Goal: Information Seeking & Learning: Learn about a topic

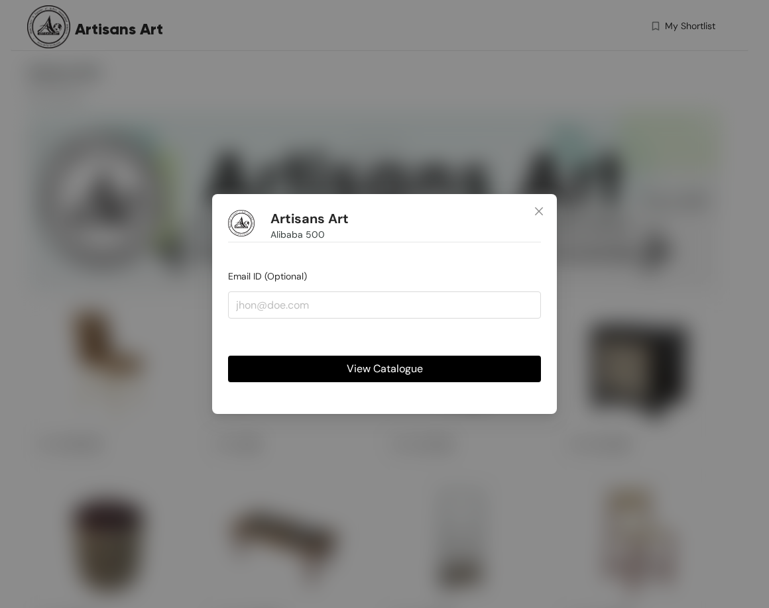
click at [440, 364] on button "View Catalogue" at bounding box center [384, 369] width 313 height 27
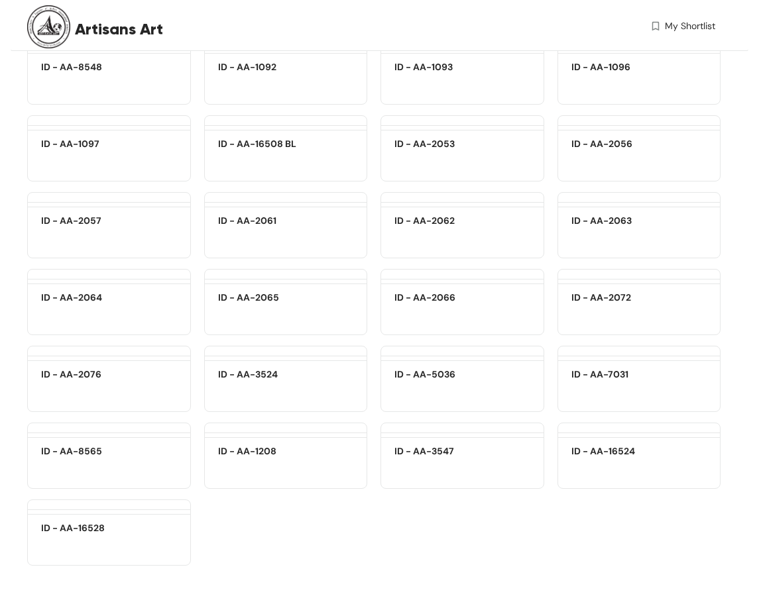
scroll to position [16401, 0]
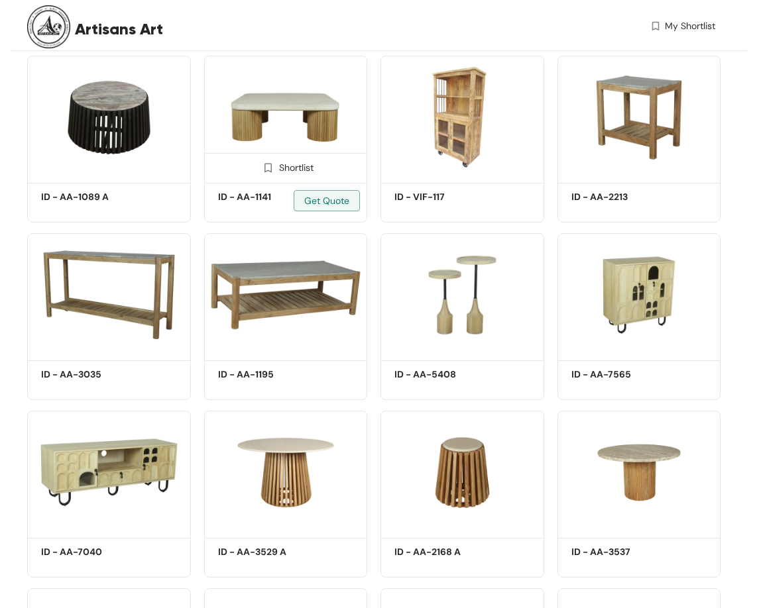
click at [315, 95] on img at bounding box center [286, 117] width 164 height 123
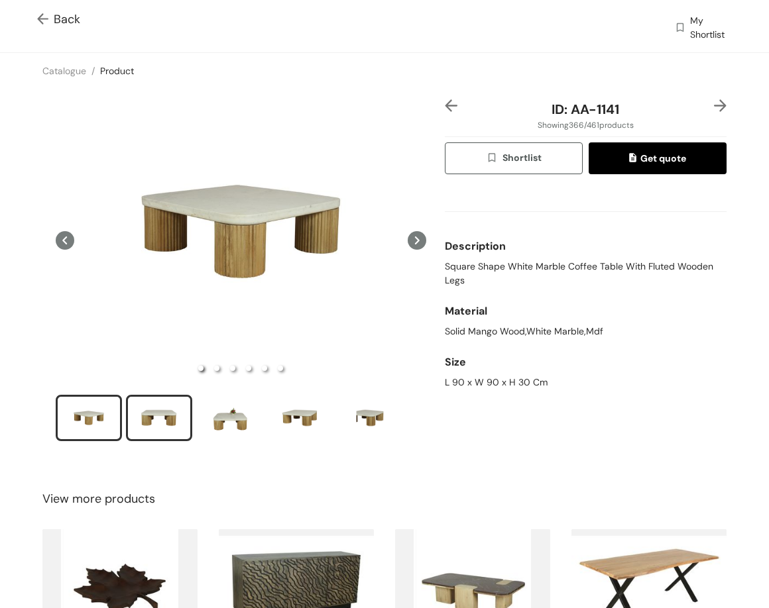
click at [169, 425] on div "slide item 2" at bounding box center [159, 418] width 60 height 40
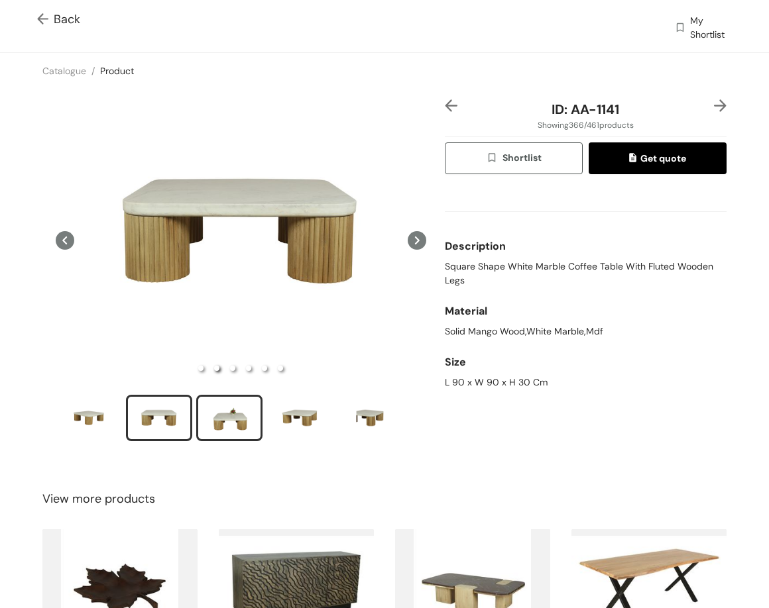
click at [222, 400] on div "slide item 3" at bounding box center [229, 418] width 60 height 40
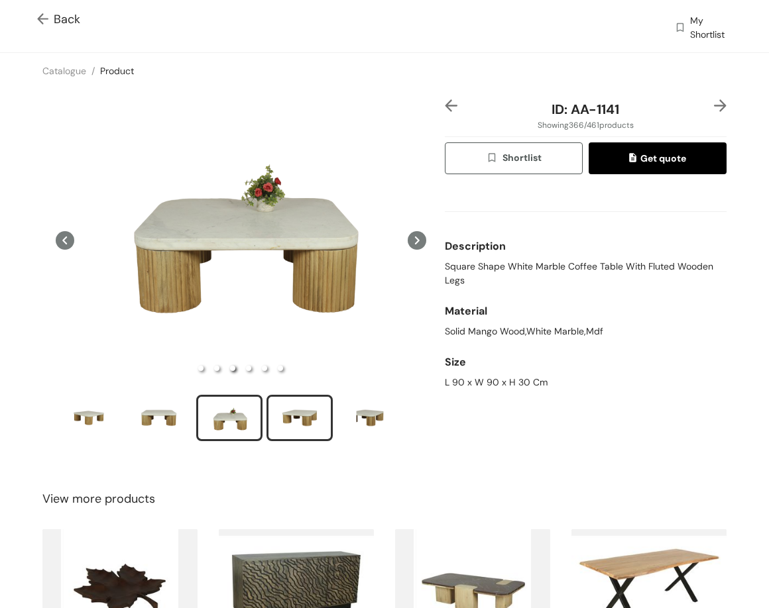
click at [288, 412] on div "slide item 4" at bounding box center [300, 418] width 60 height 40
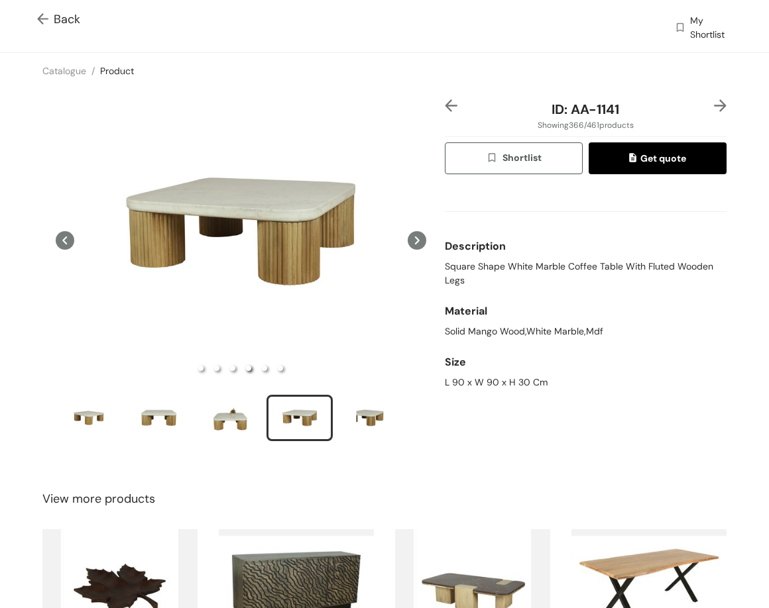
click at [714, 109] on img at bounding box center [720, 105] width 13 height 13
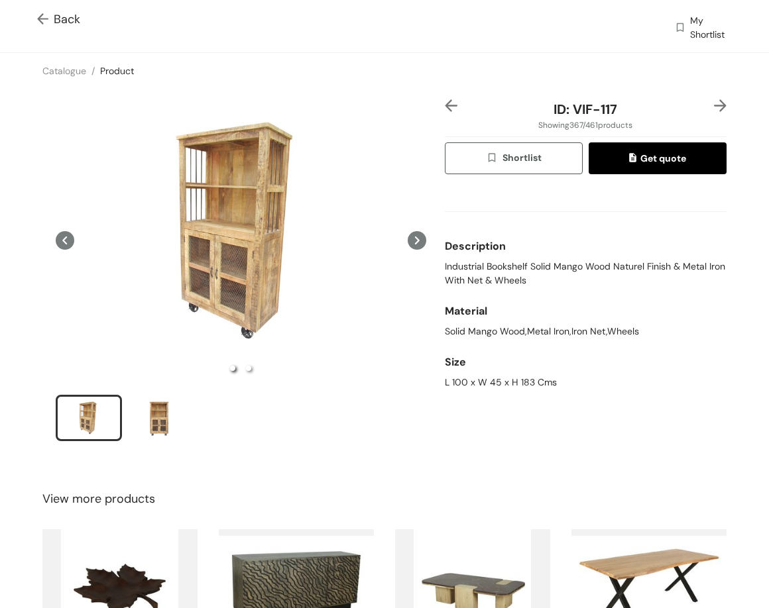
click at [714, 104] on img at bounding box center [720, 105] width 13 height 13
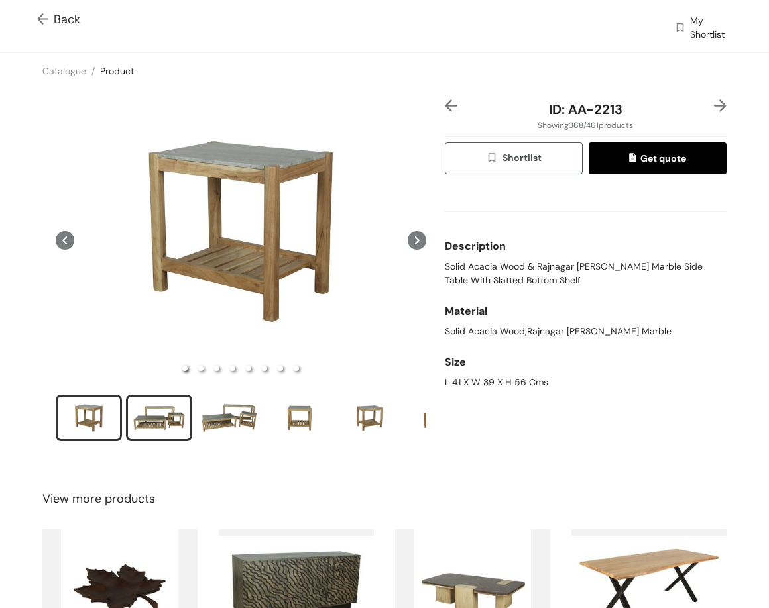
click at [132, 419] on div "slide item 2" at bounding box center [159, 418] width 60 height 40
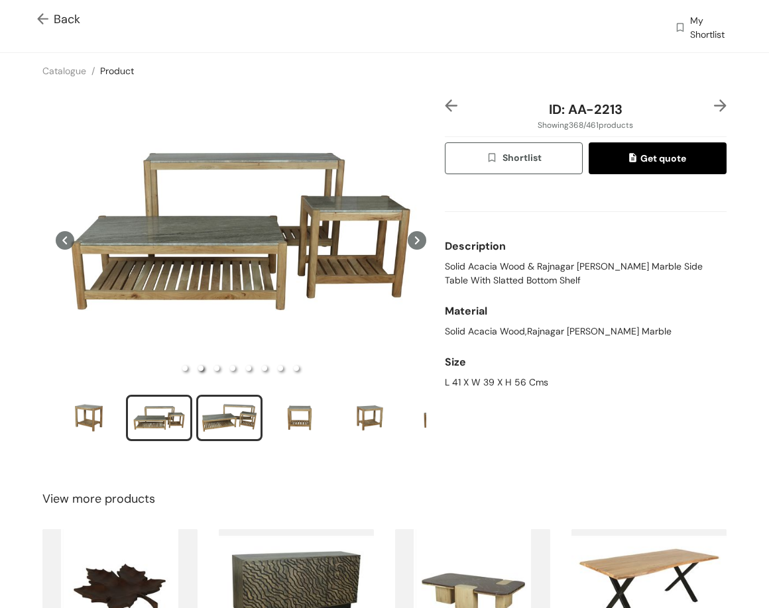
click at [247, 403] on div "slide item 3" at bounding box center [229, 418] width 60 height 40
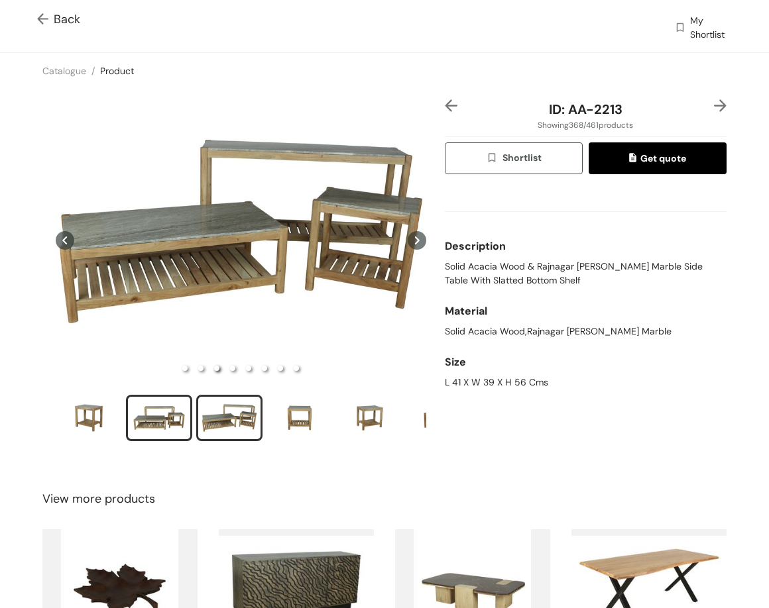
click at [161, 428] on div "slide item 2" at bounding box center [159, 418] width 60 height 40
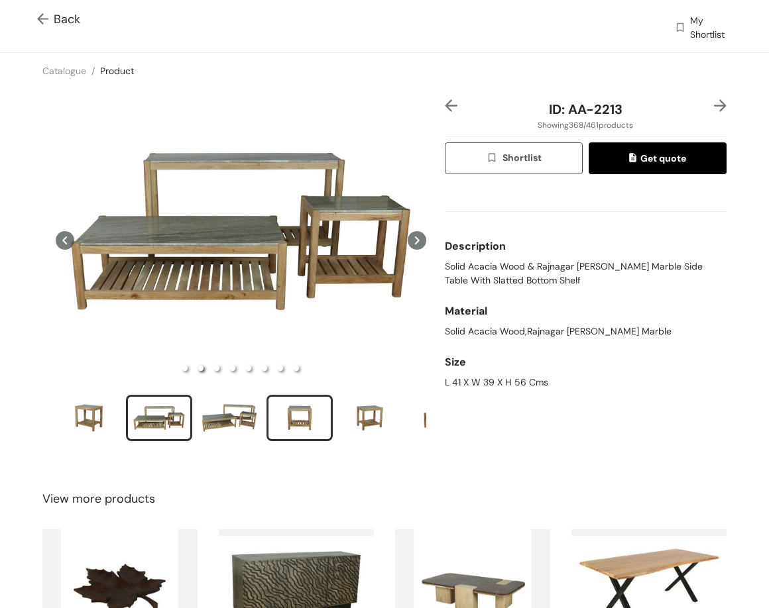
click at [282, 410] on div "slide item 4" at bounding box center [300, 418] width 60 height 40
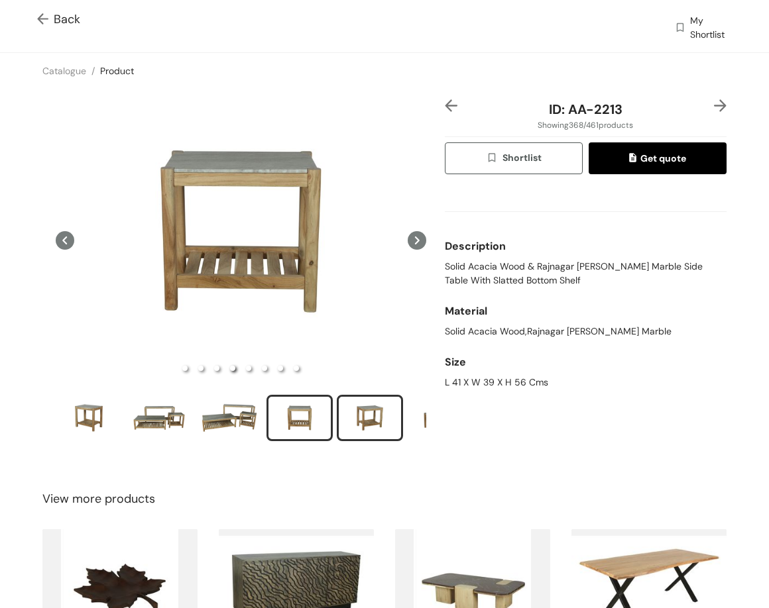
click at [359, 406] on div "slide item 5" at bounding box center [370, 418] width 60 height 40
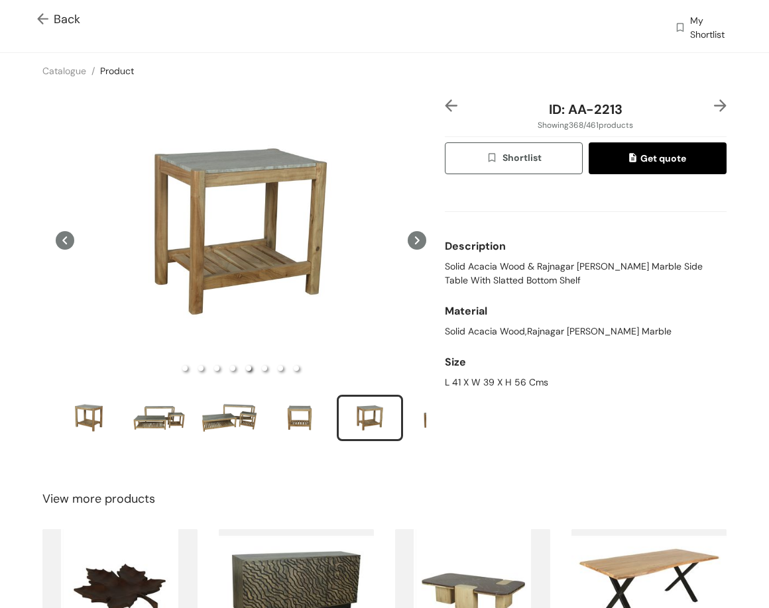
click at [714, 105] on img at bounding box center [720, 105] width 13 height 13
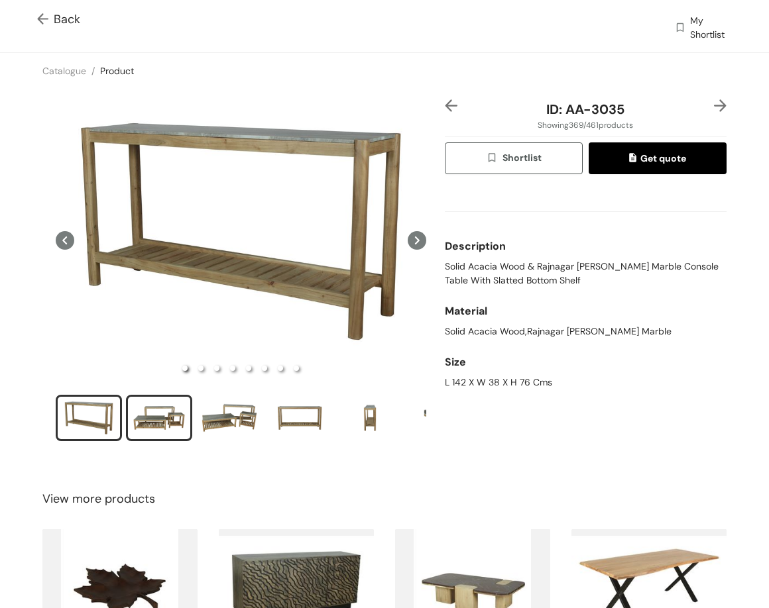
drag, startPoint x: 156, startPoint y: 430, endPoint x: 163, endPoint y: 423, distance: 9.9
click at [156, 426] on div "slide item 2" at bounding box center [159, 418] width 60 height 40
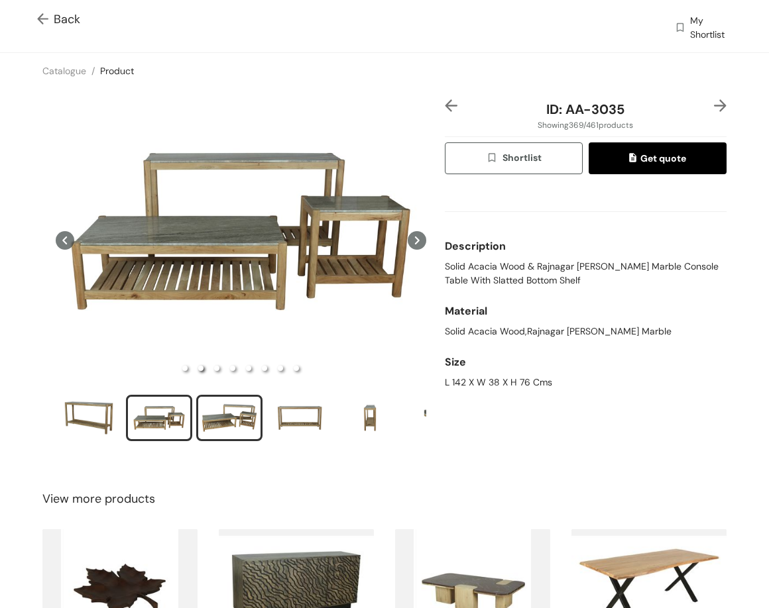
click at [236, 410] on div "slide item 3" at bounding box center [229, 418] width 60 height 40
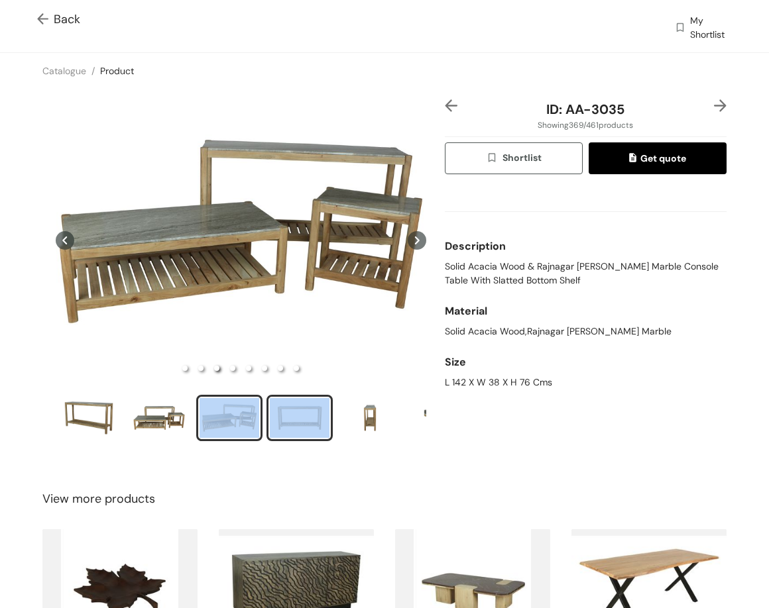
click at [313, 410] on div "slide item 4" at bounding box center [300, 418] width 60 height 40
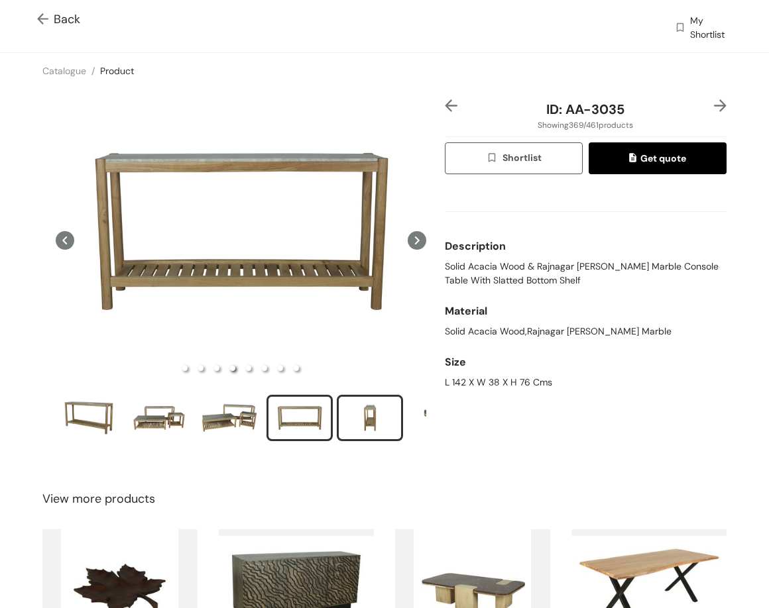
click at [370, 416] on div "slide item 5" at bounding box center [370, 418] width 60 height 40
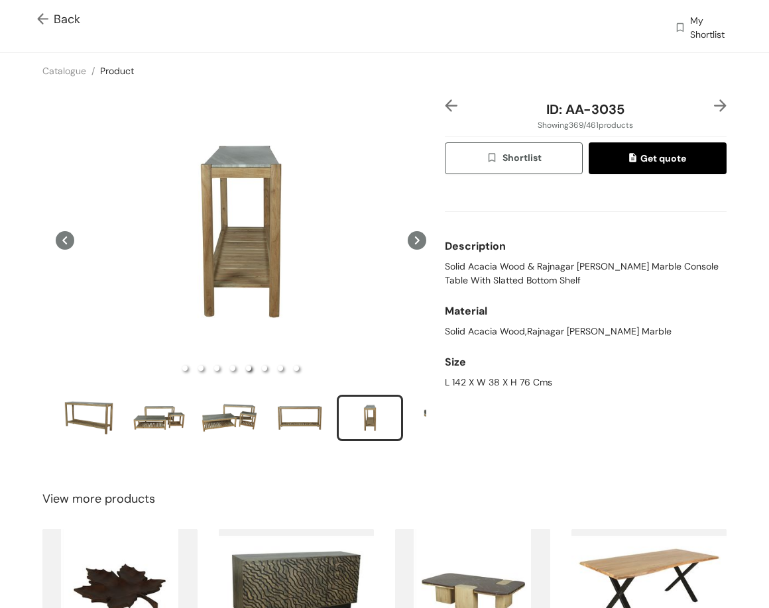
click at [703, 100] on div at bounding box center [714, 109] width 23 height 20
click at [714, 103] on img at bounding box center [720, 105] width 13 height 13
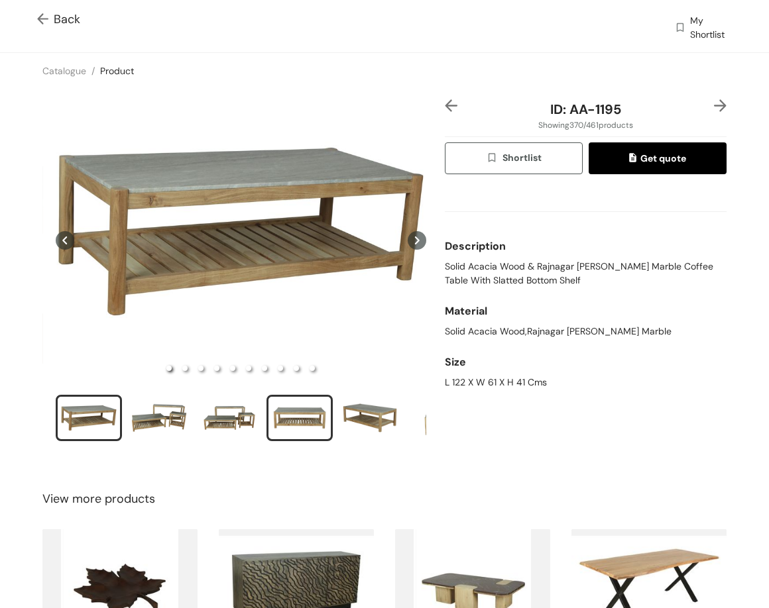
click at [286, 410] on div "slide item 4" at bounding box center [300, 418] width 60 height 40
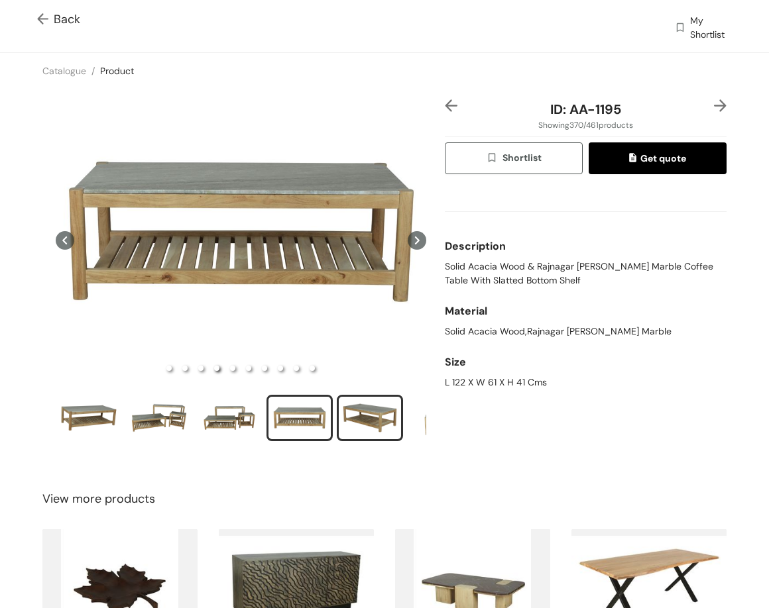
click at [375, 419] on div "slide item 5" at bounding box center [370, 418] width 60 height 40
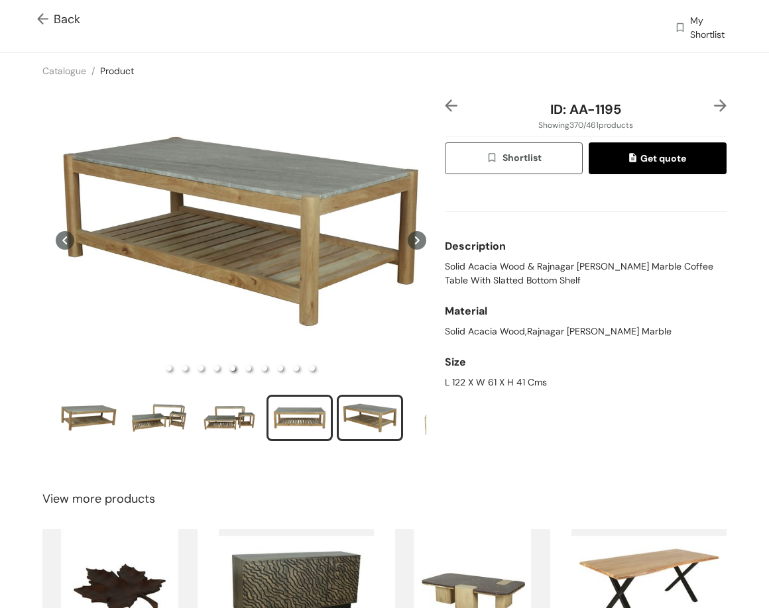
click at [305, 419] on div "slide item 4" at bounding box center [300, 418] width 60 height 40
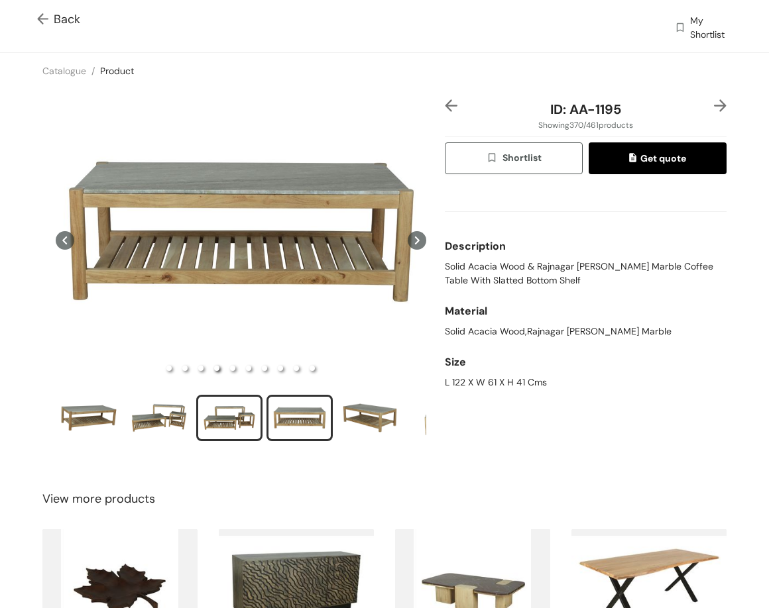
click at [211, 421] on div "slide item 3" at bounding box center [229, 418] width 60 height 40
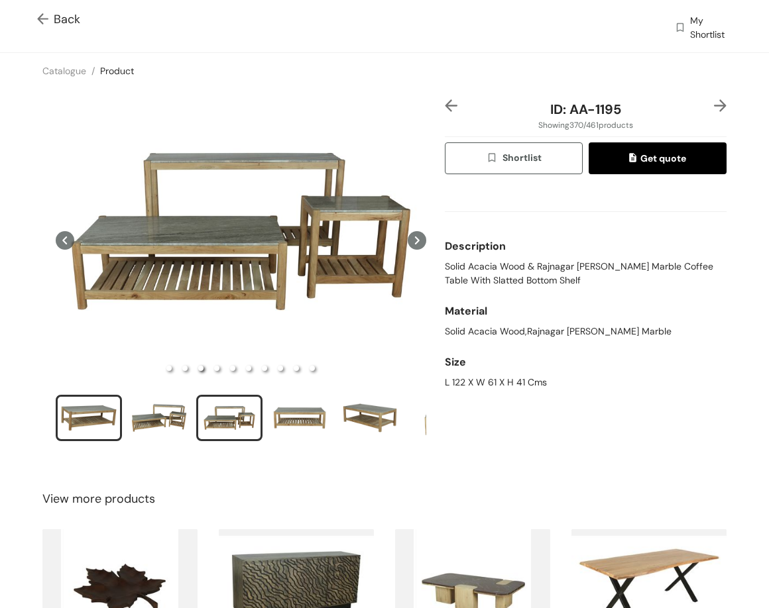
click at [104, 406] on div "slide item 1" at bounding box center [89, 418] width 60 height 40
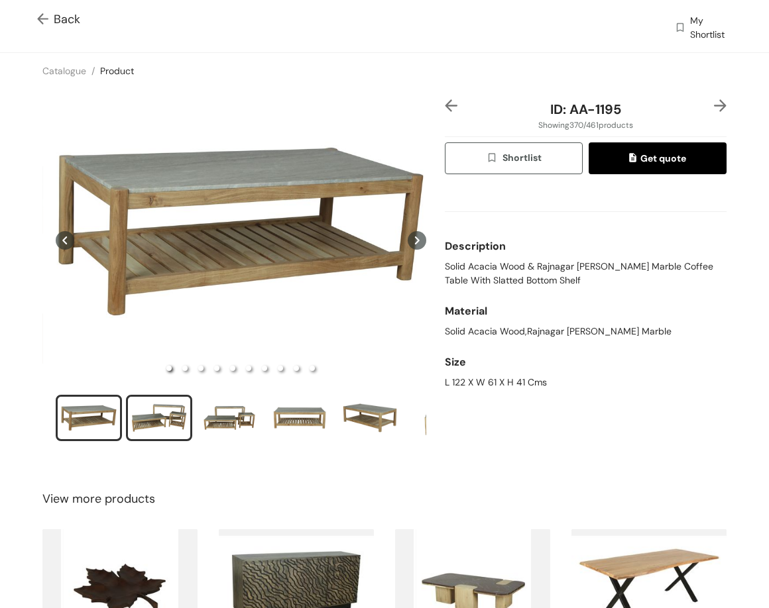
click at [159, 410] on div "slide item 2" at bounding box center [159, 418] width 60 height 40
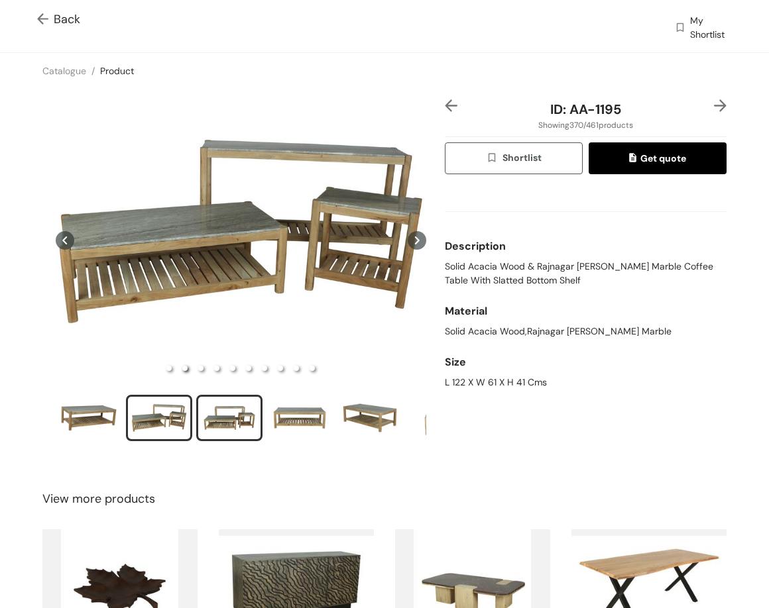
click at [242, 417] on div "slide item 3" at bounding box center [229, 418] width 60 height 40
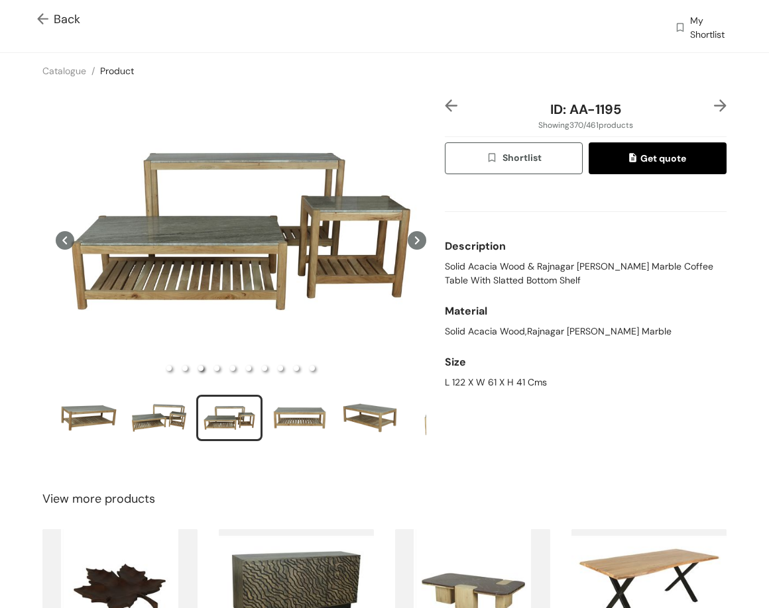
click at [714, 109] on img at bounding box center [720, 105] width 13 height 13
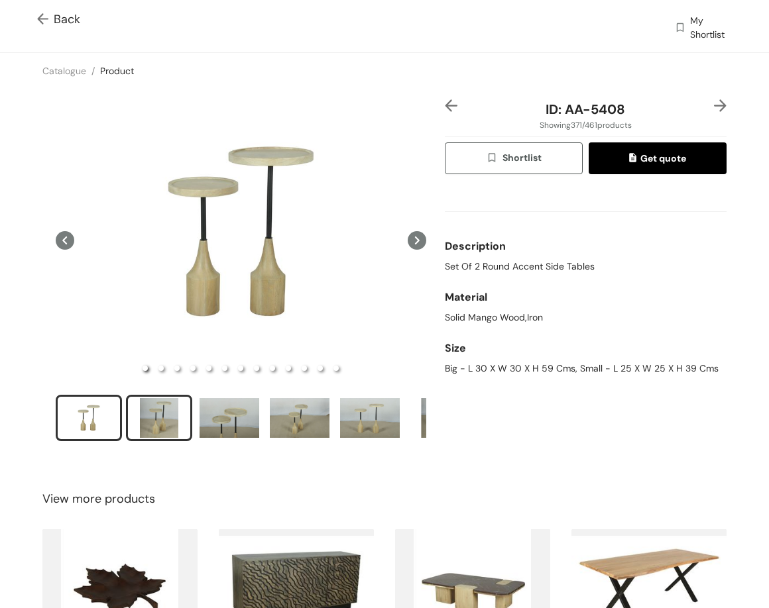
click at [142, 432] on div "slide item 2" at bounding box center [159, 418] width 60 height 40
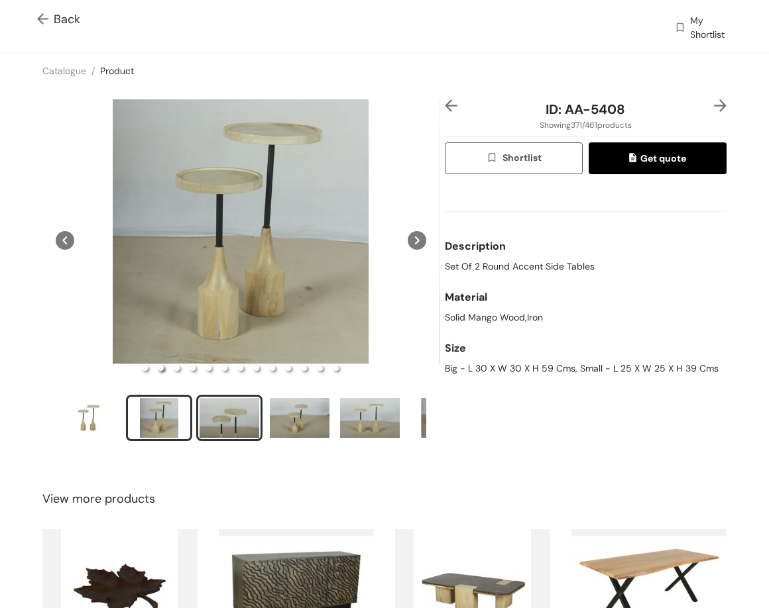
click at [235, 408] on div "slide item 3" at bounding box center [229, 418] width 60 height 40
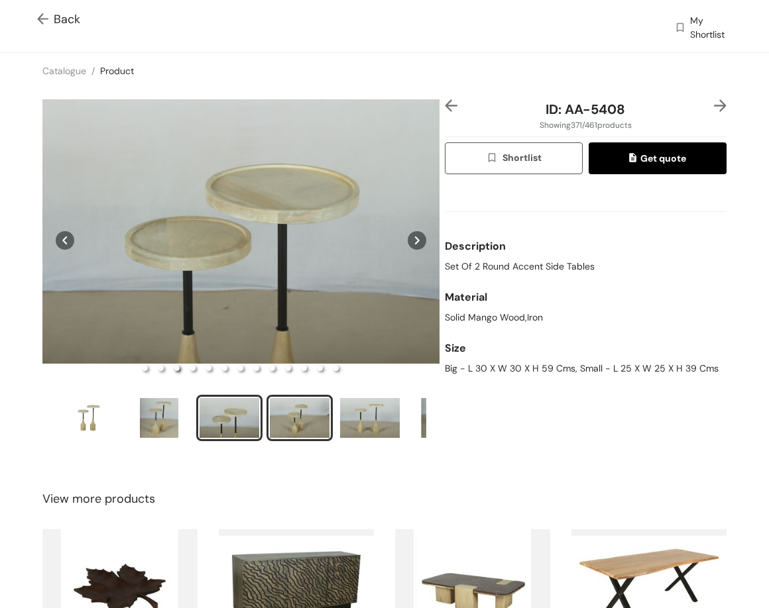
click at [311, 398] on div "slide item 4" at bounding box center [300, 418] width 60 height 40
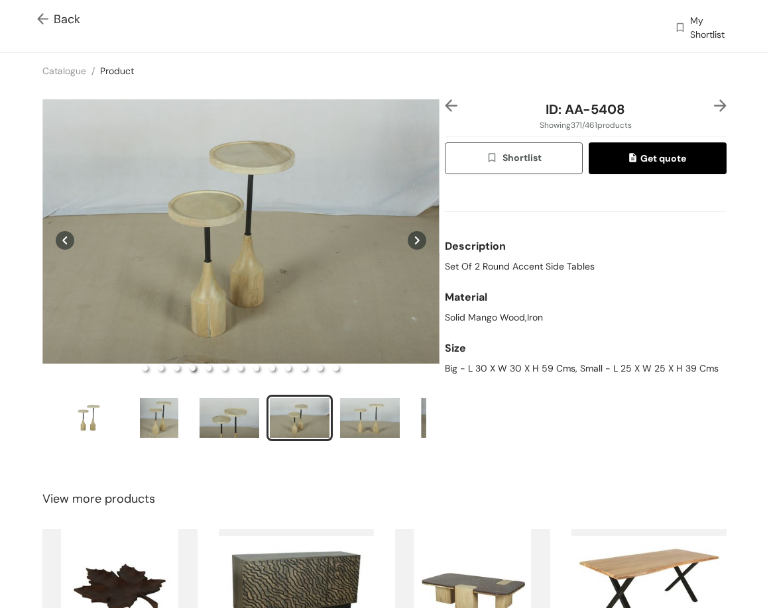
click at [717, 105] on div "ID: AA-5408 Showing 371 / 461 products Shortlist Get quote Description Set Of 2…" at bounding box center [585, 278] width 287 height 359
click at [714, 104] on img at bounding box center [720, 105] width 13 height 13
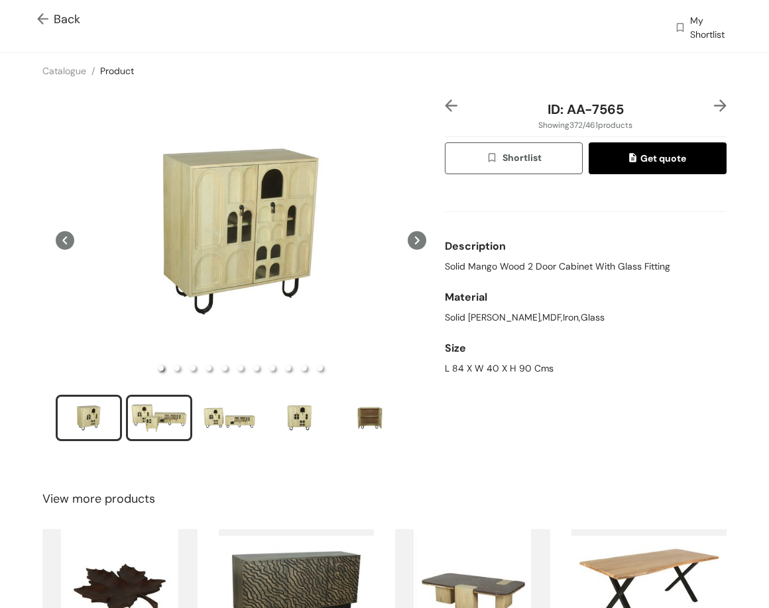
click at [158, 413] on div "slide item 2" at bounding box center [159, 418] width 60 height 40
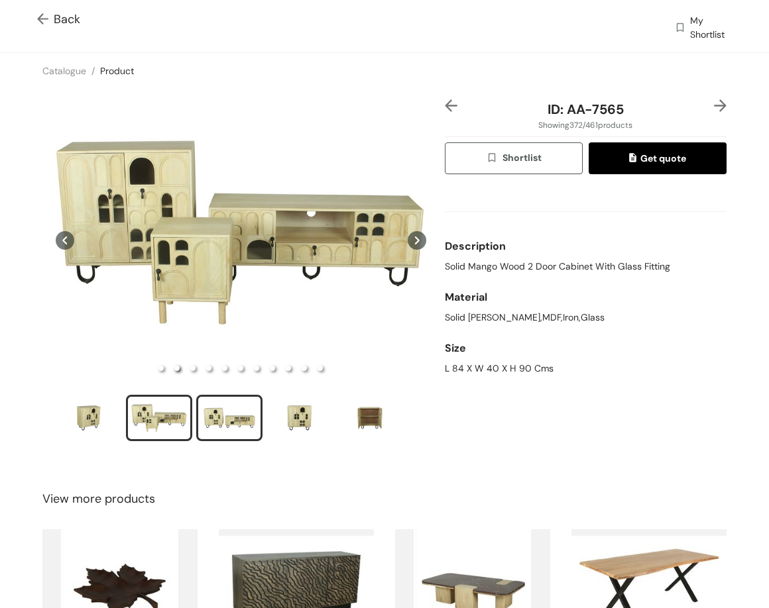
click at [228, 404] on div "slide item 3" at bounding box center [229, 418] width 60 height 40
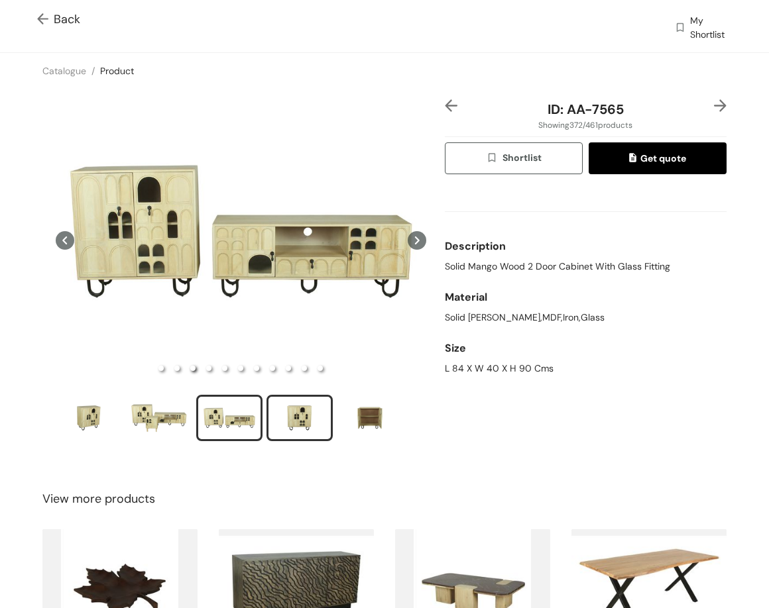
click at [287, 417] on div "slide item 4" at bounding box center [300, 418] width 60 height 40
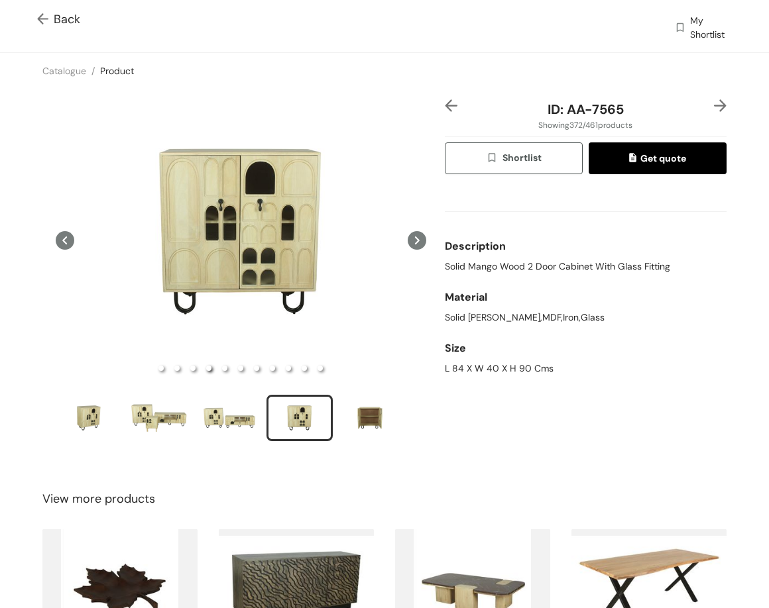
click at [714, 103] on img at bounding box center [720, 105] width 13 height 13
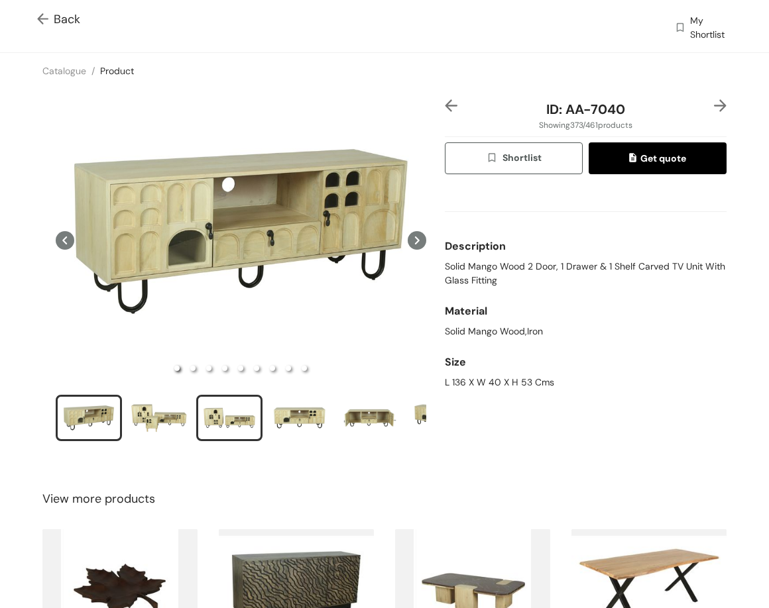
click at [213, 421] on div "slide item 3" at bounding box center [229, 418] width 60 height 40
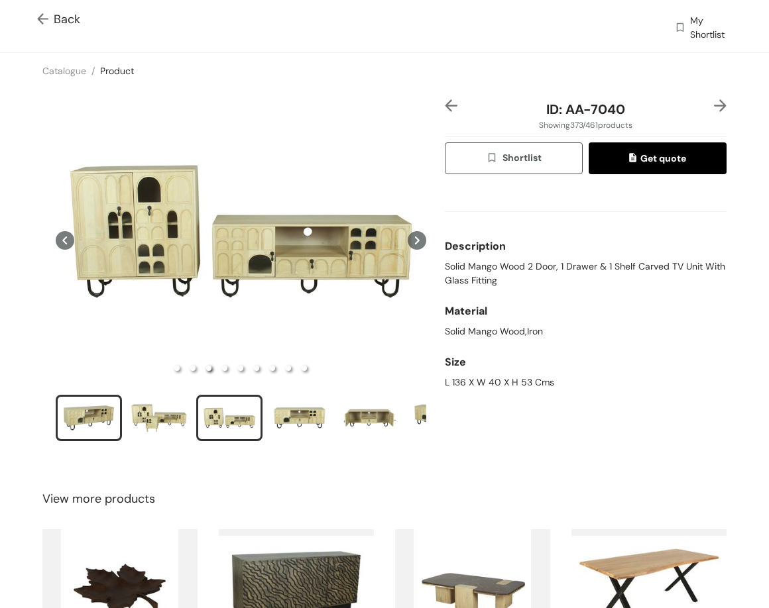
click at [90, 404] on div "slide item 1" at bounding box center [89, 418] width 60 height 40
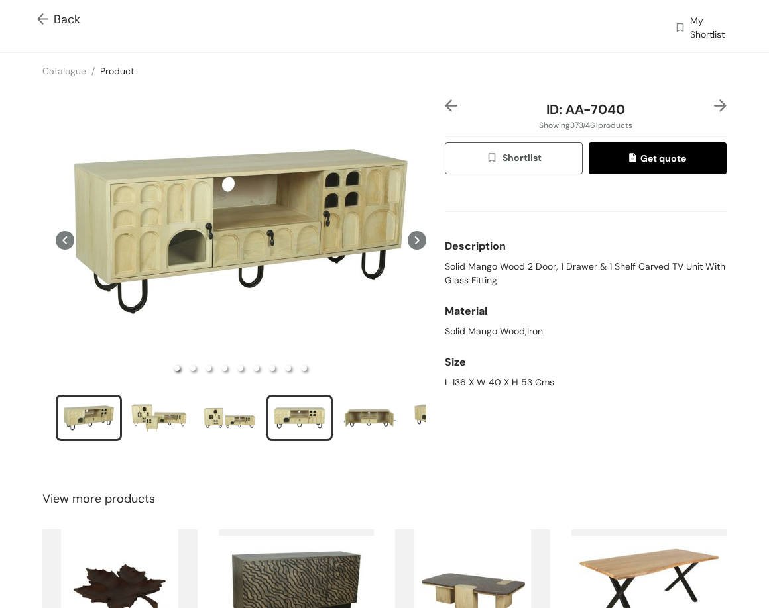
click at [309, 419] on div "slide item 4" at bounding box center [300, 418] width 60 height 40
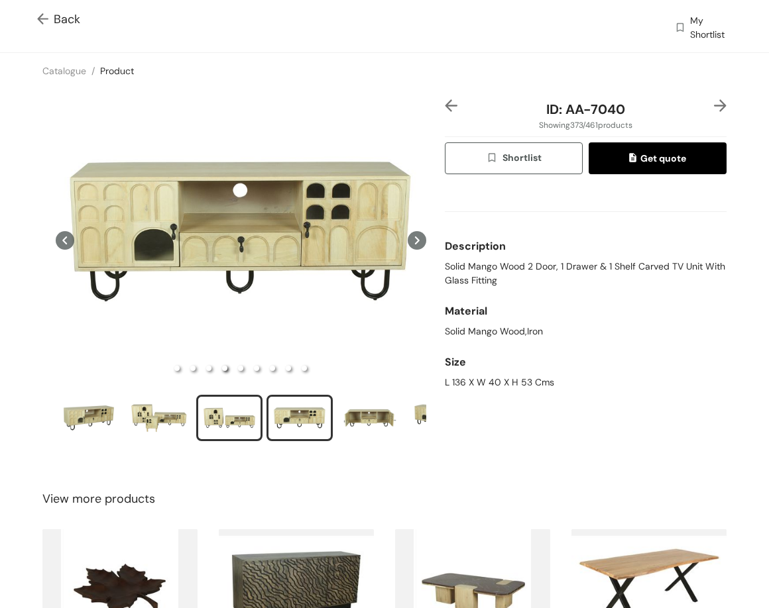
click at [239, 420] on div "slide item 3" at bounding box center [229, 418] width 60 height 40
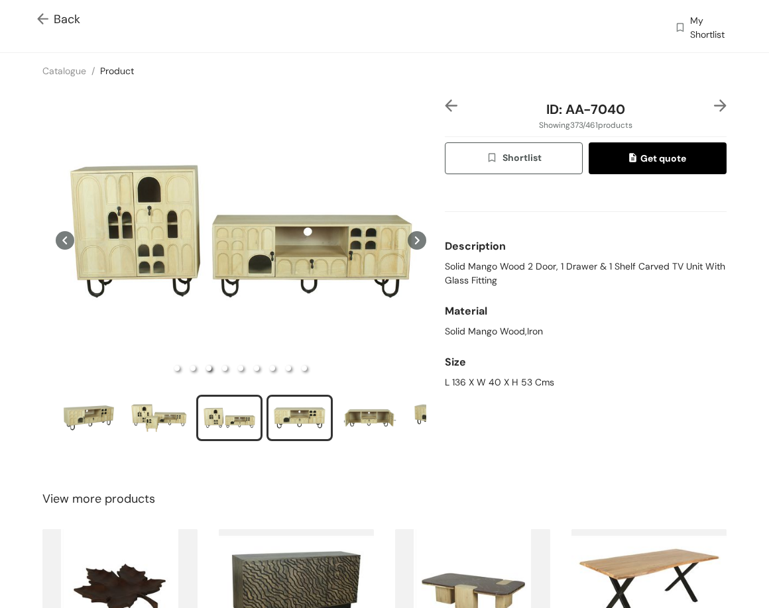
click at [293, 414] on div "slide item 4" at bounding box center [300, 418] width 60 height 40
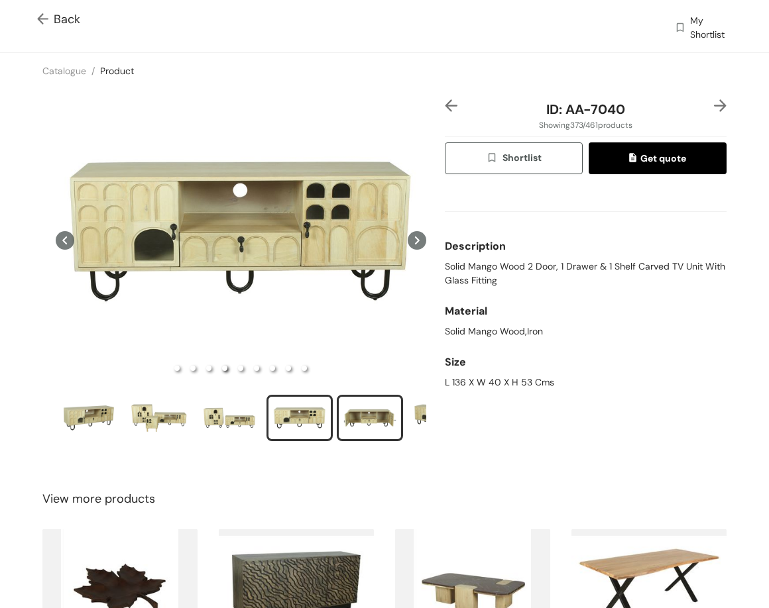
click at [379, 400] on div "slide item 5" at bounding box center [370, 418] width 60 height 40
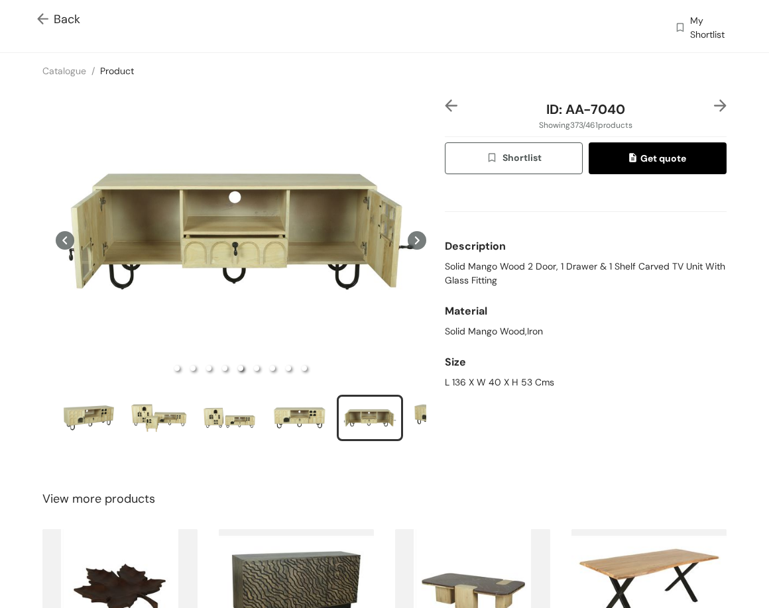
click at [714, 103] on img at bounding box center [720, 105] width 13 height 13
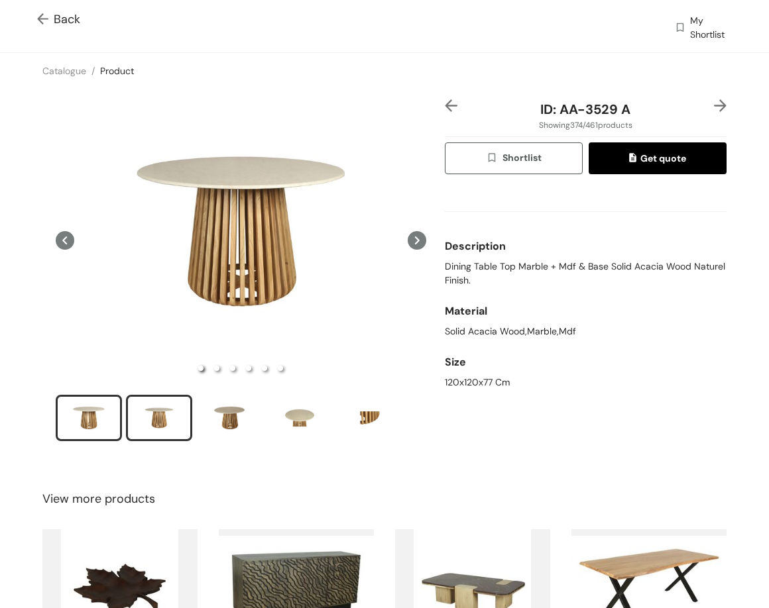
click at [162, 408] on div "slide item 2" at bounding box center [159, 418] width 60 height 40
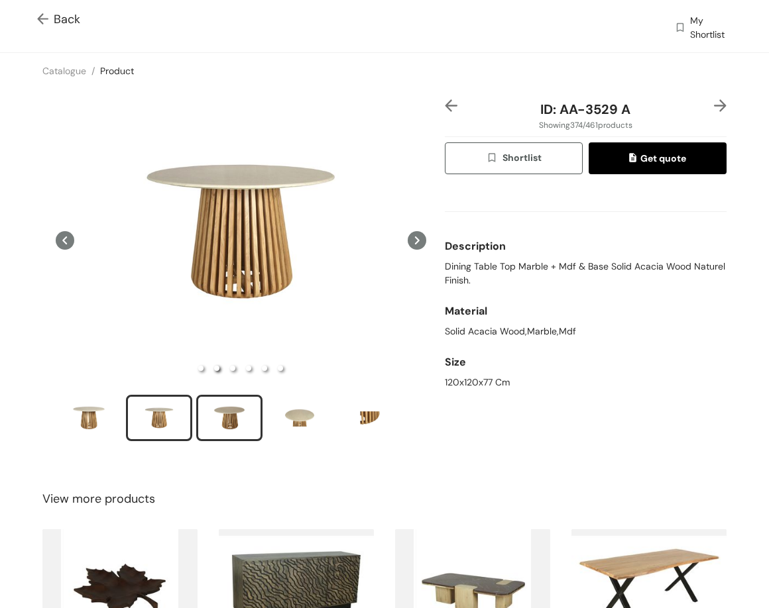
click at [219, 418] on div "slide item 3" at bounding box center [229, 418] width 60 height 40
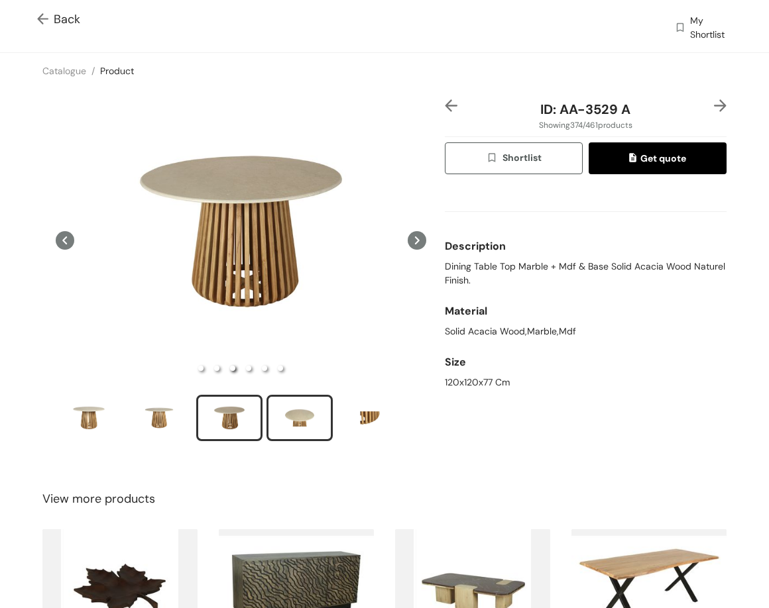
click at [307, 419] on div "slide item 4" at bounding box center [300, 418] width 60 height 40
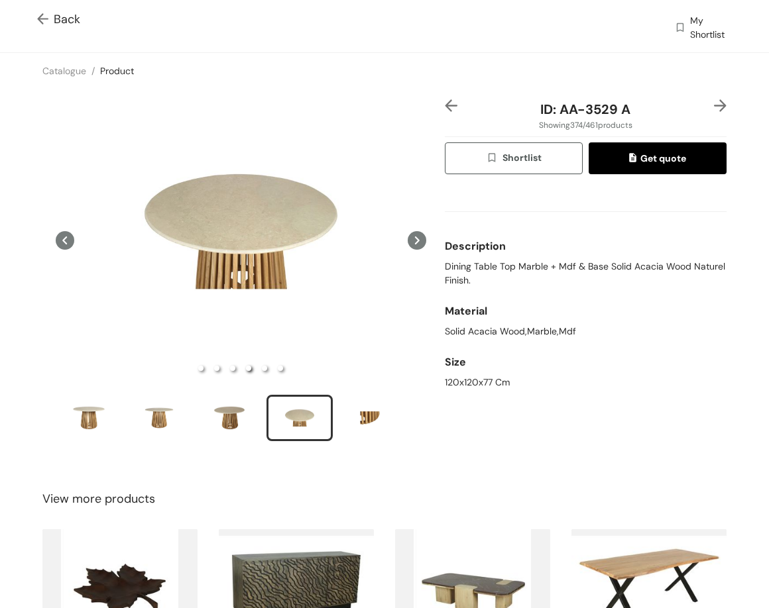
click at [714, 103] on img at bounding box center [720, 105] width 13 height 13
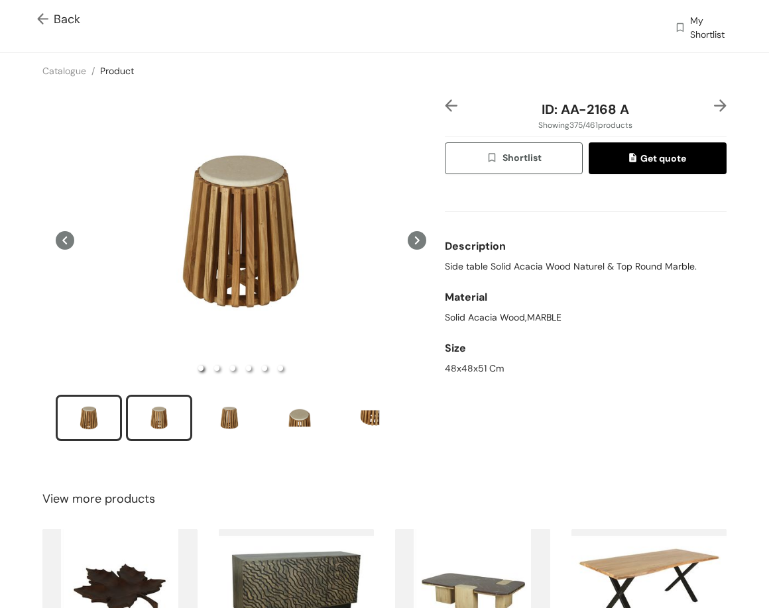
click at [164, 412] on div "slide item 2" at bounding box center [159, 418] width 60 height 40
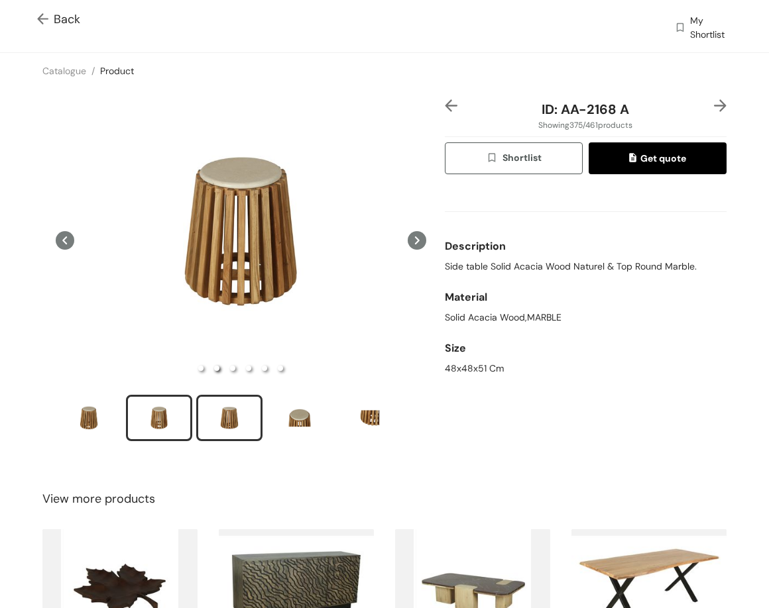
click at [225, 414] on div "slide item 3" at bounding box center [229, 418] width 60 height 40
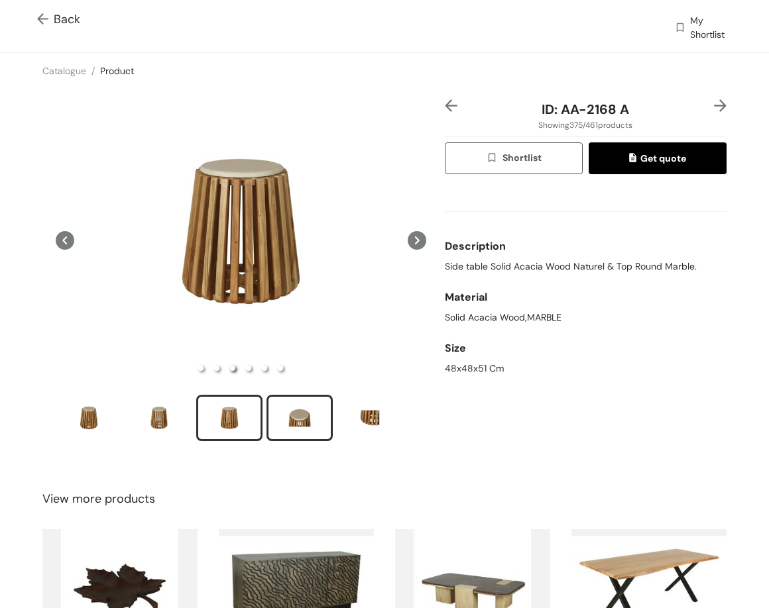
click at [312, 402] on div "slide item 4" at bounding box center [300, 418] width 60 height 40
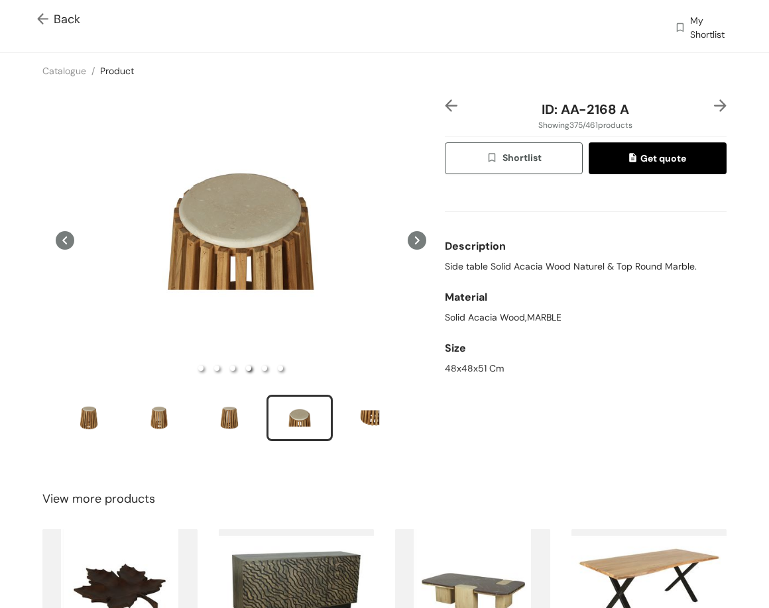
drag, startPoint x: 710, startPoint y: 109, endPoint x: 714, endPoint y: 131, distance: 21.6
click at [714, 109] on img at bounding box center [720, 105] width 13 height 13
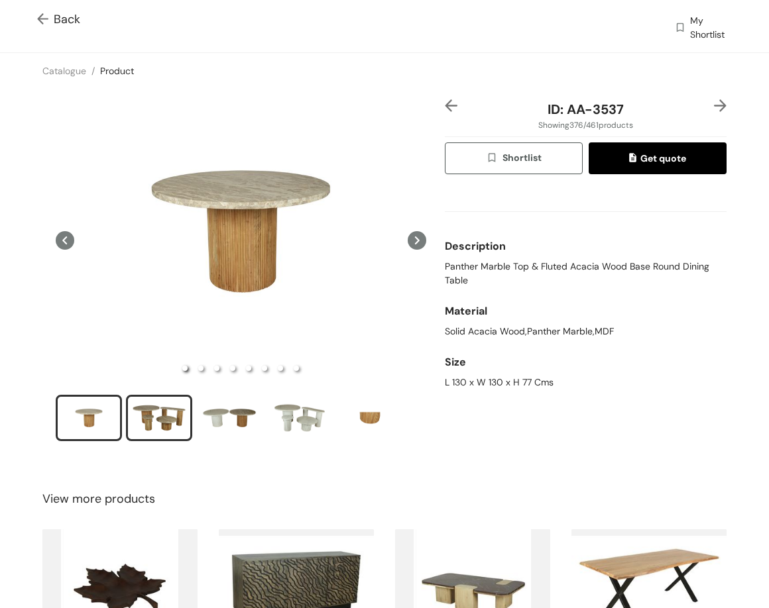
click at [172, 420] on div "slide item 2" at bounding box center [159, 418] width 60 height 40
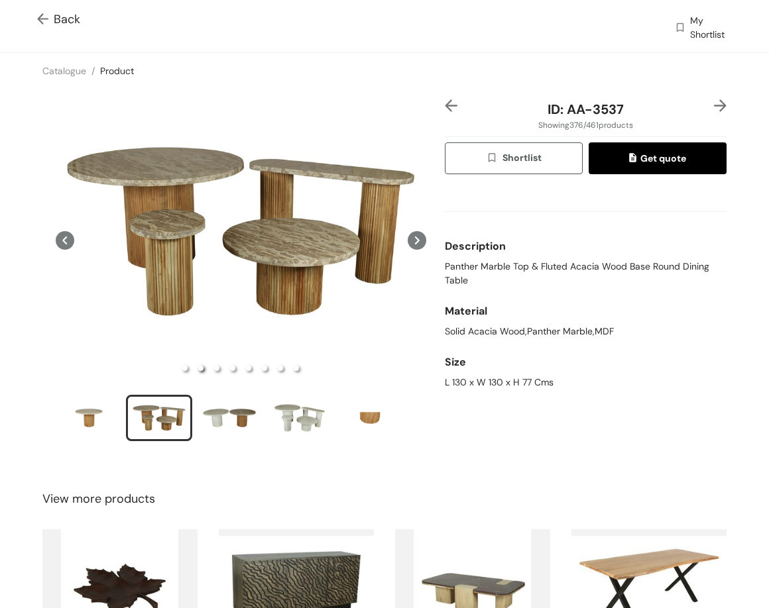
drag, startPoint x: 139, startPoint y: 418, endPoint x: 178, endPoint y: 415, distance: 39.2
click at [142, 418] on div "slide item 2" at bounding box center [159, 418] width 60 height 40
click at [207, 415] on div "slide item 3" at bounding box center [229, 418] width 60 height 40
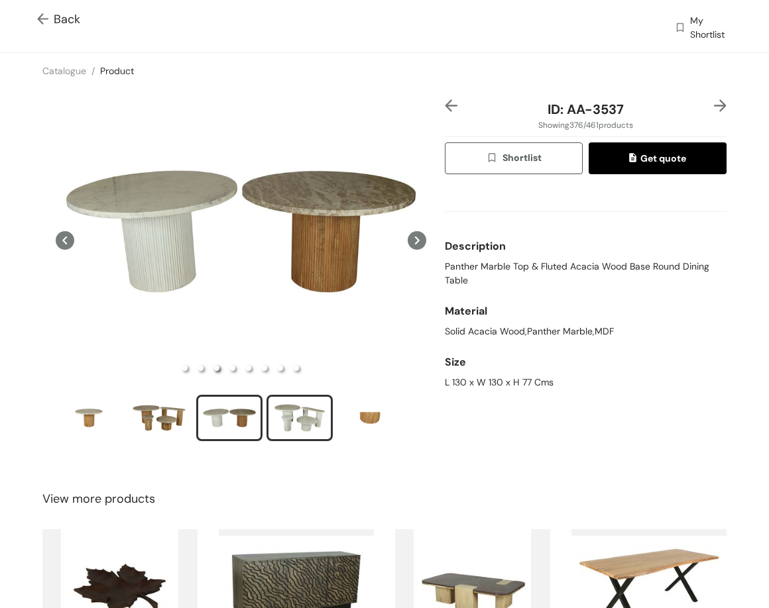
click at [297, 417] on div "slide item 4" at bounding box center [300, 418] width 60 height 40
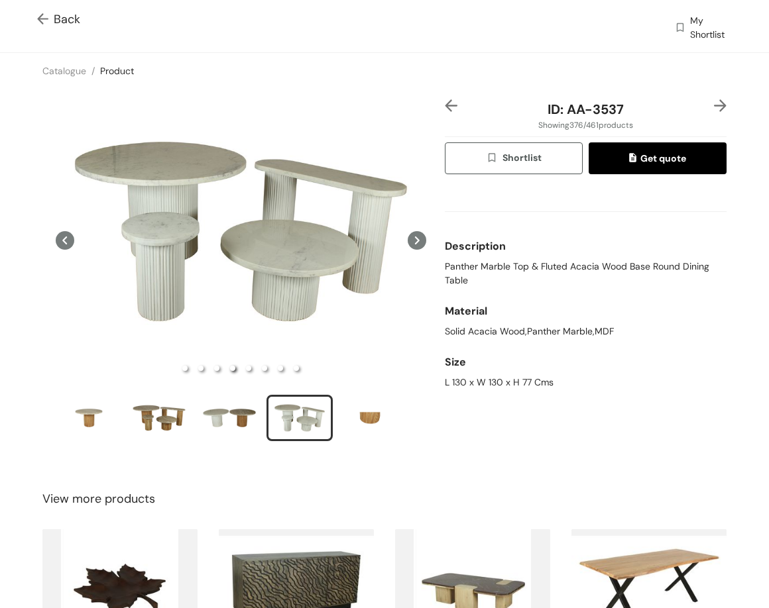
click at [714, 107] on img at bounding box center [720, 105] width 13 height 13
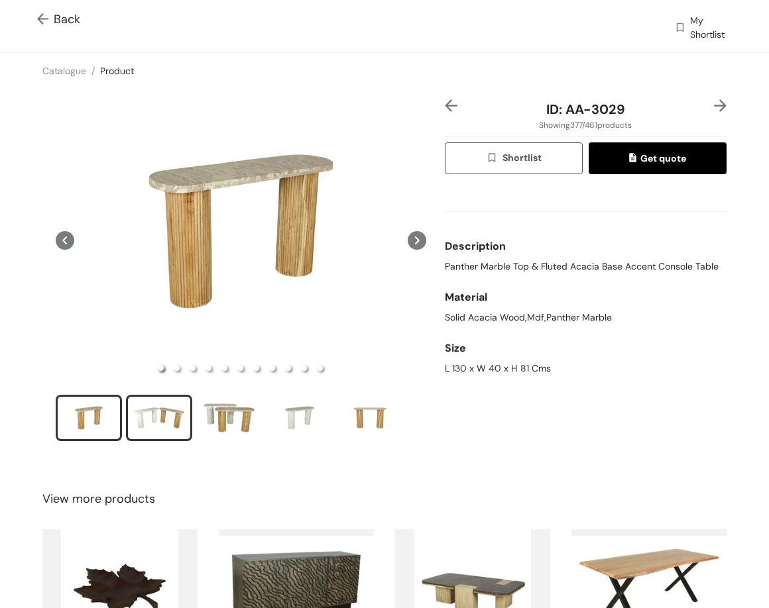
click at [159, 410] on div "slide item 2" at bounding box center [159, 418] width 60 height 40
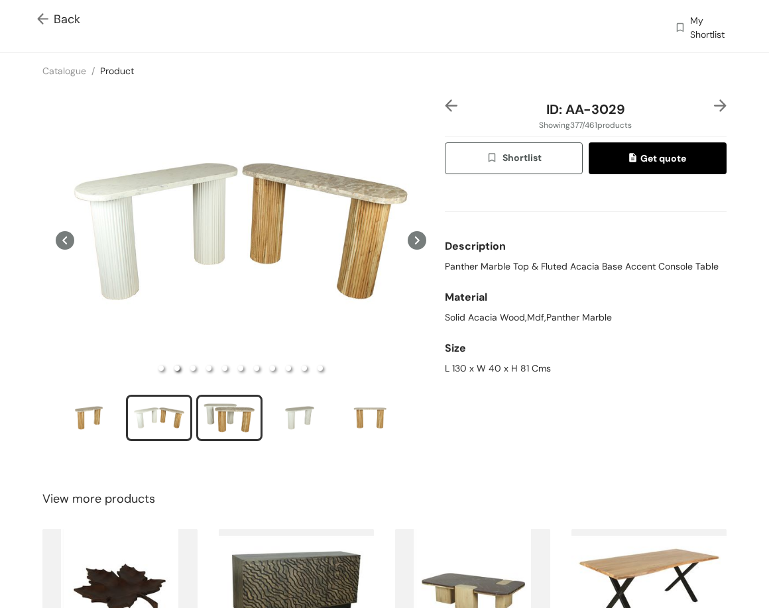
click at [201, 420] on div "slide item 3" at bounding box center [229, 418] width 60 height 40
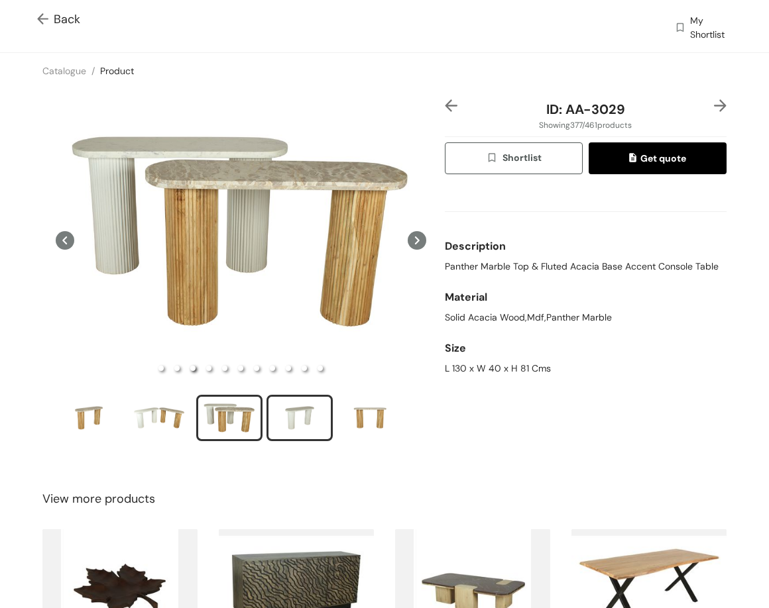
click at [309, 417] on div "slide item 4" at bounding box center [300, 418] width 60 height 40
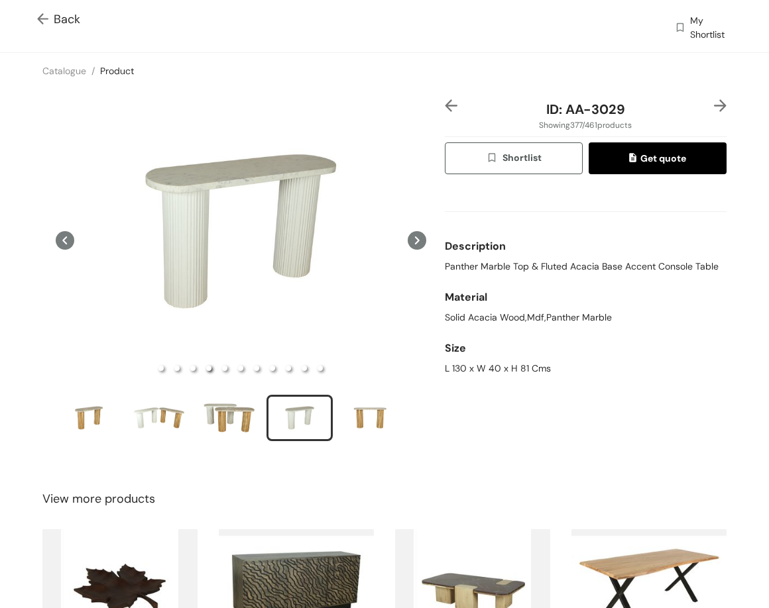
click at [714, 102] on img at bounding box center [720, 105] width 13 height 13
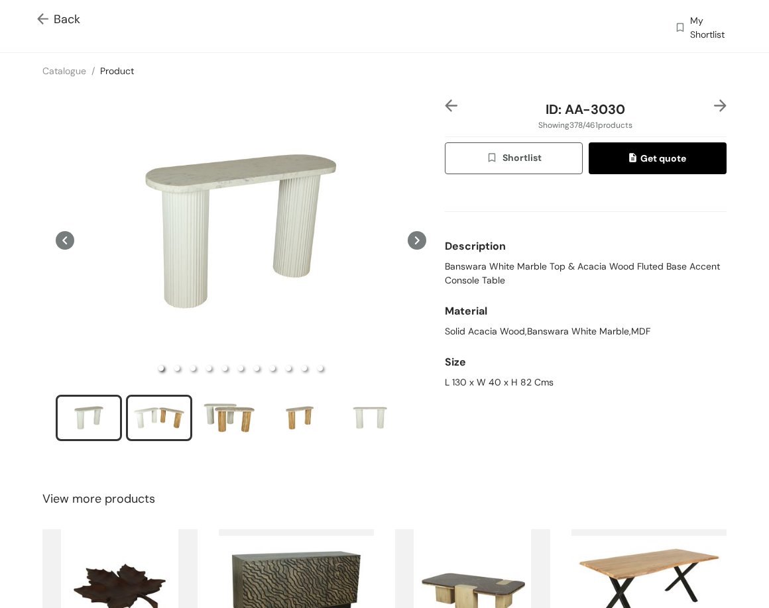
click at [154, 408] on div "slide item 2" at bounding box center [159, 418] width 60 height 40
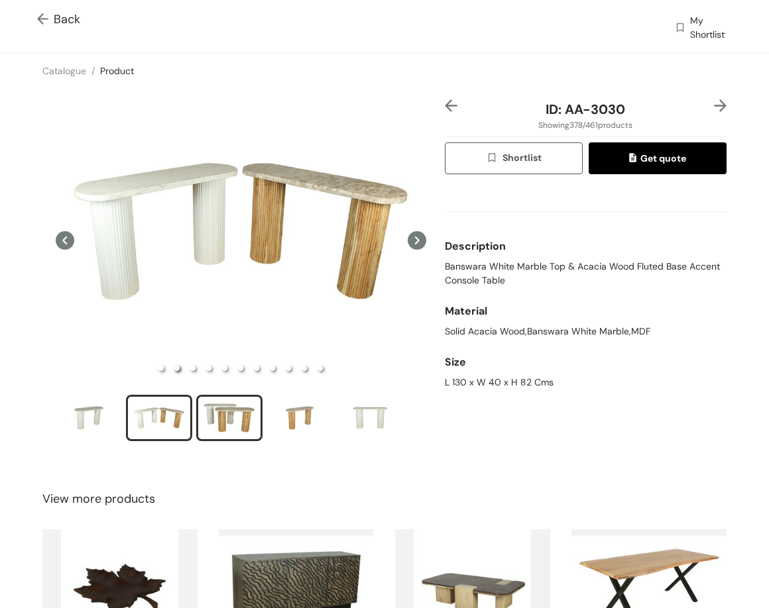
click at [238, 421] on div "slide item 3" at bounding box center [229, 418] width 60 height 40
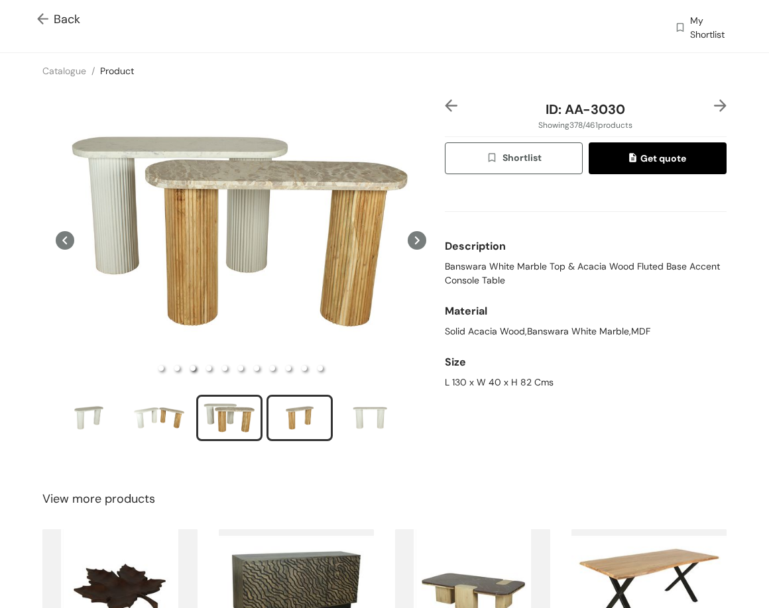
click at [302, 417] on div "slide item 4" at bounding box center [300, 418] width 60 height 40
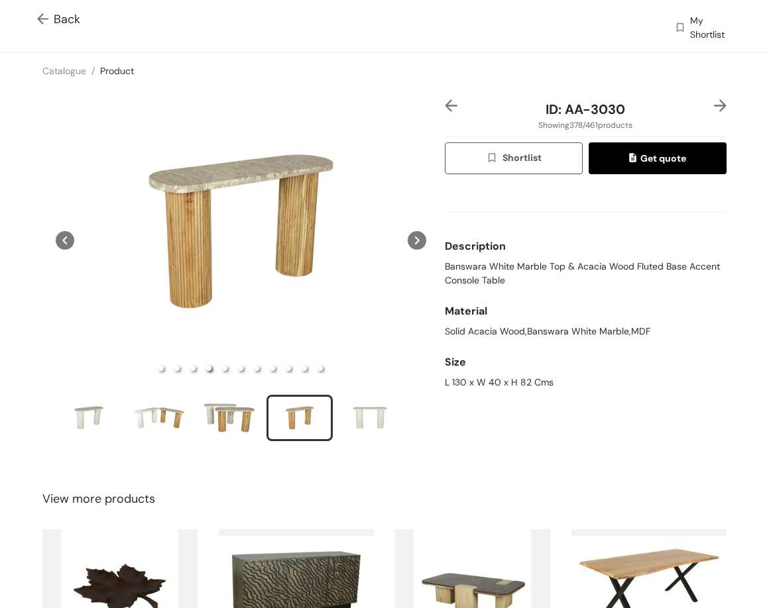
click at [714, 107] on img at bounding box center [720, 105] width 13 height 13
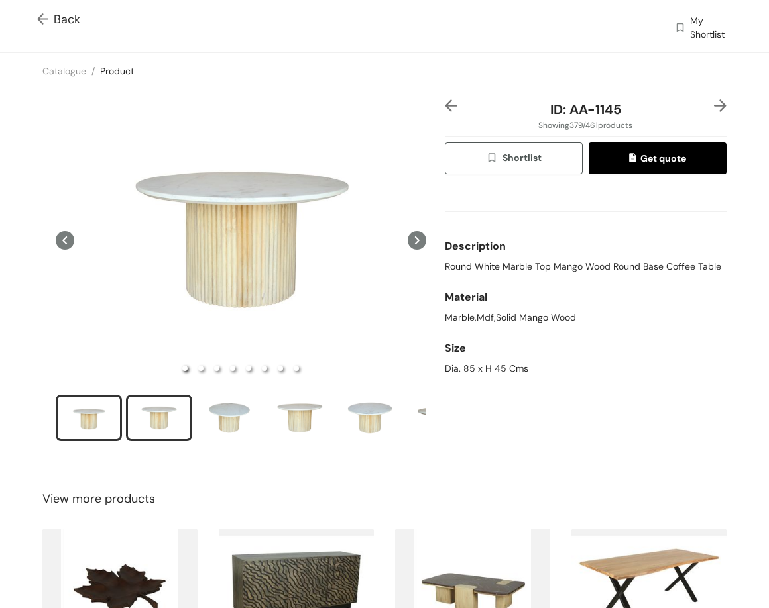
click at [159, 406] on div "slide item 2" at bounding box center [159, 418] width 60 height 40
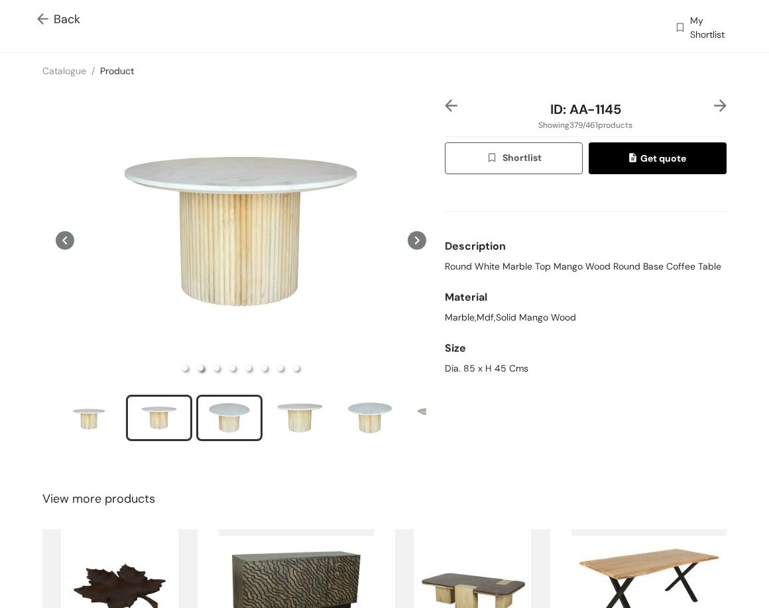
click at [219, 421] on div "slide item 3" at bounding box center [229, 418] width 60 height 40
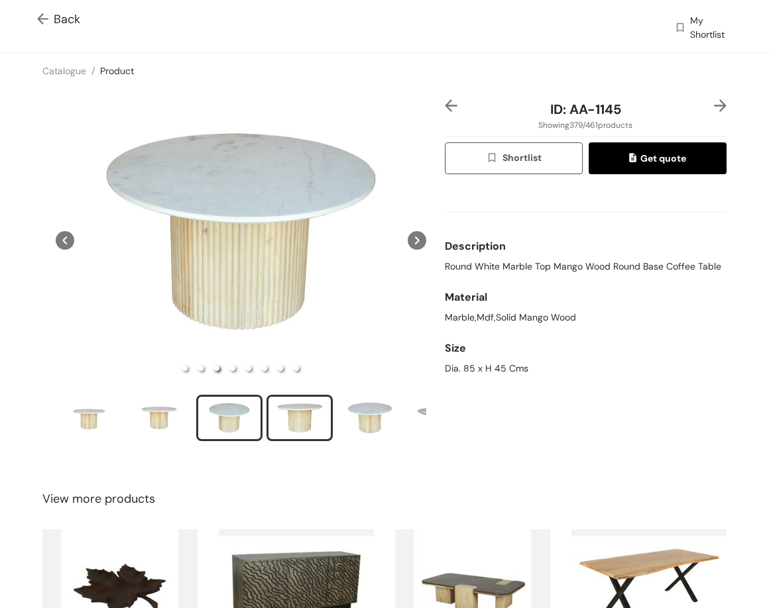
click at [296, 405] on div "slide item 4" at bounding box center [300, 418] width 60 height 40
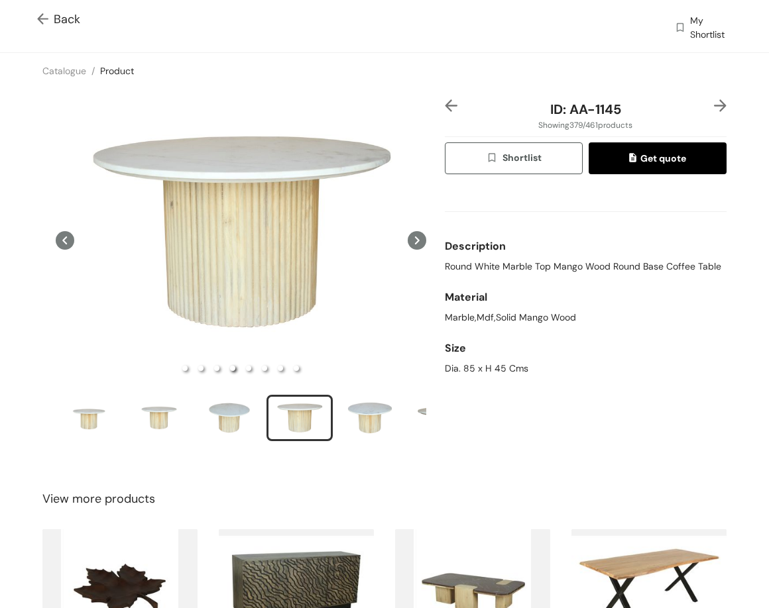
click at [714, 104] on img at bounding box center [720, 105] width 13 height 13
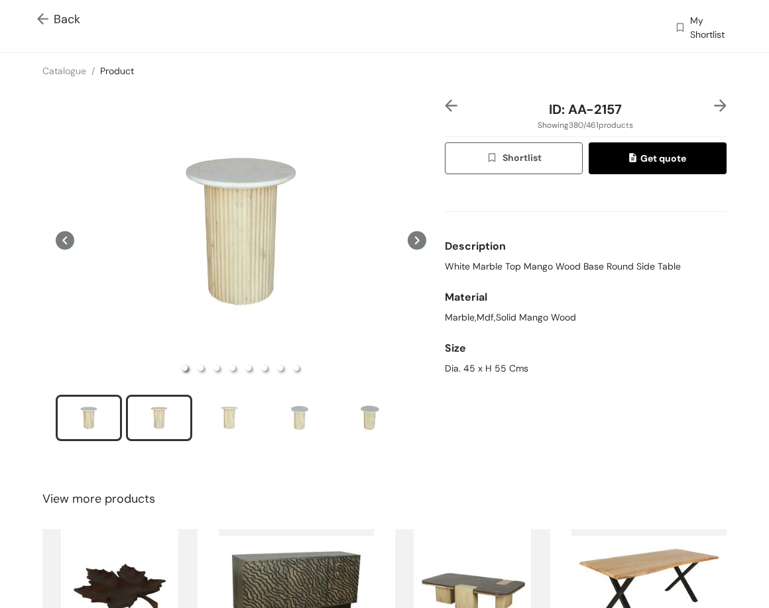
click at [146, 419] on div "slide item 2" at bounding box center [159, 418] width 60 height 40
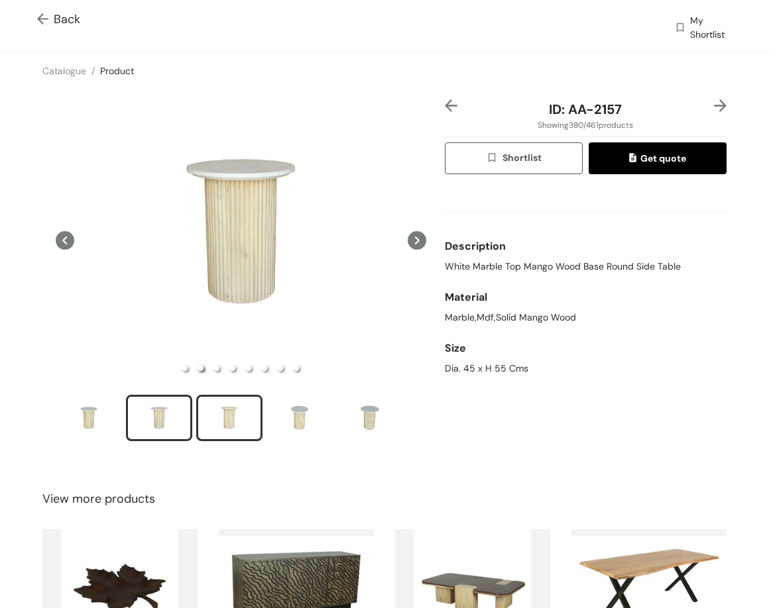
click at [231, 403] on div "slide item 3" at bounding box center [229, 418] width 60 height 40
click at [704, 113] on div at bounding box center [714, 109] width 23 height 20
click at [714, 105] on img at bounding box center [720, 105] width 13 height 13
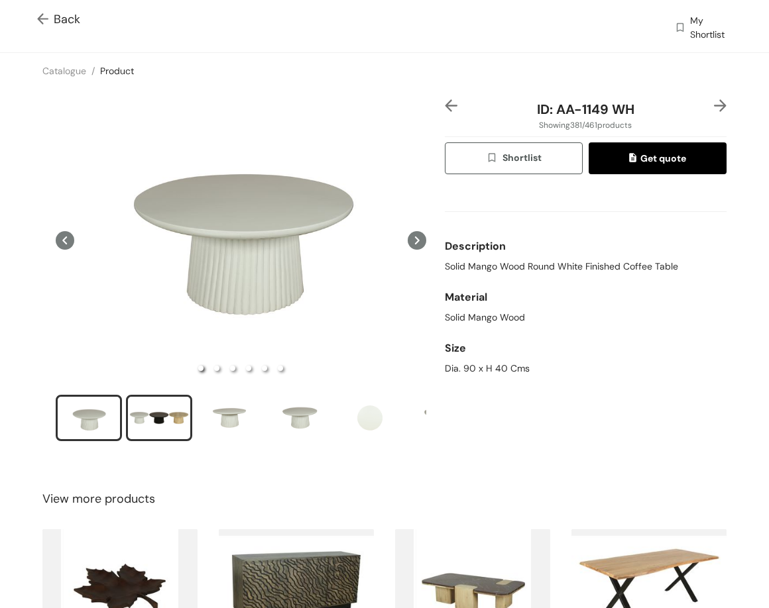
click at [161, 408] on div "slide item 2" at bounding box center [159, 418] width 60 height 40
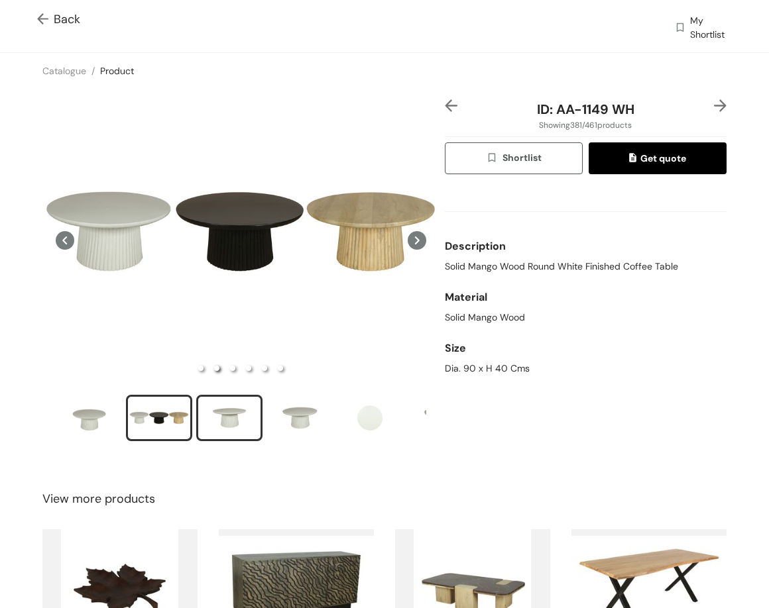
click at [234, 405] on div "slide item 3" at bounding box center [229, 418] width 60 height 40
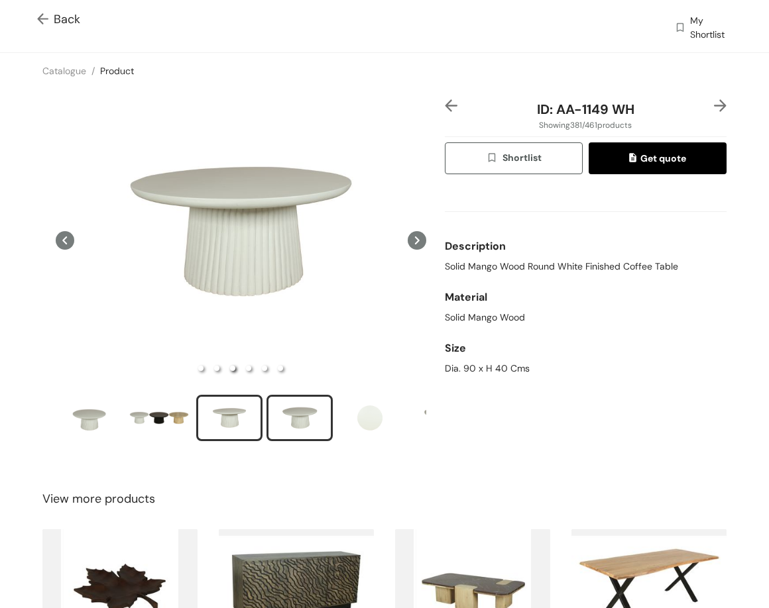
click at [317, 419] on div "slide item 4" at bounding box center [300, 418] width 60 height 40
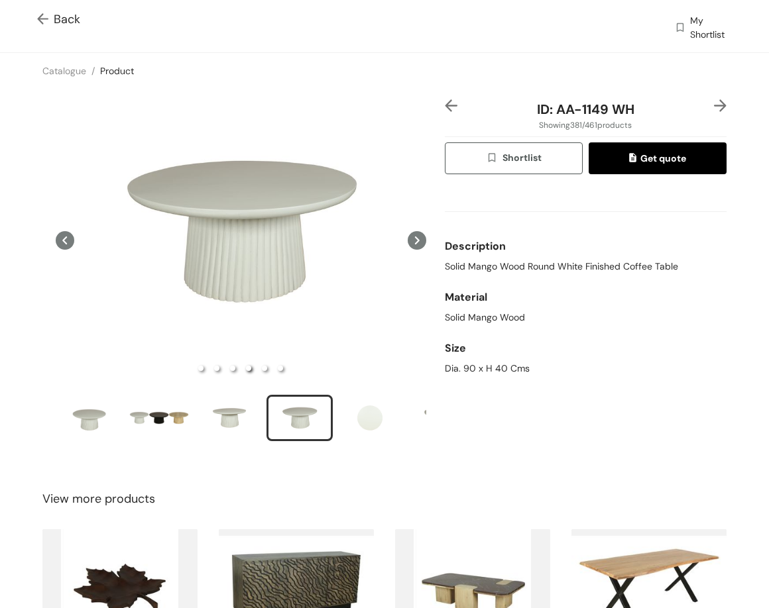
click at [714, 110] on img at bounding box center [720, 105] width 13 height 13
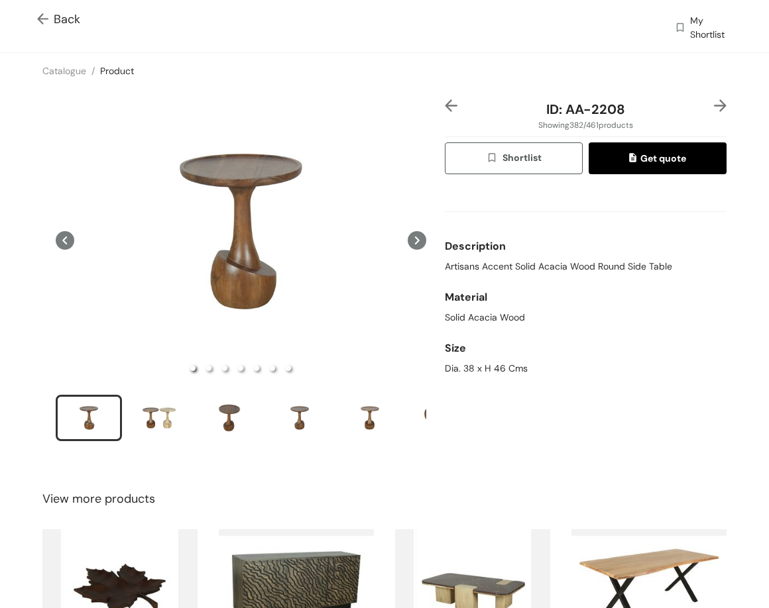
click at [445, 107] on img at bounding box center [451, 105] width 13 height 13
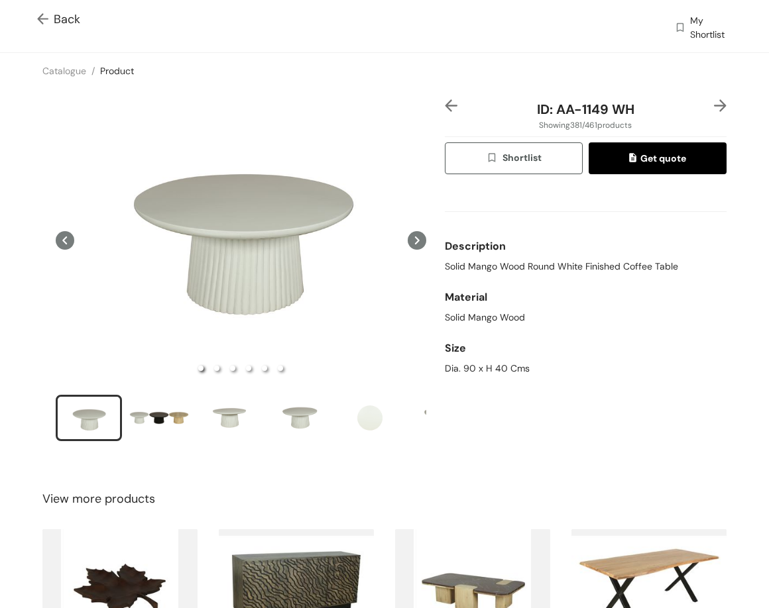
click at [445, 107] on img at bounding box center [451, 105] width 13 height 13
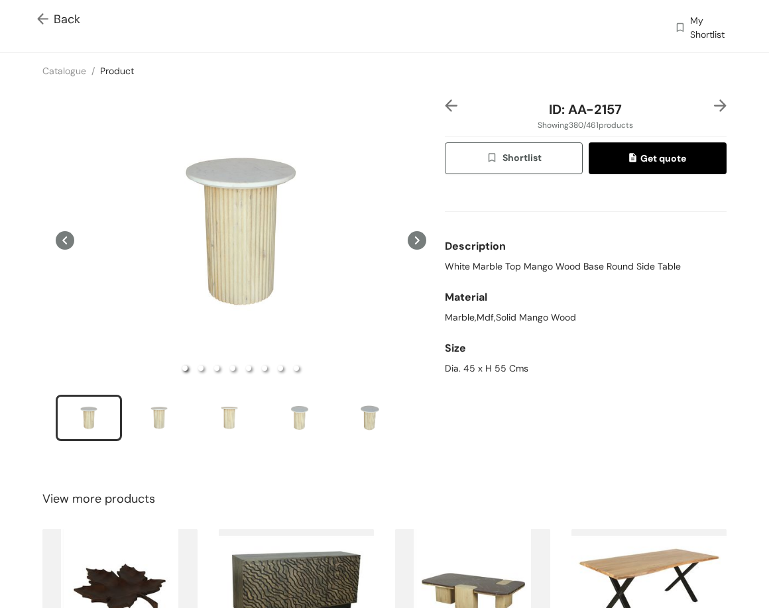
click at [445, 107] on img at bounding box center [451, 105] width 13 height 13
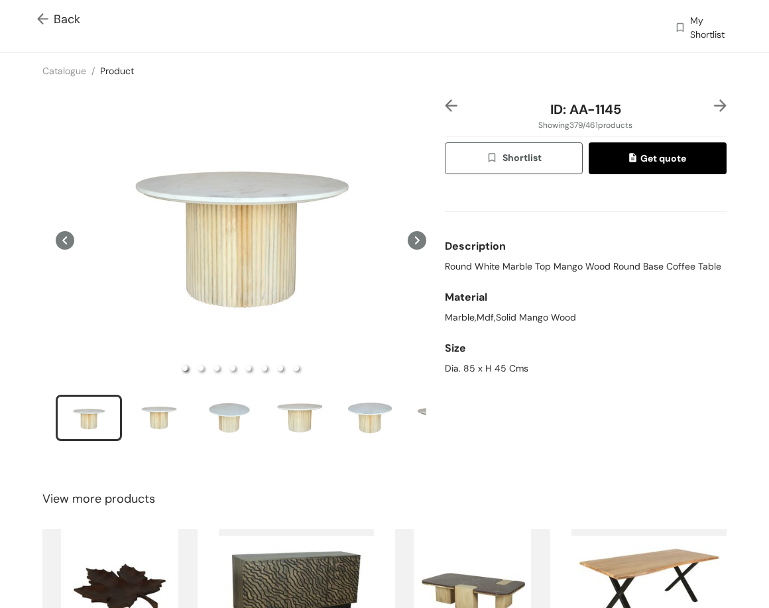
click at [445, 107] on img at bounding box center [451, 105] width 13 height 13
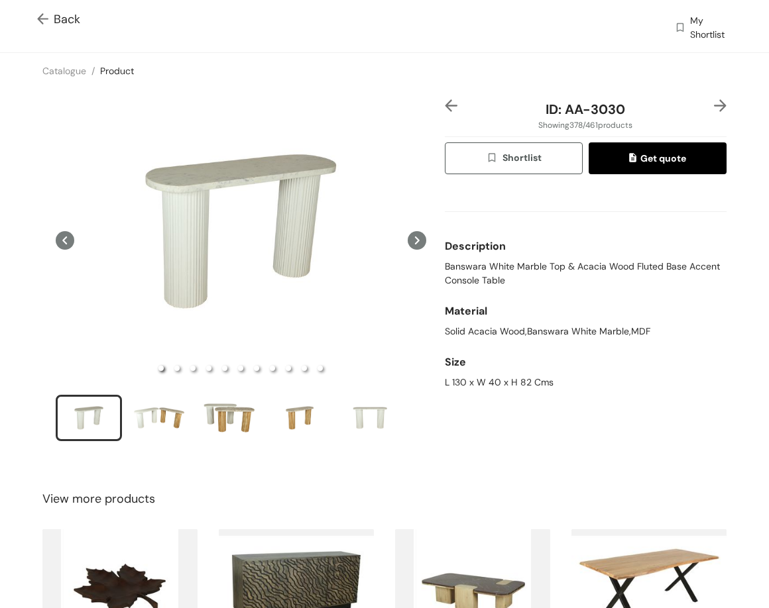
click at [445, 107] on img at bounding box center [451, 105] width 13 height 13
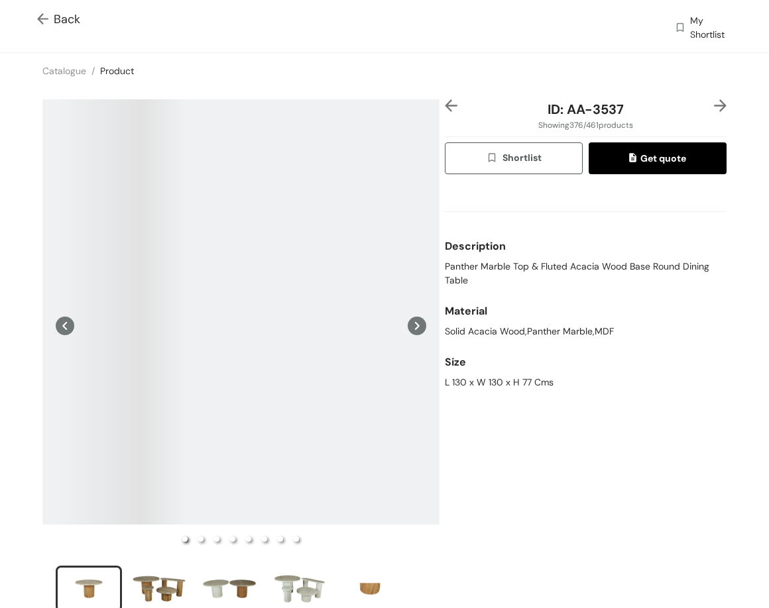
click at [445, 107] on img at bounding box center [451, 105] width 13 height 13
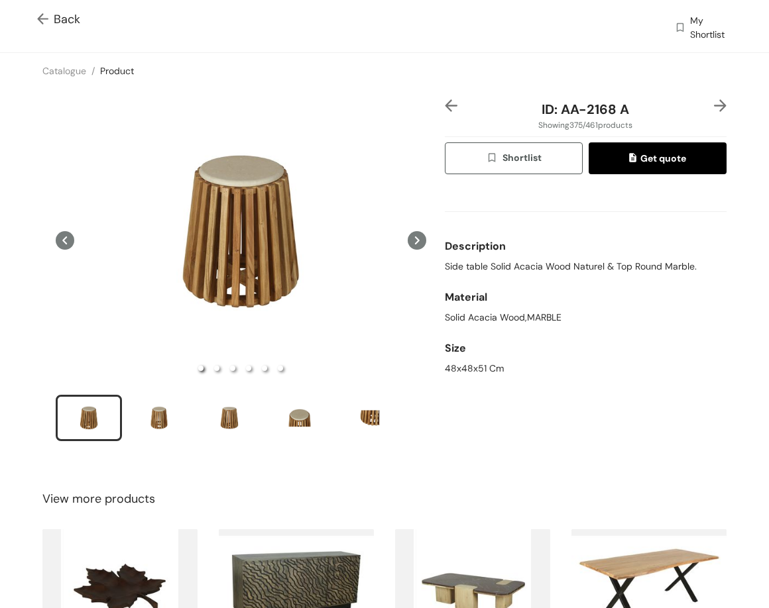
click at [445, 107] on img at bounding box center [451, 105] width 13 height 13
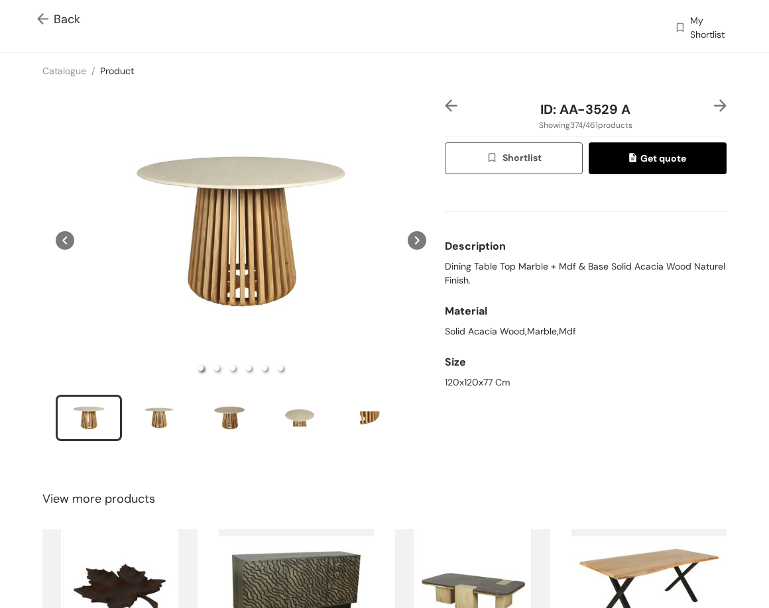
click at [445, 107] on img at bounding box center [451, 105] width 13 height 13
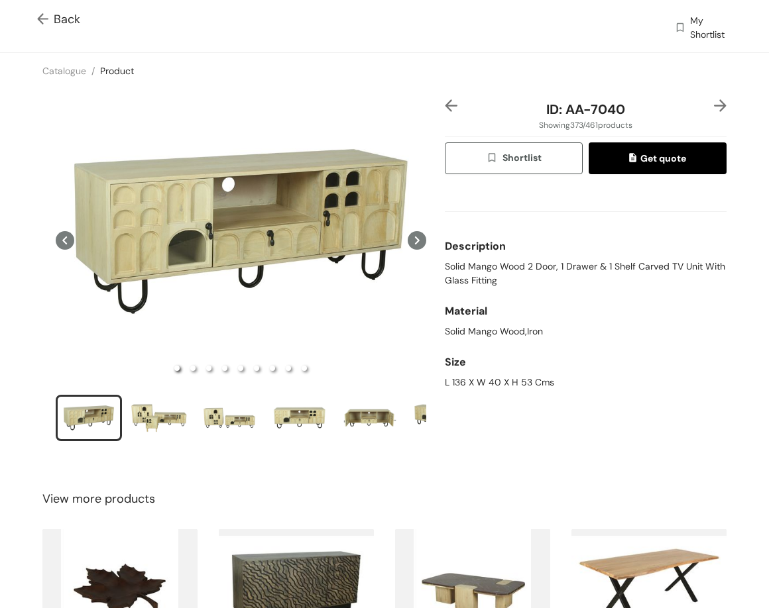
click at [445, 107] on img at bounding box center [451, 105] width 13 height 13
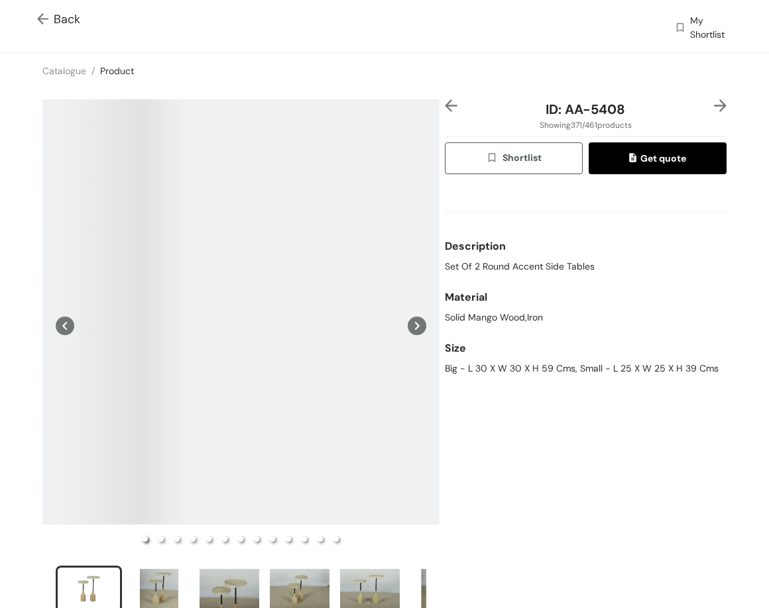
click at [445, 107] on img at bounding box center [451, 105] width 13 height 13
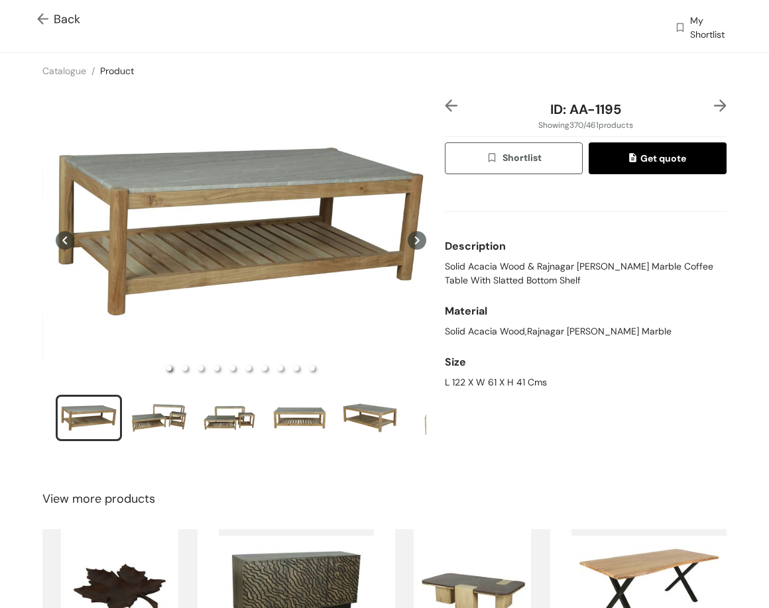
click at [445, 107] on img at bounding box center [451, 105] width 13 height 13
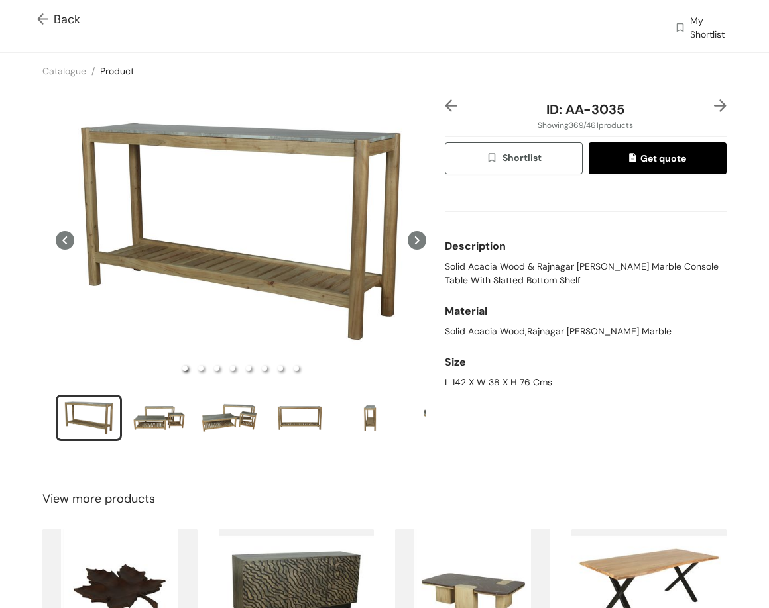
click at [445, 107] on img at bounding box center [451, 105] width 13 height 13
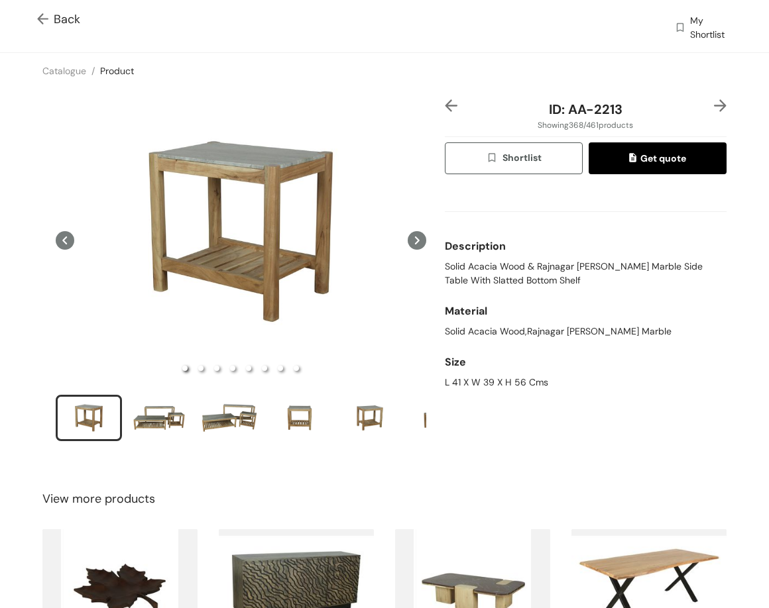
click at [445, 107] on img at bounding box center [451, 105] width 13 height 13
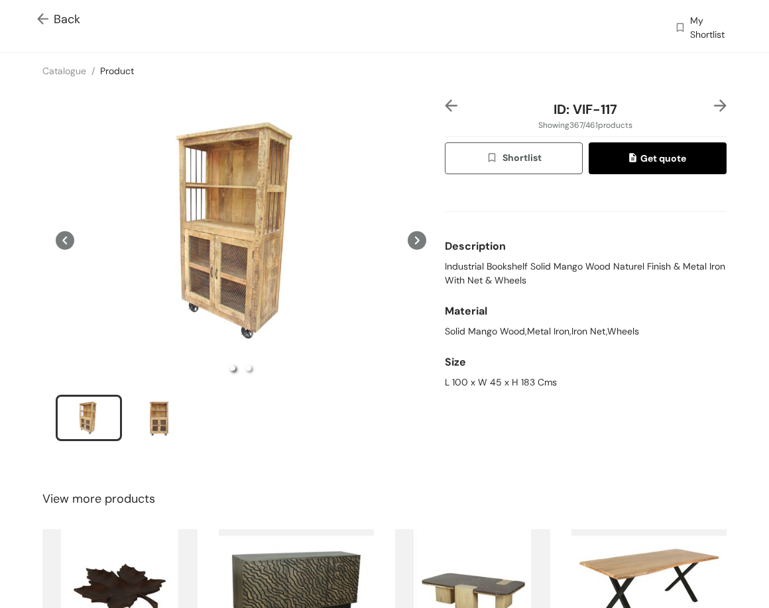
click at [445, 107] on img at bounding box center [451, 105] width 13 height 13
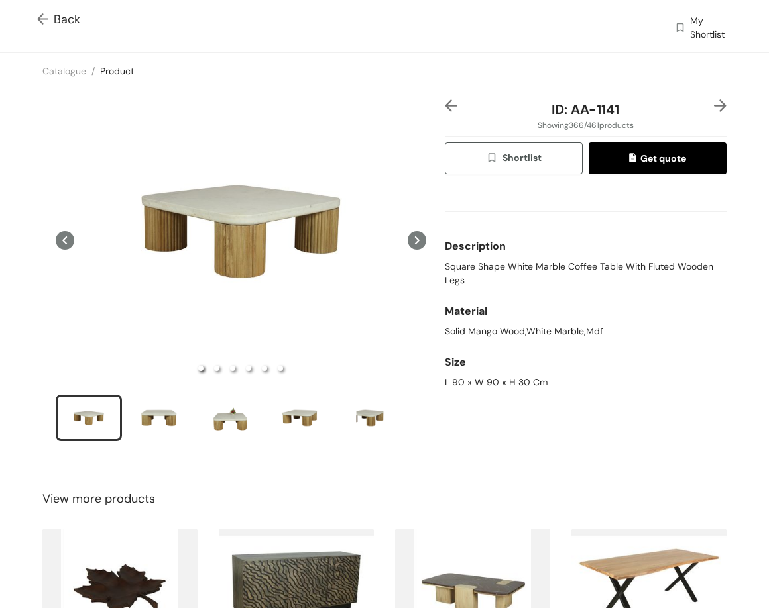
click at [445, 107] on img at bounding box center [451, 105] width 13 height 13
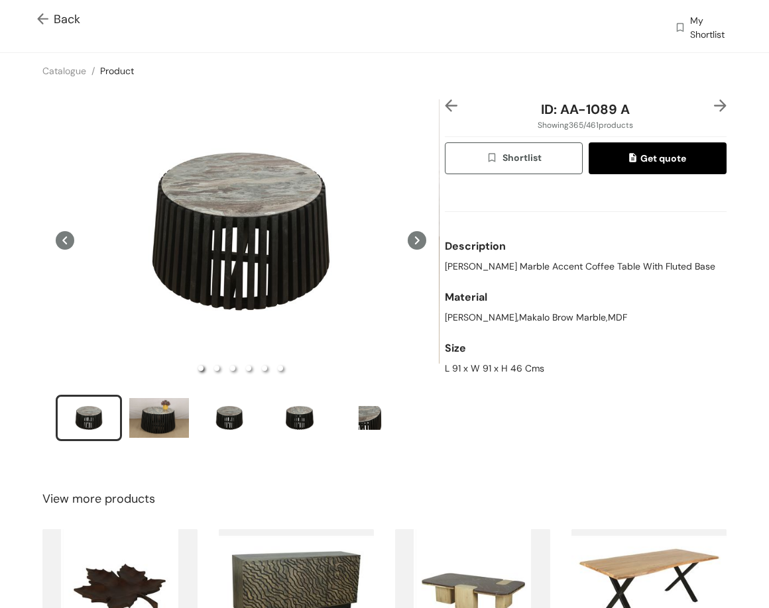
click at [445, 107] on img at bounding box center [451, 105] width 13 height 13
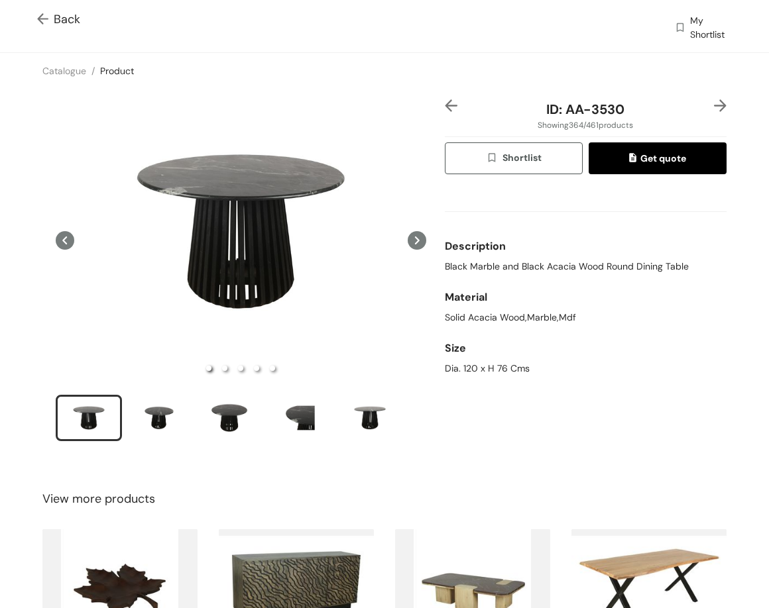
click at [710, 101] on div "ID: AA-3530 Showing 364 / 461 products Shortlist Get quote Description Black Ma…" at bounding box center [384, 279] width 774 height 380
click at [714, 101] on img at bounding box center [720, 105] width 13 height 13
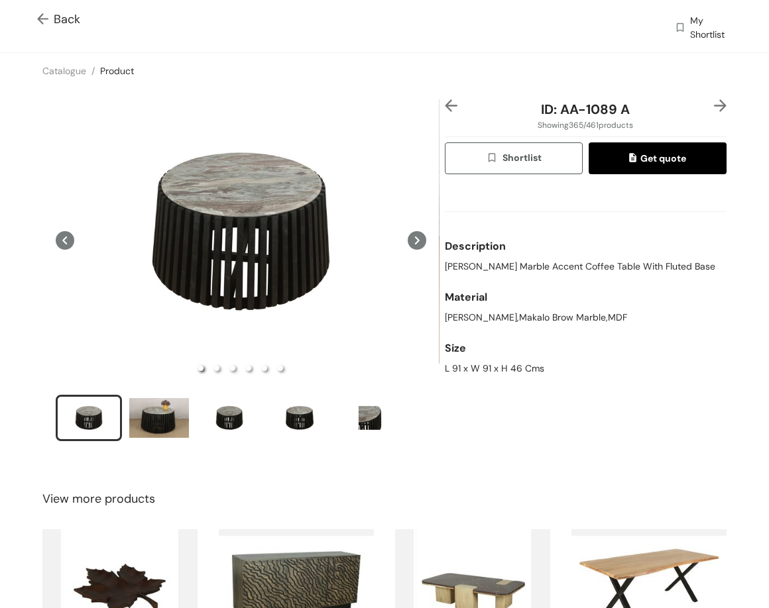
click at [714, 101] on img at bounding box center [720, 105] width 13 height 13
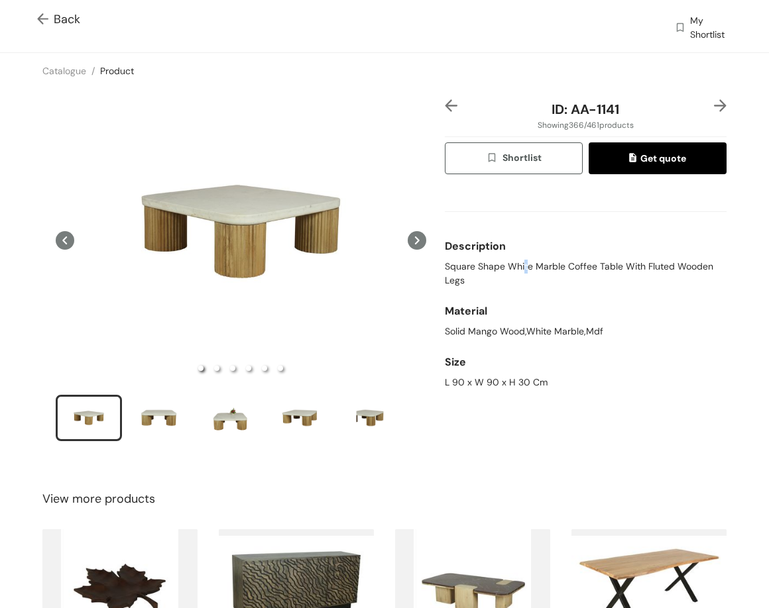
click at [518, 266] on span "Square Shape White Marble Coffee Table With Fluted Wooden Legs" at bounding box center [586, 274] width 282 height 28
click at [498, 386] on div "L 90 x W 90 x H 30 Cm" at bounding box center [586, 383] width 282 height 14
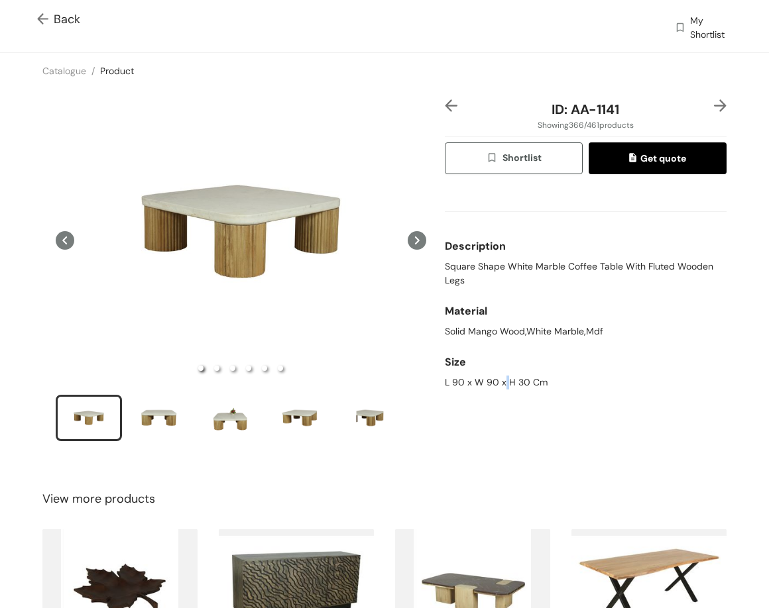
click at [498, 386] on div "L 90 x W 90 x H 30 Cm" at bounding box center [586, 383] width 282 height 14
click at [496, 386] on div "L 90 x W 90 x H 30 Cm" at bounding box center [586, 383] width 282 height 14
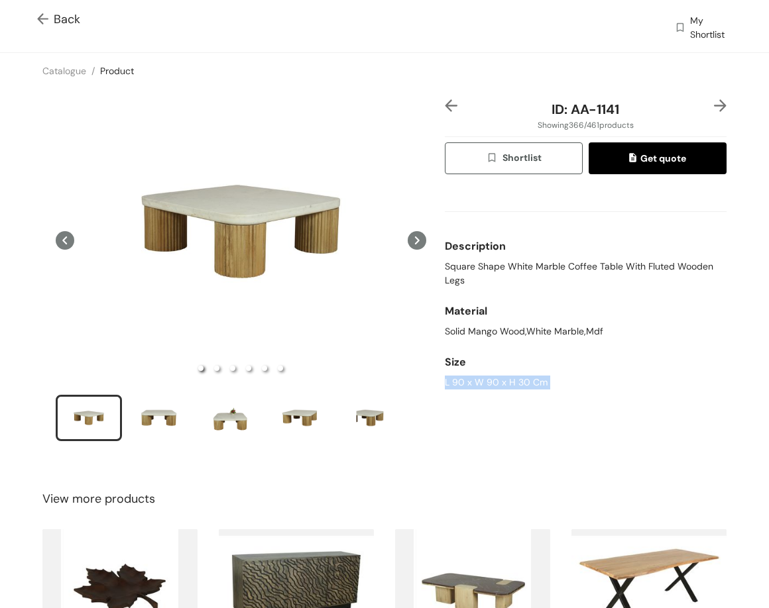
click at [716, 104] on img at bounding box center [720, 105] width 13 height 13
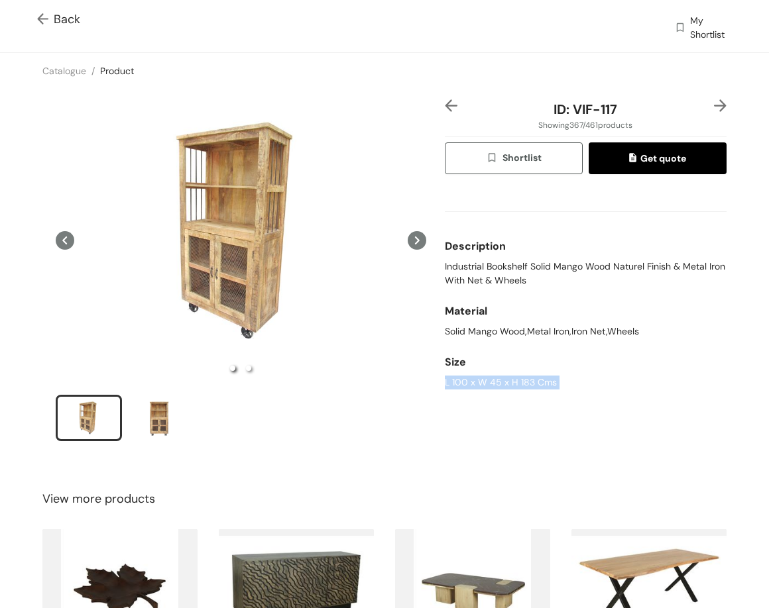
click at [714, 105] on img at bounding box center [720, 105] width 13 height 13
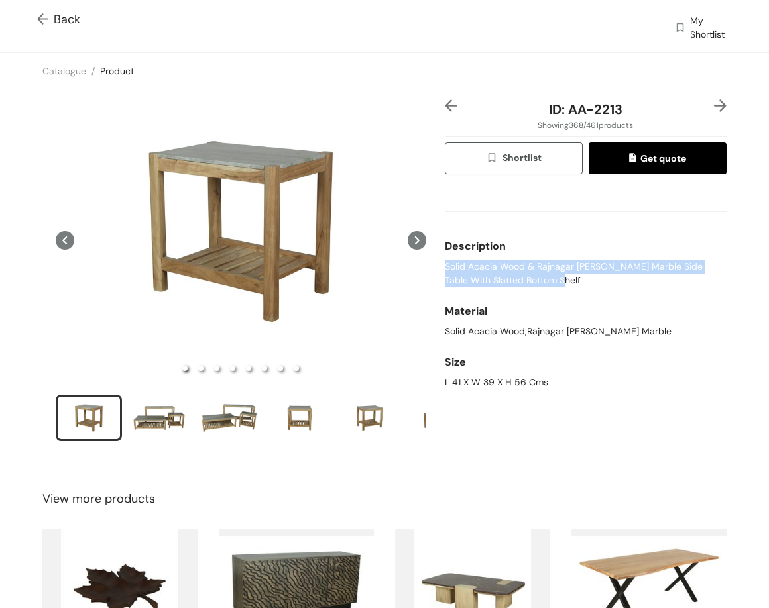
drag, startPoint x: 438, startPoint y: 262, endPoint x: 535, endPoint y: 285, distance: 100.1
click at [535, 285] on div "ID: AA-2213 Showing 368 / 461 products Shortlist Get quote Description Solid Ac…" at bounding box center [585, 278] width 287 height 359
copy span "Solid Acacia Wood & Rajnagar [PERSON_NAME] Marble Side Table With Slatted Botto…"
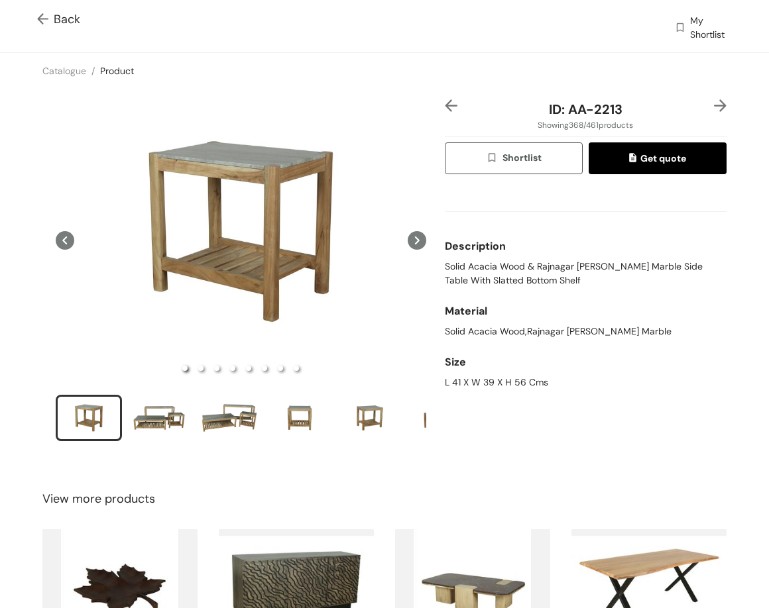
click at [479, 382] on div "L 41 X W 39 X H 56 Cms" at bounding box center [586, 383] width 282 height 14
click at [476, 382] on div "L 41 X W 39 X H 56 Cms" at bounding box center [586, 383] width 282 height 14
click at [476, 381] on div "L 41 X W 39 X H 56 Cms" at bounding box center [586, 383] width 282 height 14
click at [455, 376] on div "L 41 X W 39 X H 56 Cms" at bounding box center [586, 383] width 282 height 14
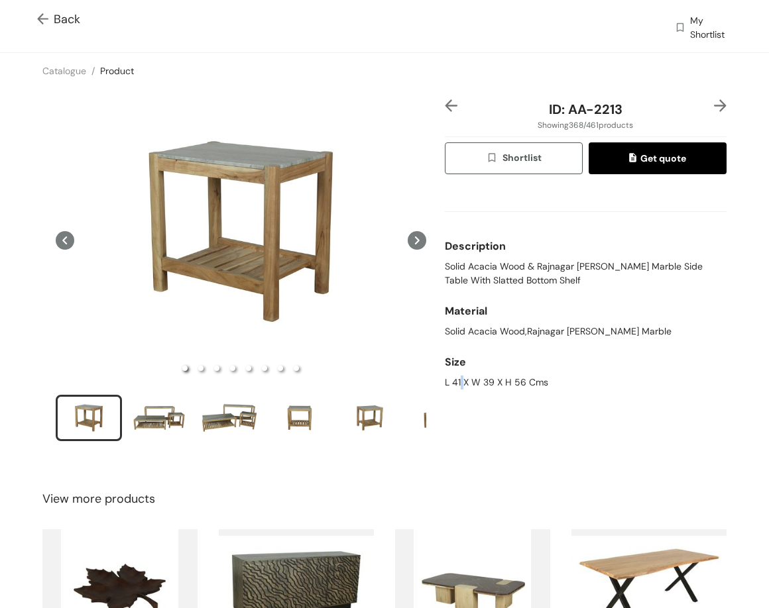
click at [458, 377] on div "L 41 X W 39 X H 56 Cms" at bounding box center [586, 383] width 282 height 14
click at [458, 376] on div "L 41 X W 39 X H 56 Cms" at bounding box center [586, 383] width 282 height 14
drag, startPoint x: 594, startPoint y: 108, endPoint x: 637, endPoint y: 103, distance: 43.4
click at [633, 107] on div "ID: AA-2213" at bounding box center [585, 109] width 235 height 20
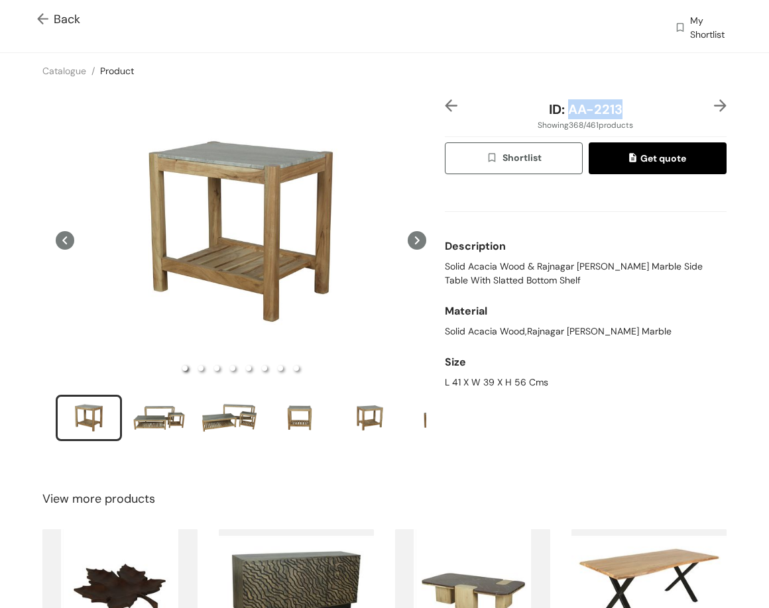
click at [714, 108] on img at bounding box center [720, 105] width 13 height 13
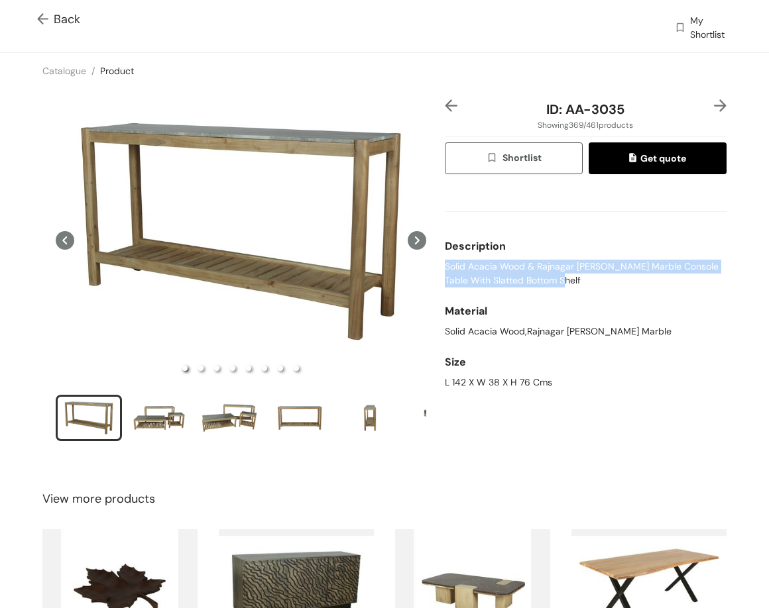
drag, startPoint x: 439, startPoint y: 264, endPoint x: 590, endPoint y: 285, distance: 153.1
click at [584, 286] on span "Solid Acacia Wood & Rajnagar [PERSON_NAME] Marble Console Table With Slatted Bo…" at bounding box center [586, 274] width 282 height 28
copy span "Solid Acacia Wood & Rajnagar [PERSON_NAME] Marble Console Table With Slatted Bo…"
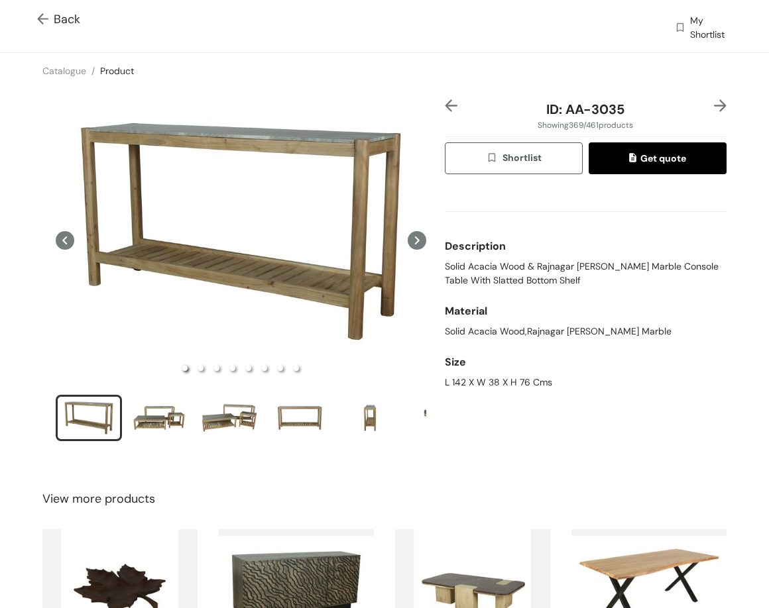
click at [463, 386] on div "L 142 X W 38 X H 76 Cms" at bounding box center [586, 383] width 282 height 14
click at [463, 384] on div "L 142 X W 38 X H 76 Cms" at bounding box center [586, 383] width 282 height 14
copy div "L 142 X W 38 X H 76 Cms"
click at [563, 109] on span "ID: AA-3035" at bounding box center [585, 109] width 78 height 17
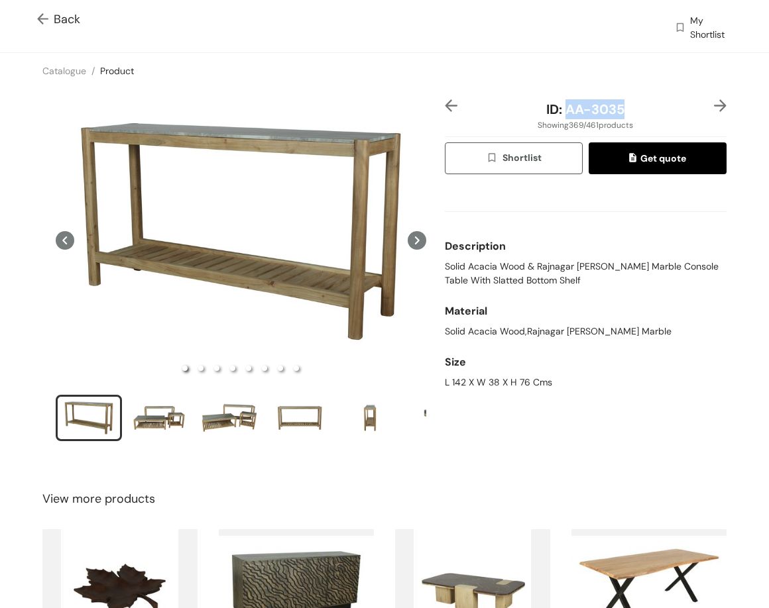
drag, startPoint x: 568, startPoint y: 110, endPoint x: 657, endPoint y: 114, distance: 88.9
click at [657, 114] on div "ID: AA-3035" at bounding box center [585, 109] width 235 height 20
copy span "AA-3035"
click at [714, 100] on img at bounding box center [720, 105] width 13 height 13
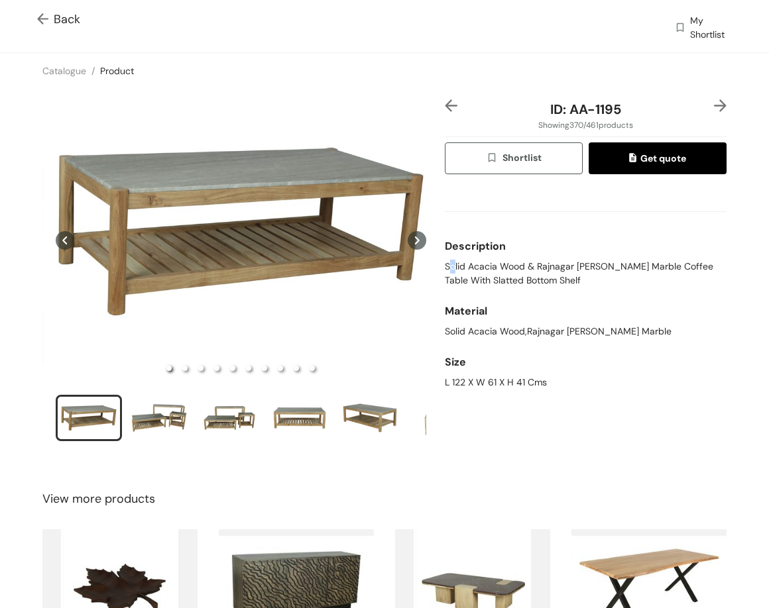
click at [449, 262] on span "Solid Acacia Wood & Rajnagar [PERSON_NAME] Marble Coffee Table With Slatted Bot…" at bounding box center [586, 274] width 282 height 28
click at [449, 263] on span "Solid Acacia Wood & Rajnagar [PERSON_NAME] Marble Coffee Table With Slatted Bot…" at bounding box center [586, 274] width 282 height 28
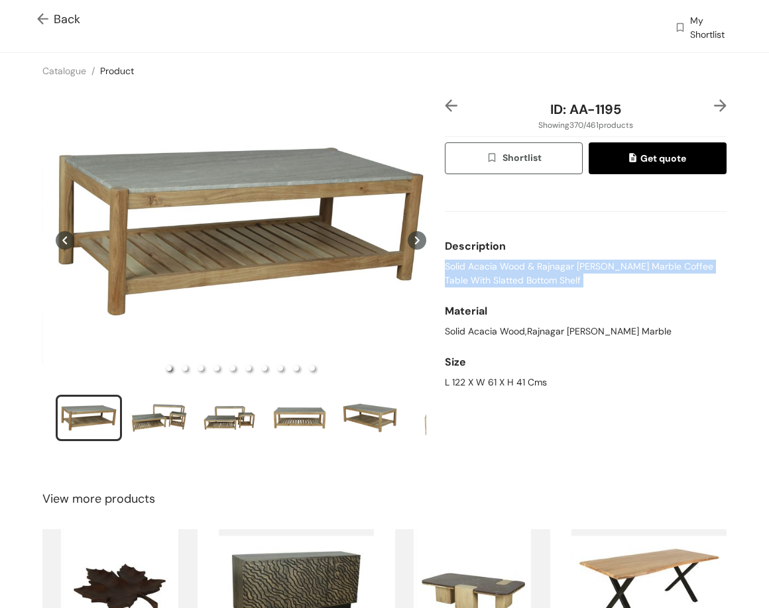
click at [449, 263] on span "Solid Acacia Wood & Rajnagar [PERSON_NAME] Marble Coffee Table With Slatted Bot…" at bounding box center [586, 274] width 282 height 28
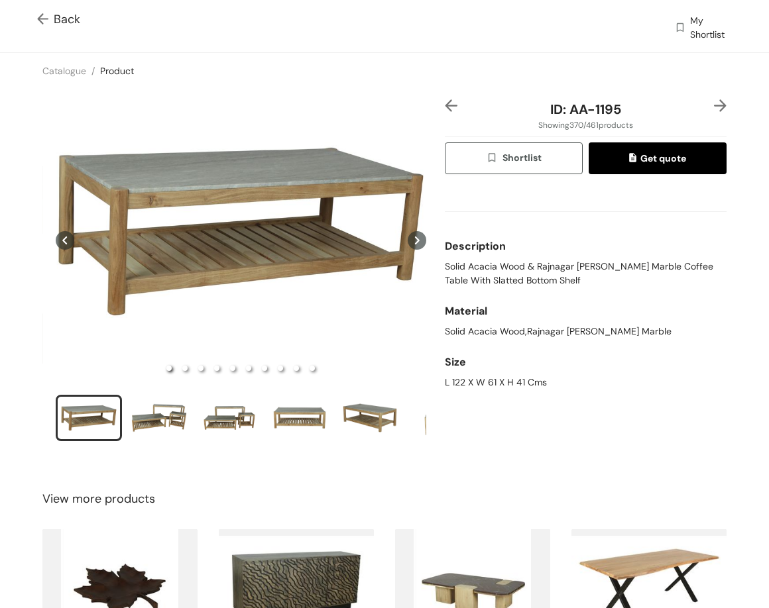
click at [495, 379] on div "L 122 X W 61 X H 41 Cms" at bounding box center [586, 383] width 282 height 14
copy div "L 122 X W 61 X H 41 Cms"
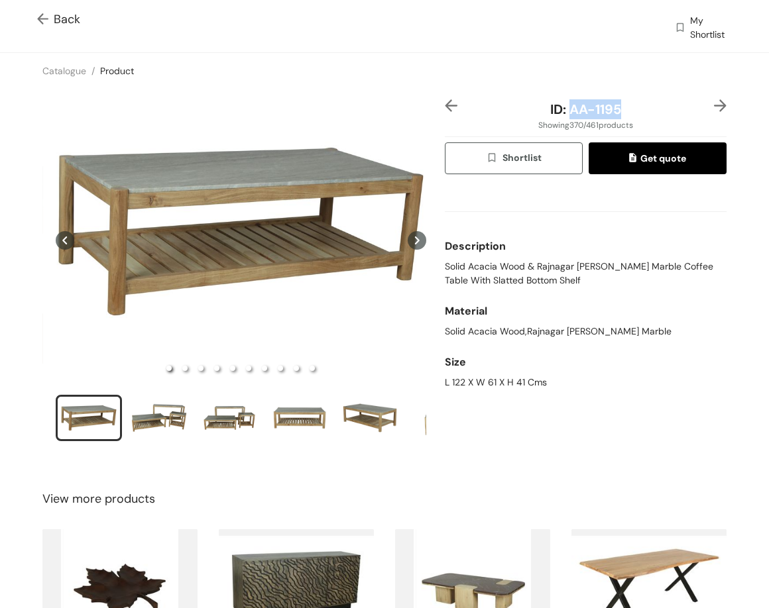
drag, startPoint x: 566, startPoint y: 106, endPoint x: 646, endPoint y: 62, distance: 91.7
click at [663, 93] on div "ID: AA-1195 Showing 370 / 461 products Shortlist Get quote Description Solid Ac…" at bounding box center [384, 279] width 774 height 380
copy span "AA-1195"
click at [714, 103] on img at bounding box center [720, 105] width 13 height 13
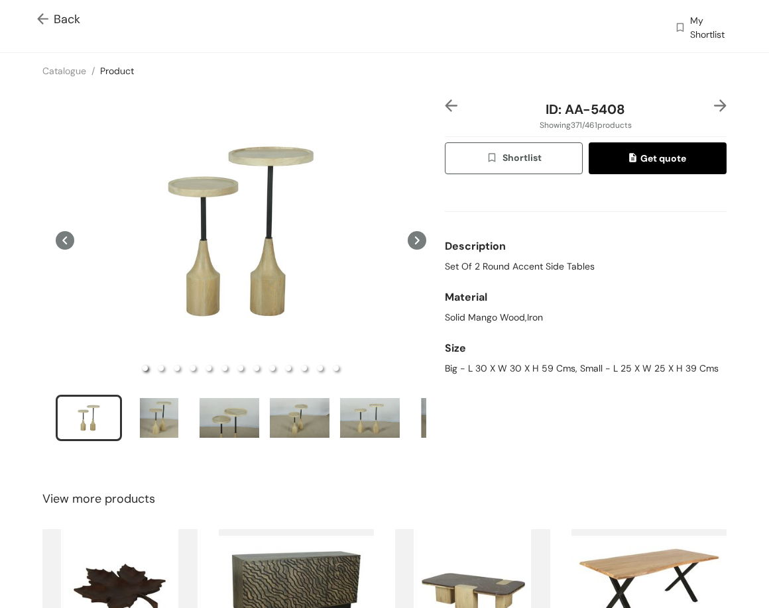
click at [522, 271] on span "Set Of 2 Round Accent Side Tables" at bounding box center [520, 267] width 150 height 14
copy span "Set Of 2 Round Accent Side Tables"
click at [565, 374] on div "Big - L 30 X W 30 X H 59 Cms, Small - L 25 X W 25 X H 39 Cms" at bounding box center [586, 369] width 282 height 14
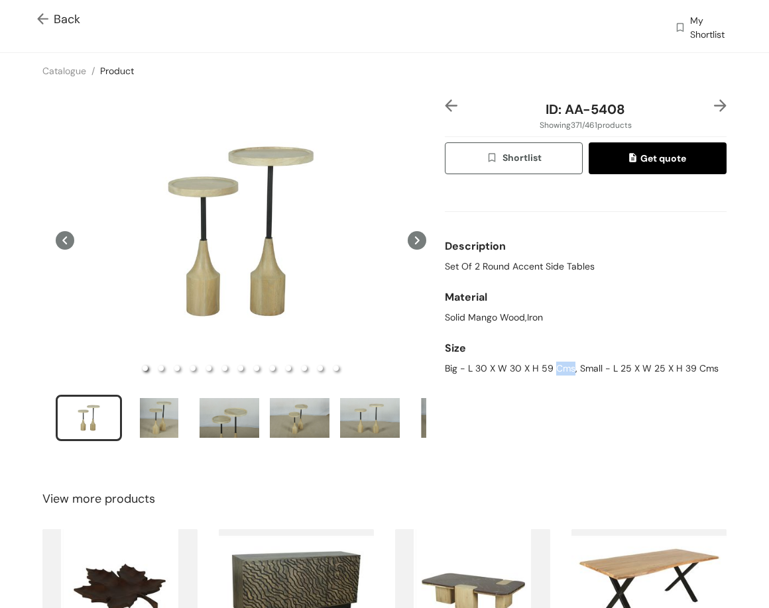
click at [565, 374] on div "Big - L 30 X W 30 X H 59 Cms, Small - L 25 X W 25 X H 39 Cms" at bounding box center [586, 369] width 282 height 14
click at [557, 372] on div "Big - L 30 X W 30 X H 59 Cms, Small - L 25 X W 25 X H 39 Cms" at bounding box center [586, 369] width 282 height 14
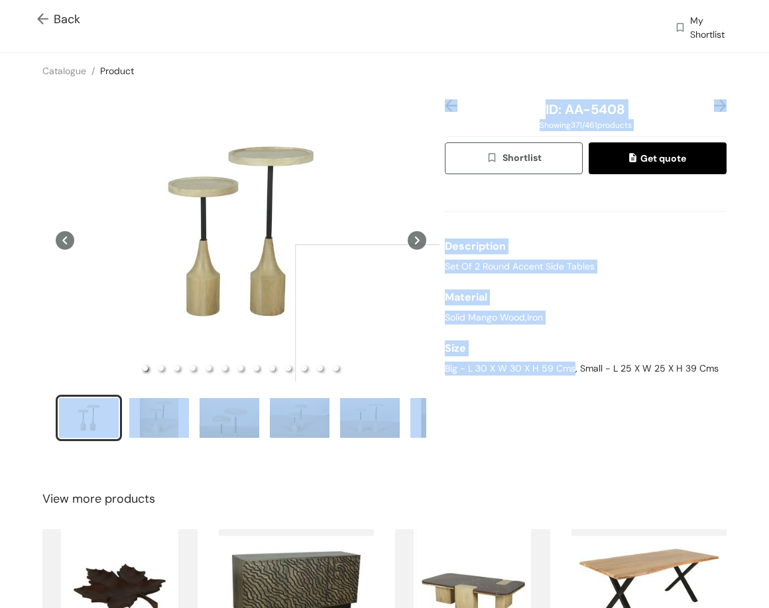
drag, startPoint x: 566, startPoint y: 367, endPoint x: 554, endPoint y: 375, distance: 14.3
click at [433, 377] on div "ID: AA-5408 Showing 371 / 461 products Shortlist Get quote Description Set Of 2…" at bounding box center [384, 279] width 774 height 380
click at [554, 375] on div "Big - L 30 X W 30 X H 59 Cms, Small - L 25 X W 25 X H 39 Cms" at bounding box center [586, 369] width 282 height 14
drag, startPoint x: 435, startPoint y: 368, endPoint x: 667, endPoint y: 378, distance: 232.2
click at [661, 382] on div "ID: AA-5408 Showing 371 / 461 products Shortlist Get quote Description Set Of 2…" at bounding box center [384, 279] width 774 height 380
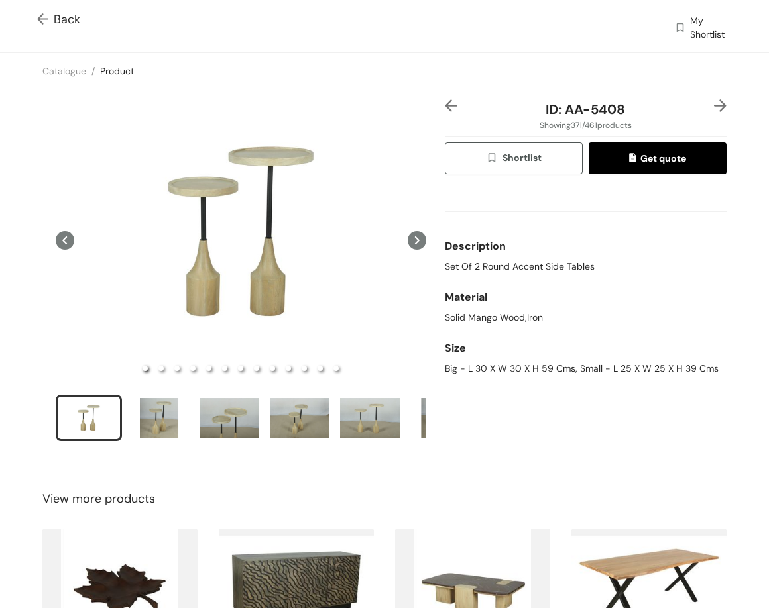
click at [671, 375] on div "Big - L 30 X W 30 X H 59 Cms, Small - L 25 X W 25 X H 39 Cms" at bounding box center [586, 369] width 282 height 14
drag, startPoint x: 566, startPoint y: 370, endPoint x: 439, endPoint y: 379, distance: 126.9
click at [445, 379] on div "Size Big - L 30 X W 30 X H 59 Cms, Small - L 25 X W 25 X H 39 Cms" at bounding box center [586, 355] width 282 height 51
copy div "Big - L 30 X W 30 X H 59 Cms"
drag, startPoint x: 571, startPoint y: 370, endPoint x: 740, endPoint y: 375, distance: 169.7
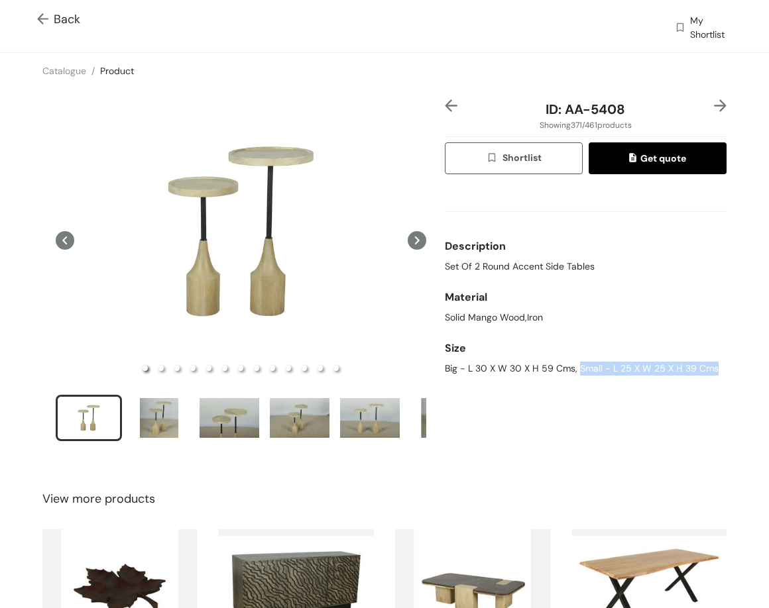
click at [740, 375] on div "ID: AA-5408 Showing 371 / 461 products Shortlist Get quote Description Set Of 2…" at bounding box center [384, 279] width 774 height 380
copy div "Small - L 25 X W 25 X H 39 Cms"
drag, startPoint x: 576, startPoint y: 105, endPoint x: 649, endPoint y: 105, distance: 73.6
click at [649, 105] on div "ID: AA-5408" at bounding box center [585, 109] width 235 height 20
click at [714, 101] on img at bounding box center [720, 105] width 13 height 13
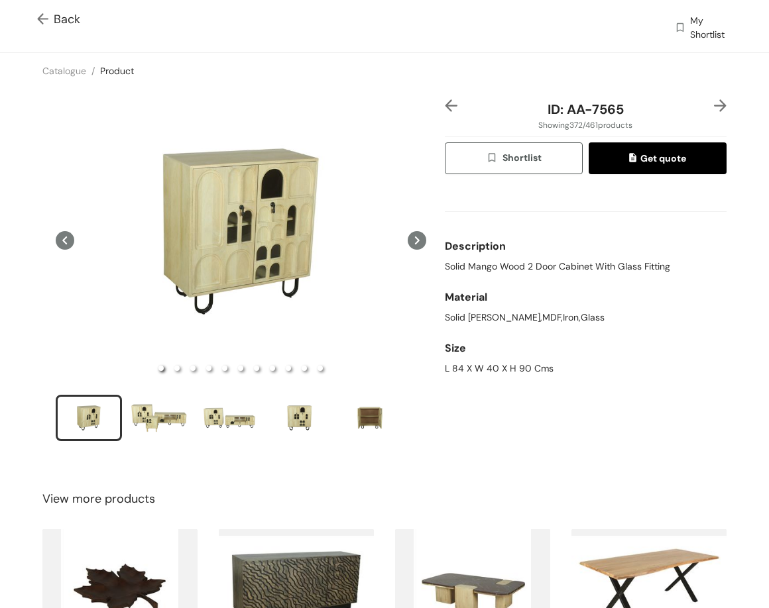
click at [578, 270] on span "Solid Mango Wood 2 Door Cabinet With Glass Fitting" at bounding box center [557, 267] width 225 height 14
click at [488, 370] on div "L 84 X W 40 X H 90 Cms" at bounding box center [586, 369] width 282 height 14
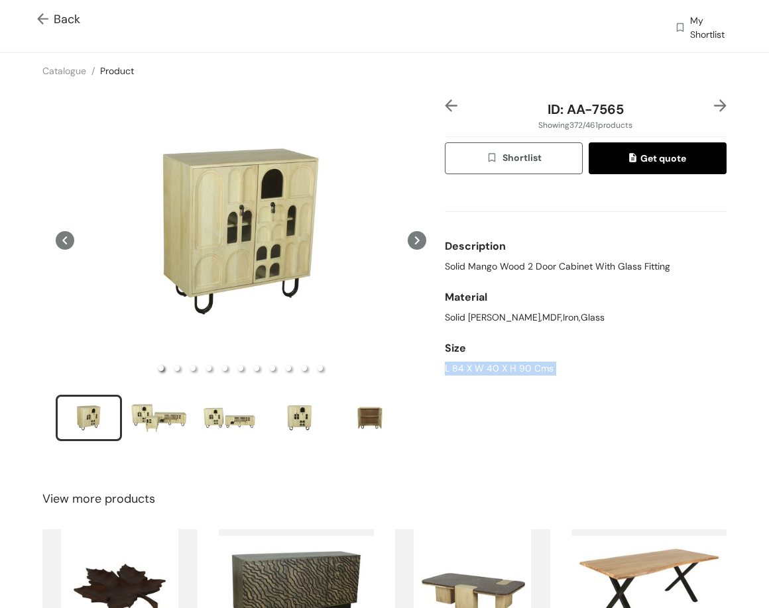
click at [488, 370] on div "L 84 X W 40 X H 90 Cms" at bounding box center [586, 369] width 282 height 14
drag, startPoint x: 560, startPoint y: 107, endPoint x: 646, endPoint y: 110, distance: 86.2
click at [646, 110] on div "ID: AA-7565" at bounding box center [585, 109] width 235 height 20
drag, startPoint x: 709, startPoint y: 105, endPoint x: 711, endPoint y: 113, distance: 7.6
click at [714, 105] on img at bounding box center [720, 105] width 13 height 13
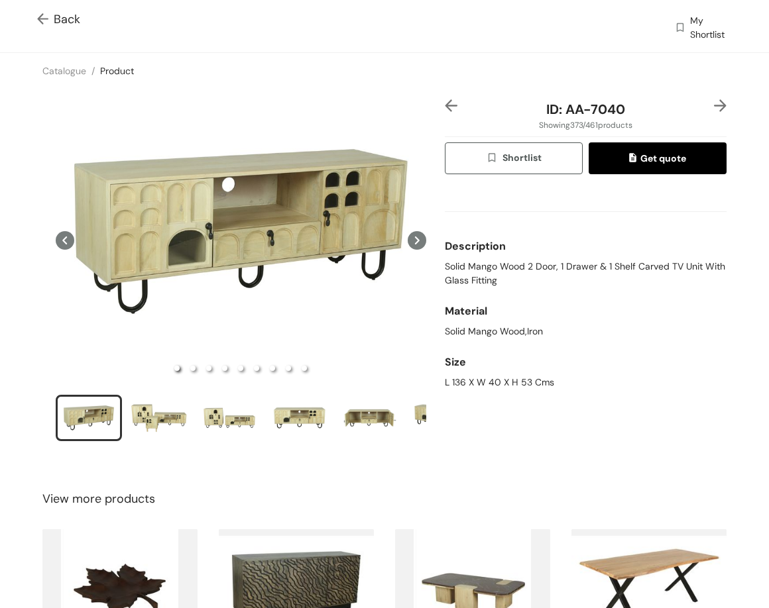
click at [455, 268] on span "Solid Mango Wood 2 Door, 1 Drawer & 1 Shelf Carved TV Unit With Glass Fitting" at bounding box center [586, 274] width 282 height 28
click at [455, 267] on span "Solid Mango Wood 2 Door, 1 Drawer & 1 Shelf Carved TV Unit With Glass Fitting" at bounding box center [586, 274] width 282 height 28
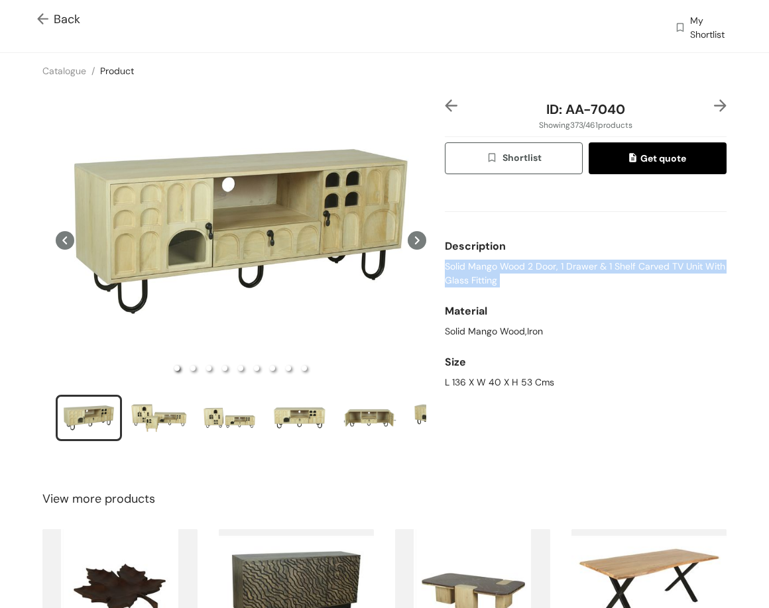
click at [455, 267] on span "Solid Mango Wood 2 Door, 1 Drawer & 1 Shelf Carved TV Unit With Glass Fitting" at bounding box center [586, 274] width 282 height 28
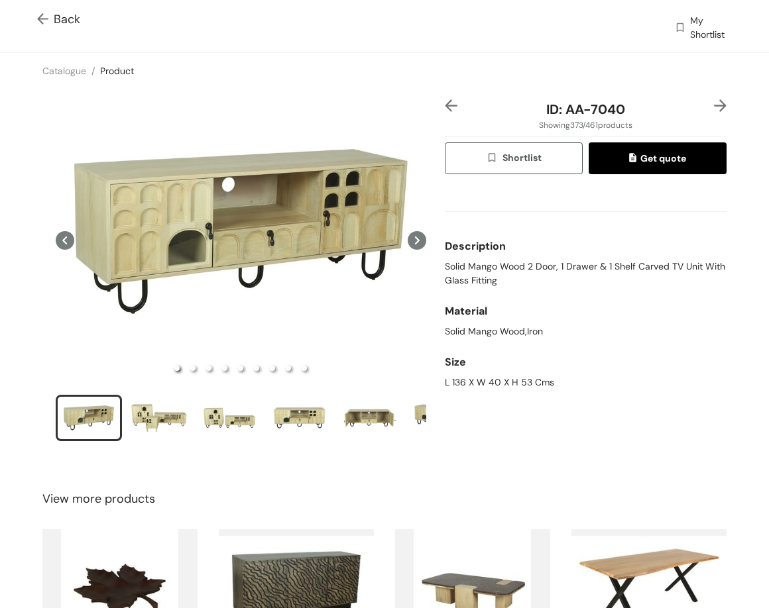
click at [469, 380] on div "L 136 X W 40 X H 53 Cms" at bounding box center [586, 383] width 282 height 14
drag, startPoint x: 632, startPoint y: 111, endPoint x: 604, endPoint y: 48, distance: 68.2
click at [646, 109] on div "ID: AA-7040" at bounding box center [585, 109] width 235 height 20
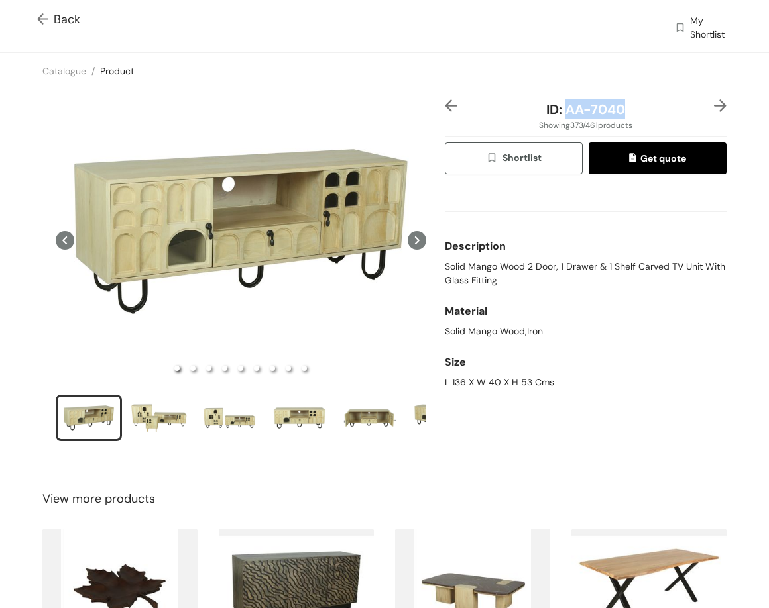
click at [714, 103] on img at bounding box center [720, 105] width 13 height 13
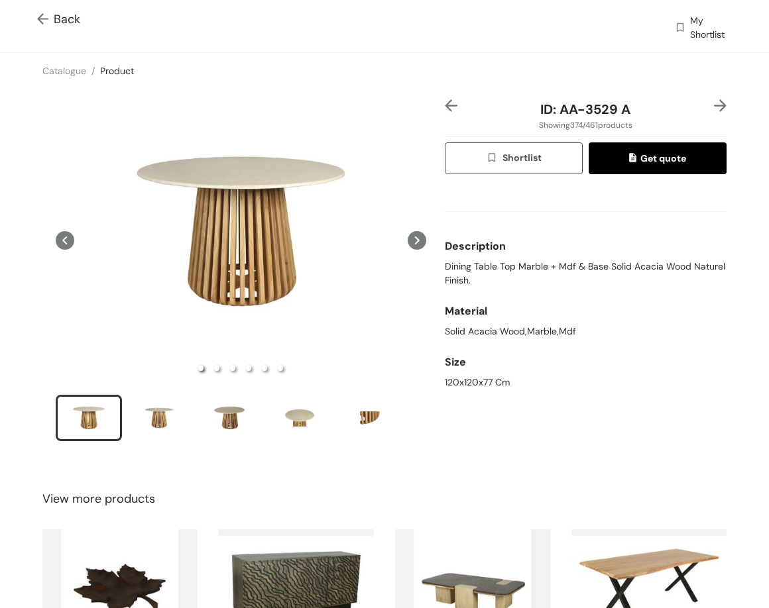
click at [508, 266] on span "Dining Table Top Marble + Mdf & Base Solid Acacia Wood Naturel Finish." at bounding box center [586, 274] width 282 height 28
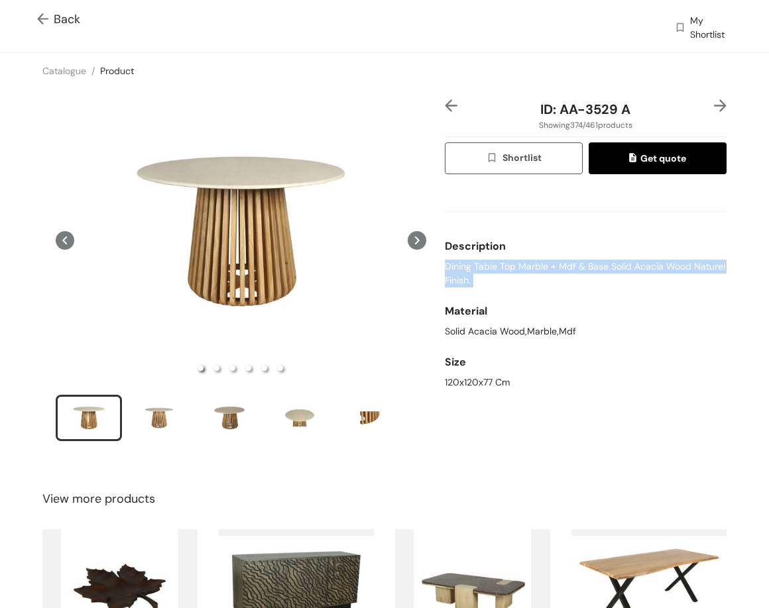
click at [508, 266] on span "Dining Table Top Marble + Mdf & Base Solid Acacia Wood Naturel Finish." at bounding box center [586, 274] width 282 height 28
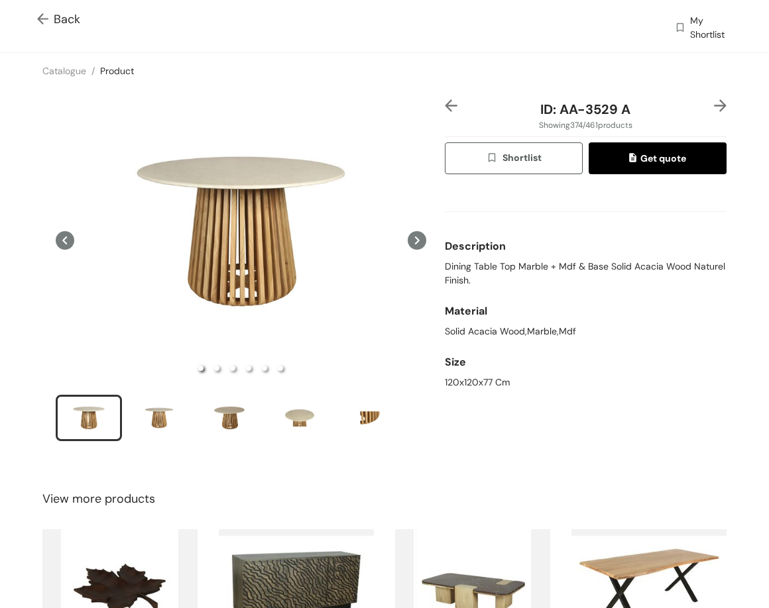
click at [472, 378] on div "120x120x77 Cm" at bounding box center [586, 383] width 282 height 14
click at [471, 378] on div "120x120x77 Cm" at bounding box center [586, 383] width 282 height 14
click at [470, 373] on div "Size" at bounding box center [586, 362] width 282 height 27
click at [470, 377] on div "120x120x77 Cm" at bounding box center [586, 383] width 282 height 14
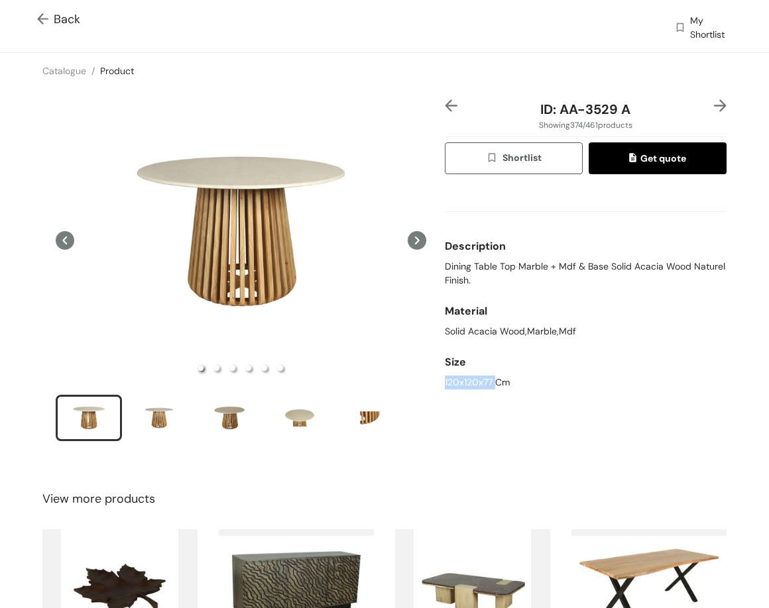
click at [470, 377] on div "120x120x77 Cm" at bounding box center [586, 383] width 282 height 14
drag, startPoint x: 643, startPoint y: 111, endPoint x: 688, endPoint y: 109, distance: 45.1
click at [689, 110] on div "ID: AA-3529 A" at bounding box center [585, 109] width 235 height 20
click at [714, 101] on img at bounding box center [720, 105] width 13 height 13
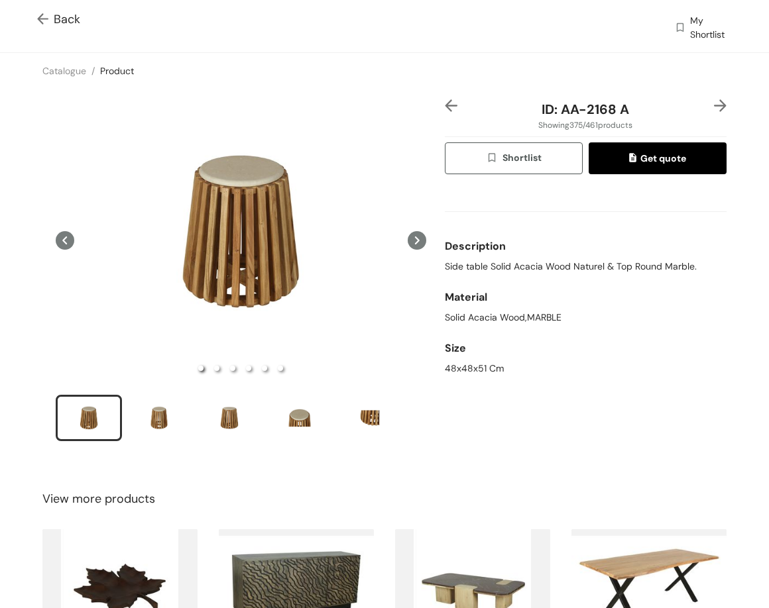
click at [503, 266] on span "Side table Solid Acacia Wood Naturel & Top Round Marble." at bounding box center [571, 267] width 252 height 14
click at [467, 370] on div "48x48x51 Cm" at bounding box center [586, 369] width 282 height 14
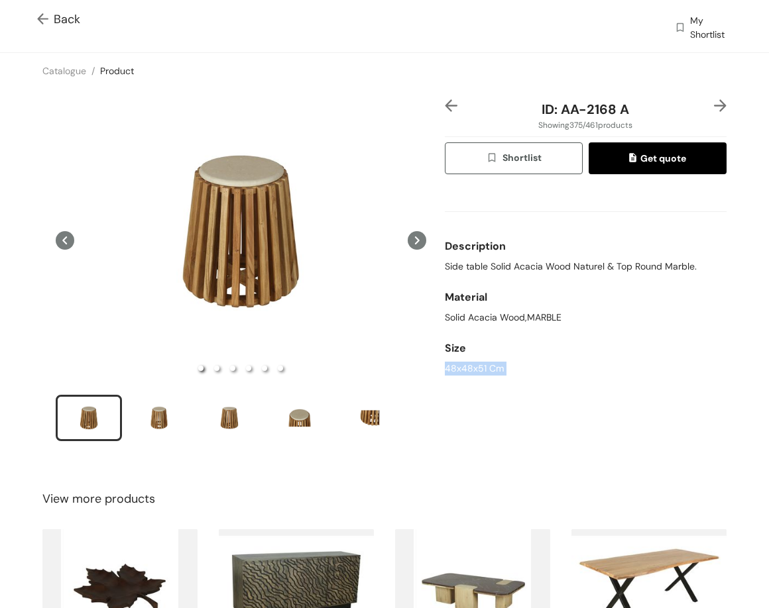
click at [467, 370] on div "48x48x51 Cm" at bounding box center [586, 369] width 282 height 14
drag, startPoint x: 555, startPoint y: 109, endPoint x: 645, endPoint y: 111, distance: 89.5
click at [645, 113] on div "ID: AA-2168 A" at bounding box center [585, 109] width 235 height 20
click at [714, 105] on img at bounding box center [720, 105] width 13 height 13
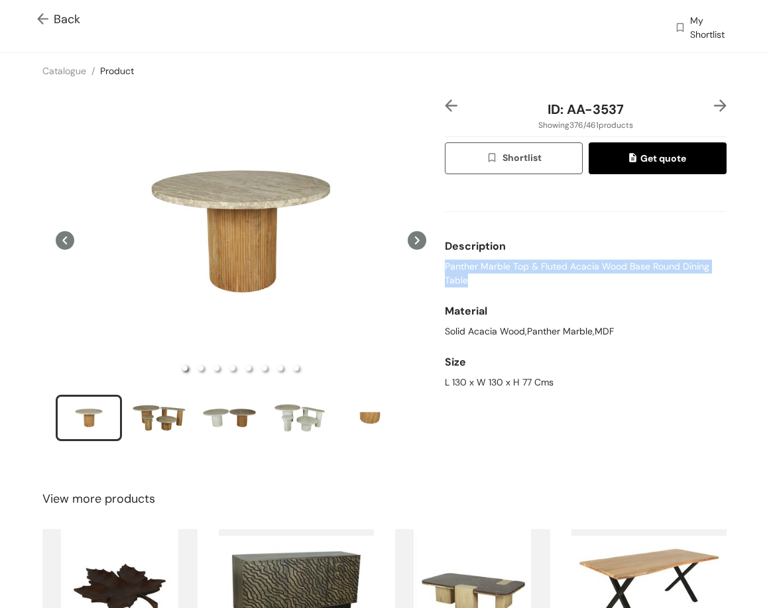
drag, startPoint x: 438, startPoint y: 268, endPoint x: 482, endPoint y: 288, distance: 48.3
click at [482, 288] on div "Description Panther Marble Top & Fluted Acacia Wood Base Round Dining Table" at bounding box center [586, 260] width 282 height 65
click at [467, 390] on div "Size L 130 x W 130 x H 77 Cms" at bounding box center [586, 369] width 282 height 51
click at [467, 388] on div "L 130 x W 130 x H 77 Cms" at bounding box center [586, 383] width 282 height 14
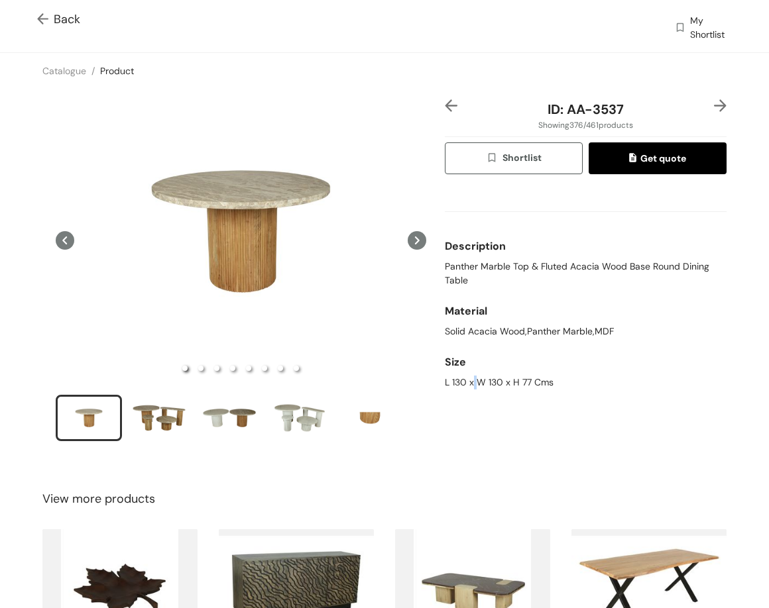
click at [467, 388] on div "L 130 x W 130 x H 77 Cms" at bounding box center [586, 383] width 282 height 14
drag, startPoint x: 561, startPoint y: 102, endPoint x: 622, endPoint y: 108, distance: 60.6
click at [622, 108] on div "ID: AA-3537" at bounding box center [585, 109] width 235 height 20
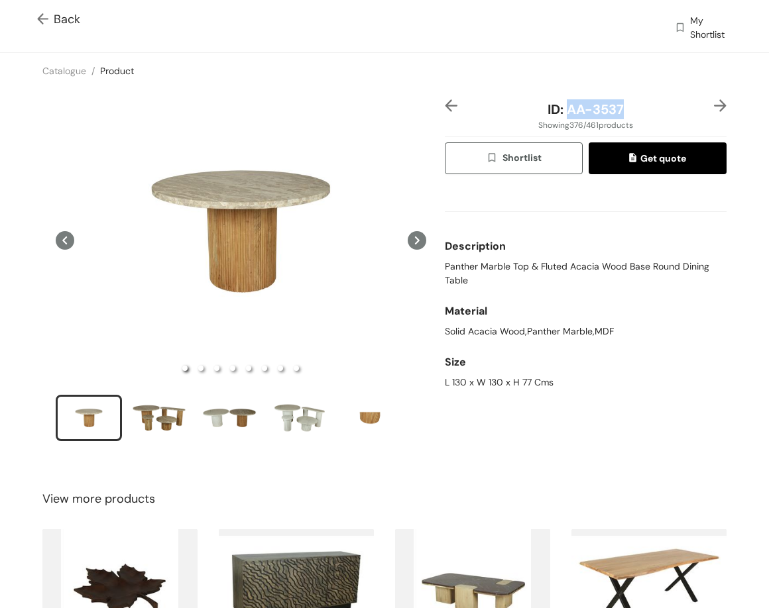
click at [714, 107] on img at bounding box center [720, 105] width 13 height 13
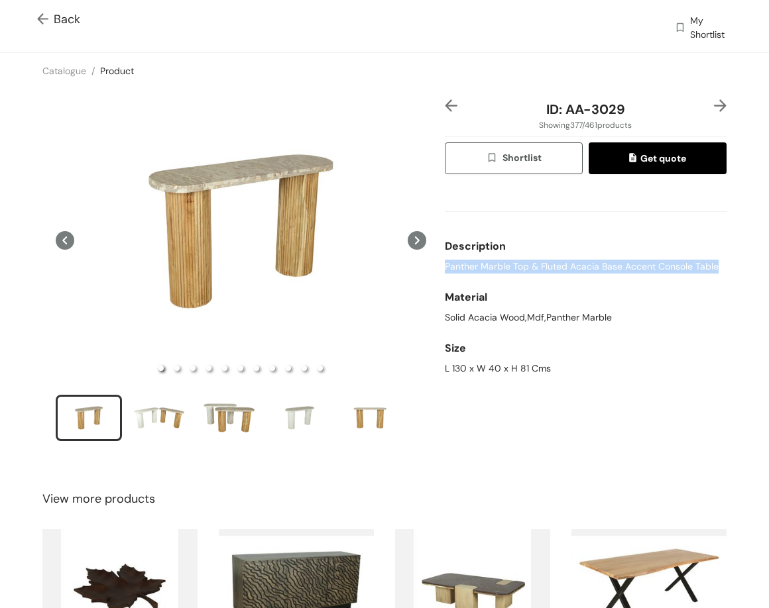
drag, startPoint x: 438, startPoint y: 266, endPoint x: 714, endPoint y: 276, distance: 275.9
click at [714, 276] on div "Description Panther Marble Top & Fluted Acacia Base Accent Console Table" at bounding box center [586, 253] width 282 height 51
click at [476, 374] on div "L 130 x W 40 x H 81 Cms" at bounding box center [586, 369] width 282 height 14
click at [474, 374] on div "L 130 x W 40 x H 81 Cms" at bounding box center [586, 369] width 282 height 14
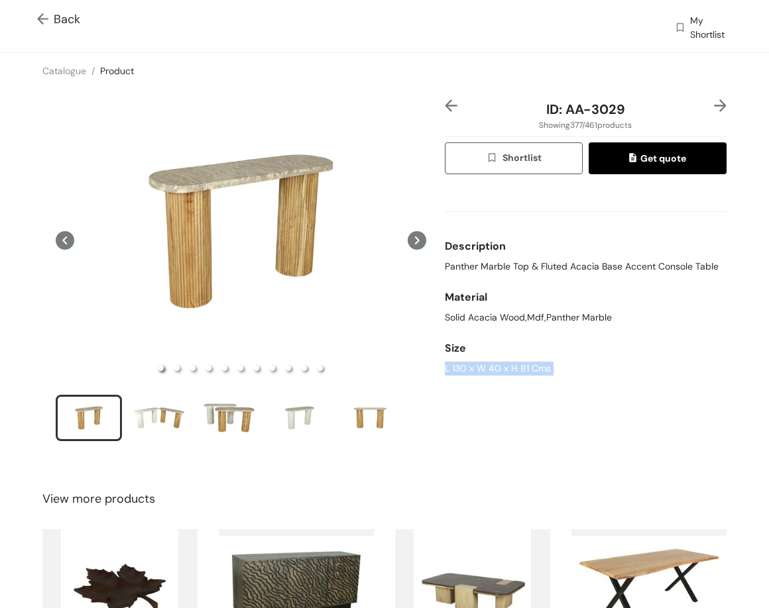
click at [474, 374] on div "L 130 x W 40 x H 81 Cms" at bounding box center [586, 369] width 282 height 14
drag, startPoint x: 558, startPoint y: 111, endPoint x: 639, endPoint y: 110, distance: 80.8
click at [639, 110] on div "ID: AA-3029" at bounding box center [585, 109] width 235 height 20
drag, startPoint x: 552, startPoint y: 91, endPoint x: 580, endPoint y: 95, distance: 28.8
click at [552, 91] on div "ID: AA-3029 Showing 377 / 461 products Shortlist Get quote Description Panther …" at bounding box center [384, 279] width 774 height 380
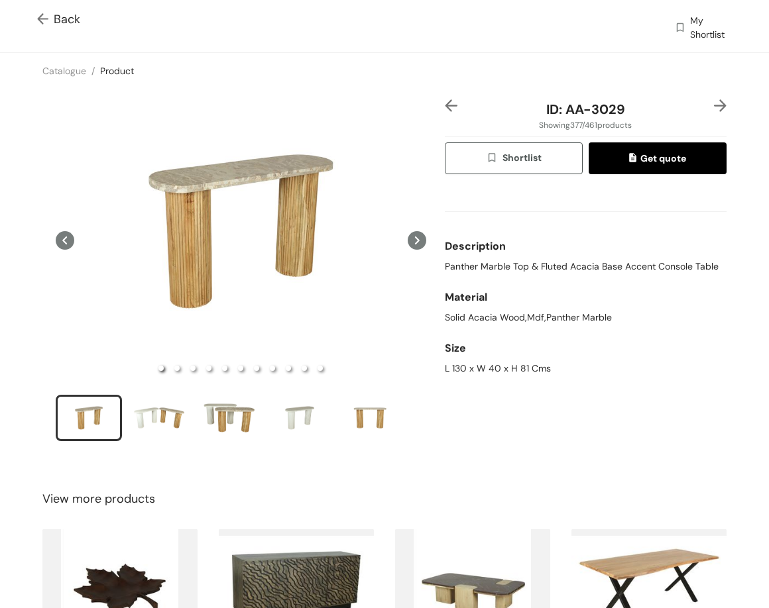
click at [714, 106] on img at bounding box center [720, 105] width 13 height 13
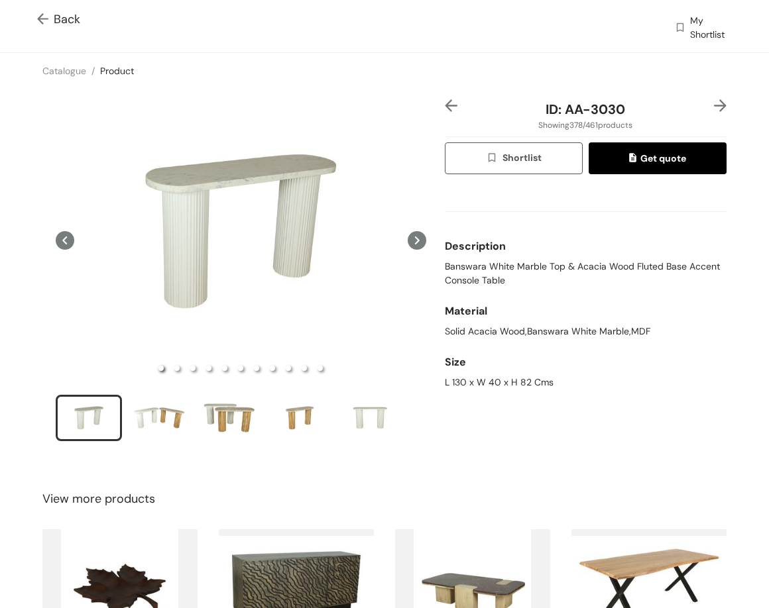
click at [592, 265] on span "Banswara White Marble Top & Acacia Wood Fluted Base Accent Console Table" at bounding box center [586, 274] width 282 height 28
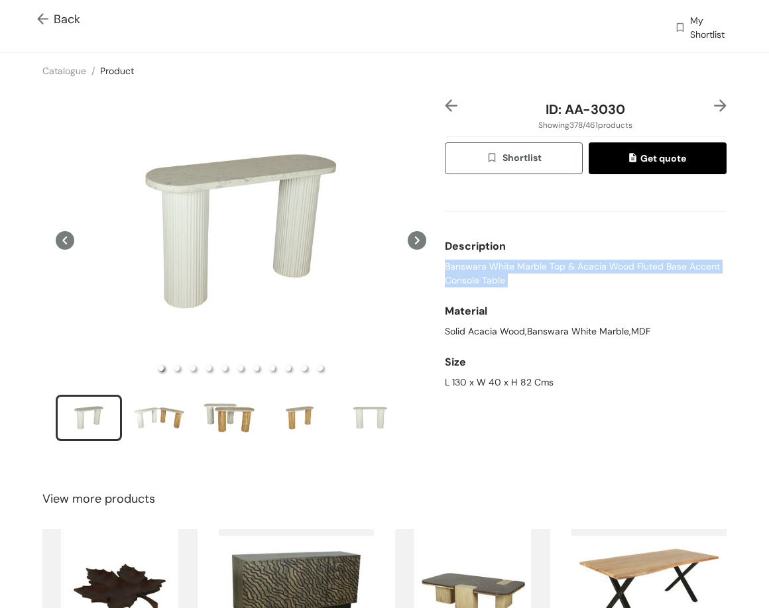
click at [592, 265] on span "Banswara White Marble Top & Acacia Wood Fluted Base Accent Console Table" at bounding box center [586, 274] width 282 height 28
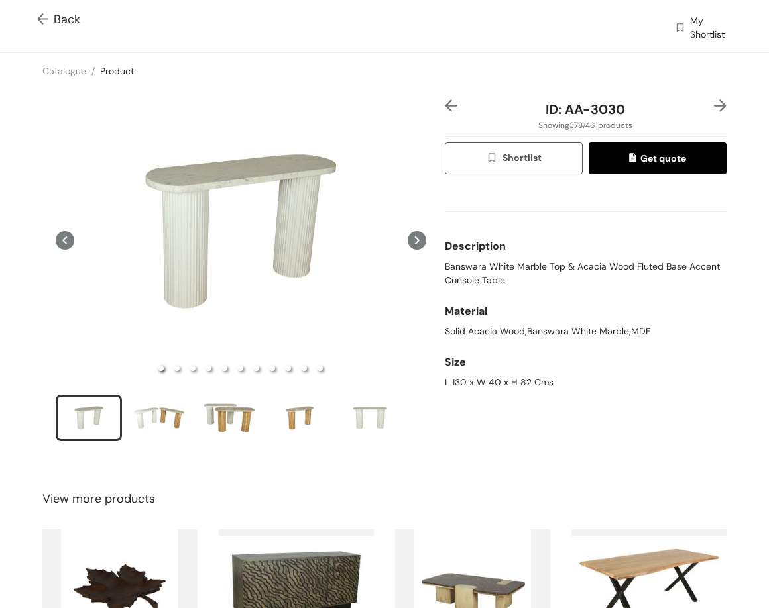
click at [478, 381] on div "L 130 x W 40 x H 82 Cms" at bounding box center [586, 383] width 282 height 14
drag, startPoint x: 559, startPoint y: 110, endPoint x: 645, endPoint y: 114, distance: 86.2
click at [645, 114] on div "ID: AA-3030" at bounding box center [585, 109] width 235 height 20
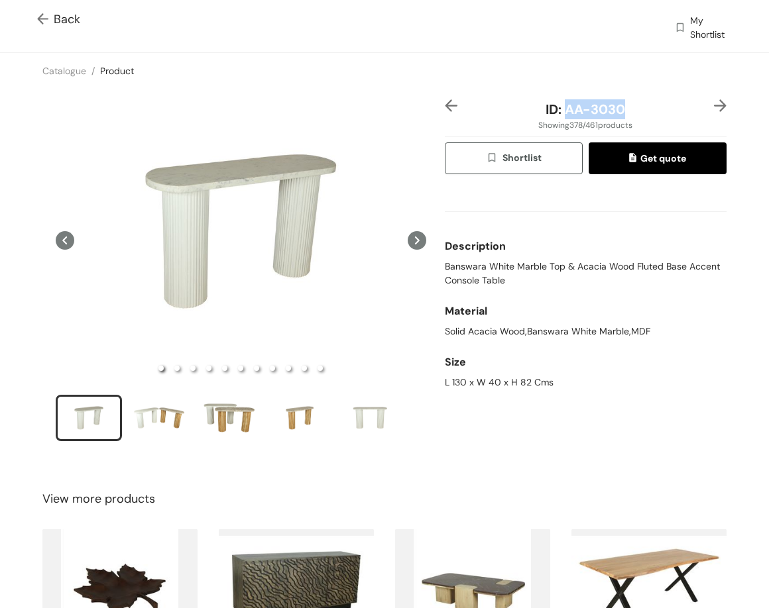
click at [714, 106] on img at bounding box center [720, 105] width 13 height 13
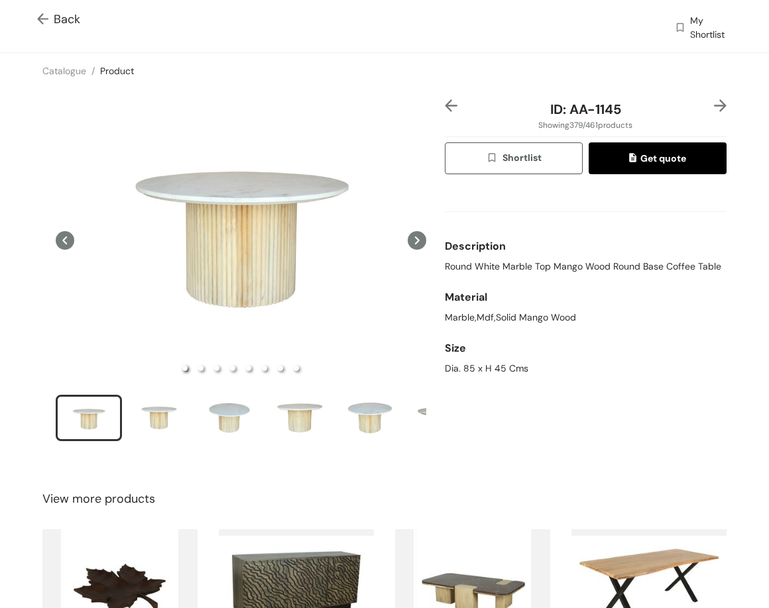
click at [469, 270] on span "Round White Marble Top Mango Wood Round Base Coffee Table" at bounding box center [583, 267] width 276 height 14
click at [475, 372] on div "Dia. 85 x H 45 Cms" at bounding box center [586, 369] width 282 height 14
click at [475, 371] on div "Dia. 85 x H 45 Cms" at bounding box center [586, 369] width 282 height 14
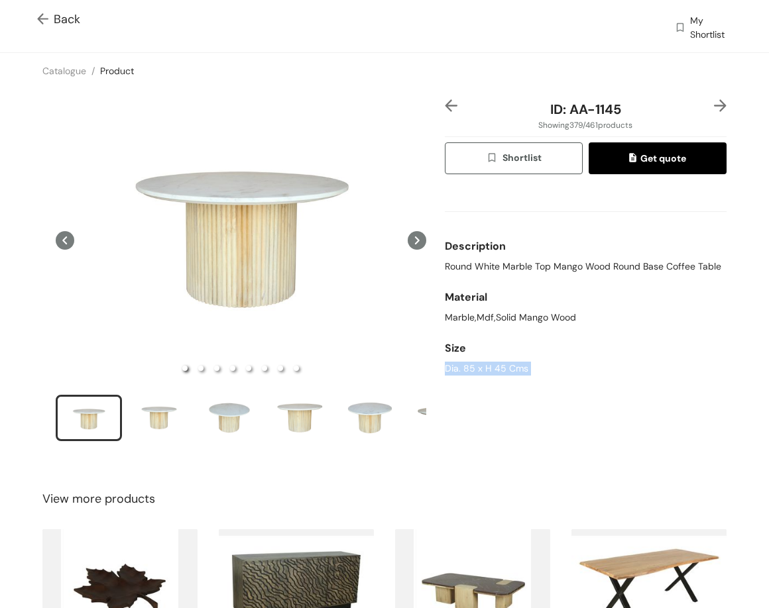
click at [475, 371] on div "Dia. 85 x H 45 Cms" at bounding box center [586, 369] width 282 height 14
drag, startPoint x: 579, startPoint y: 111, endPoint x: 639, endPoint y: 111, distance: 59.6
click at [639, 111] on div "ID: AA-1145" at bounding box center [585, 109] width 235 height 20
click at [714, 105] on img at bounding box center [720, 105] width 13 height 13
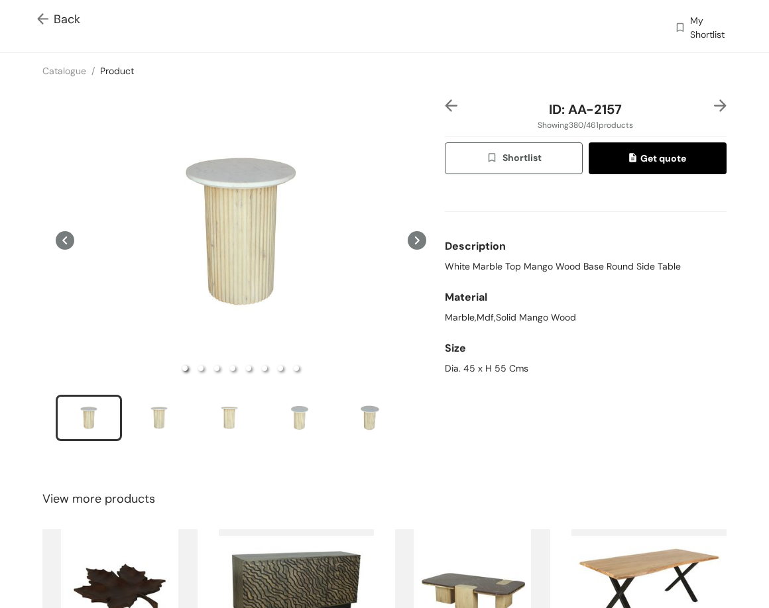
click at [714, 105] on img at bounding box center [720, 105] width 13 height 13
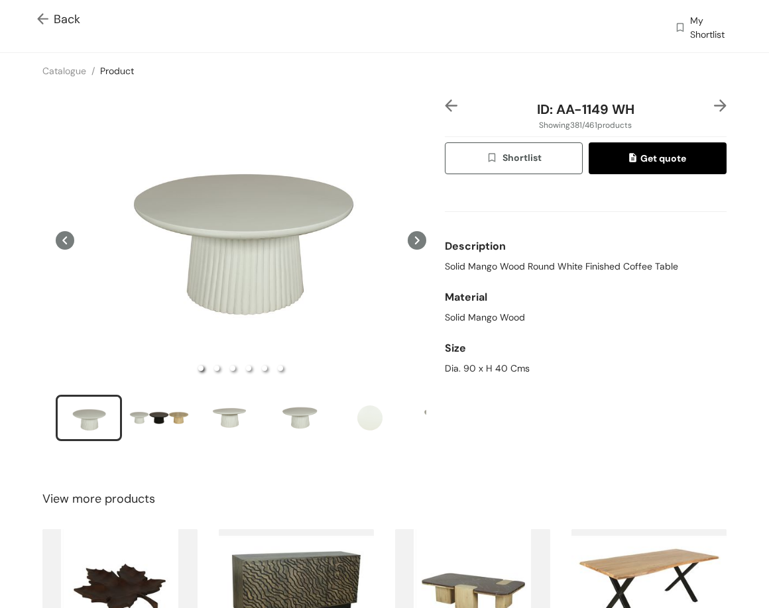
click at [562, 262] on span "Solid Mango Wood Round White Finished Coffee Table" at bounding box center [561, 267] width 233 height 14
click at [463, 372] on div "Dia. 90 x H 40 Cms" at bounding box center [586, 369] width 282 height 14
click at [461, 373] on div "Dia. 90 x H 40 Cms" at bounding box center [586, 369] width 282 height 14
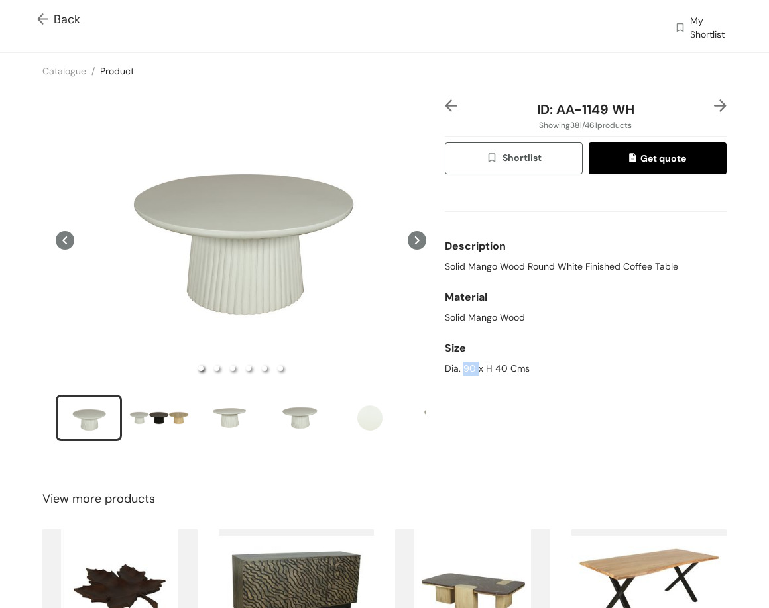
click at [461, 373] on div "Dia. 90 x H 40 Cms" at bounding box center [586, 369] width 282 height 14
click at [457, 373] on div "Dia. 90 x H 40 Cms" at bounding box center [586, 369] width 282 height 14
drag, startPoint x: 557, startPoint y: 111, endPoint x: 657, endPoint y: 111, distance: 100.1
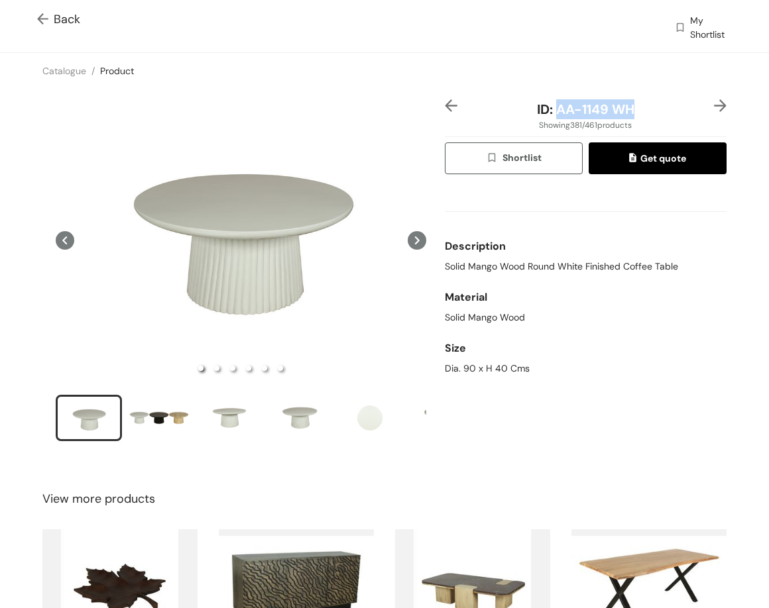
click at [655, 111] on div "ID: AA-1149 WH" at bounding box center [585, 109] width 235 height 20
click at [445, 103] on img at bounding box center [451, 105] width 13 height 13
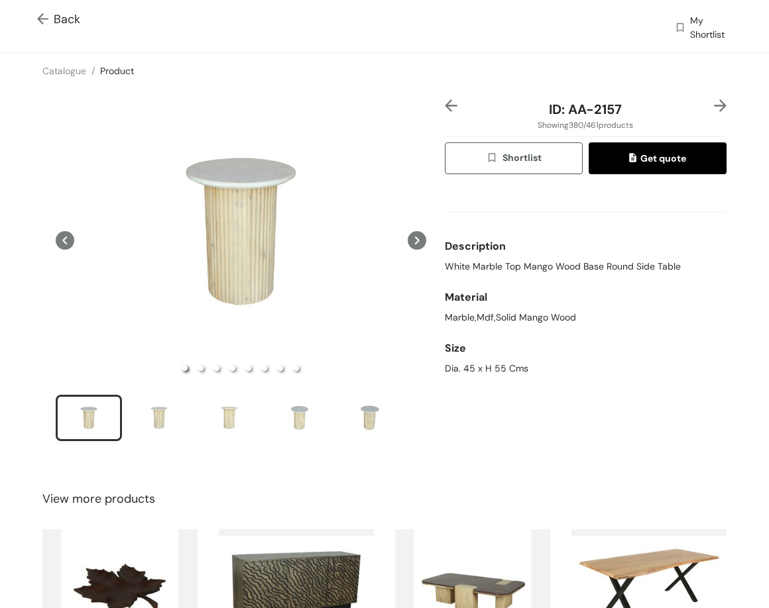
click at [488, 260] on span "White Marble Top Mango Wood Base Round Side Table" at bounding box center [563, 267] width 236 height 14
click at [489, 260] on span "White Marble Top Mango Wood Base Round Side Table" at bounding box center [563, 267] width 236 height 14
click at [496, 372] on div "Dia. 45 x H 55 Cms" at bounding box center [586, 369] width 282 height 14
click at [496, 371] on div "Dia. 45 x H 55 Cms" at bounding box center [586, 369] width 282 height 14
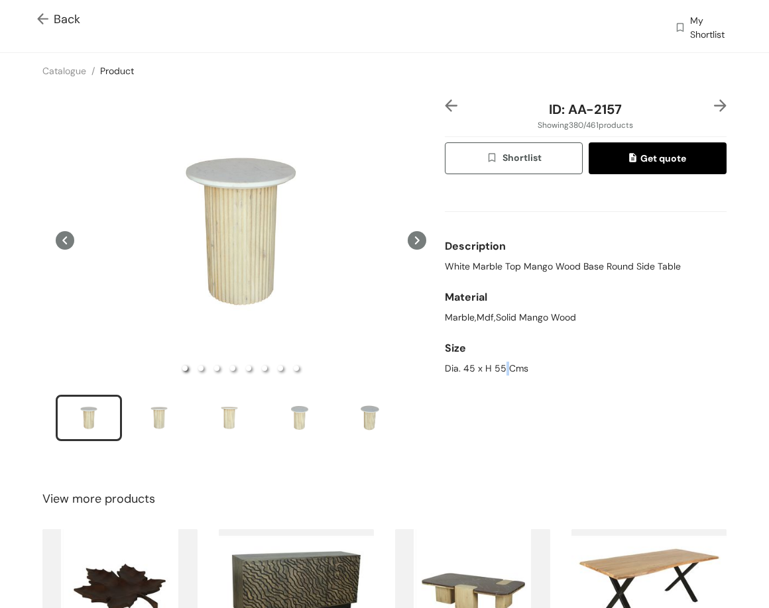
click at [496, 371] on div "Dia. 45 x H 55 Cms" at bounding box center [586, 369] width 282 height 14
drag, startPoint x: 559, startPoint y: 115, endPoint x: 645, endPoint y: 113, distance: 86.8
click at [645, 113] on div "ID: AA-2157" at bounding box center [585, 109] width 235 height 20
